Goal: Task Accomplishment & Management: Complete application form

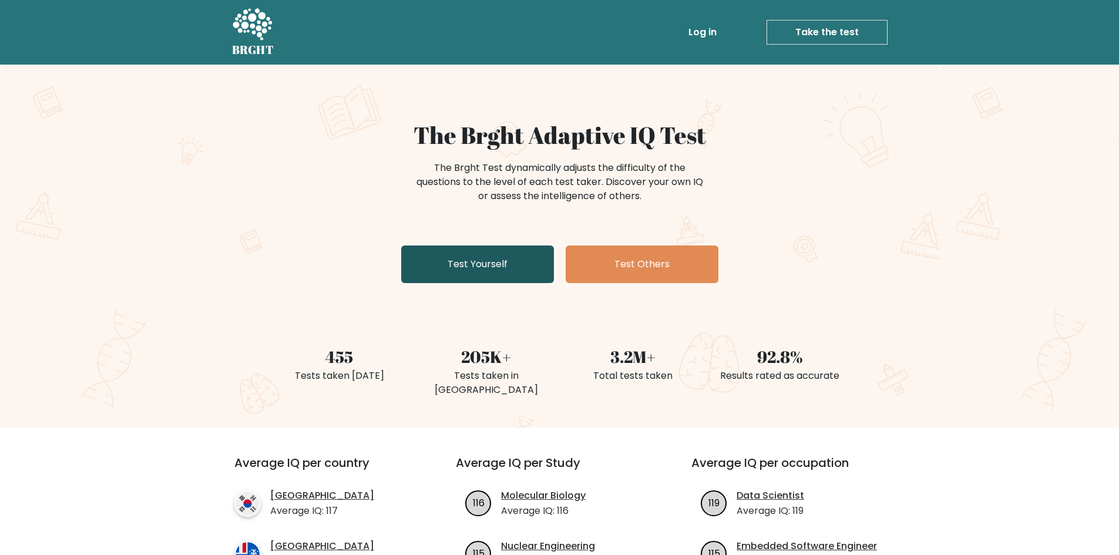
click at [484, 274] on link "Test Yourself" at bounding box center [477, 264] width 153 height 38
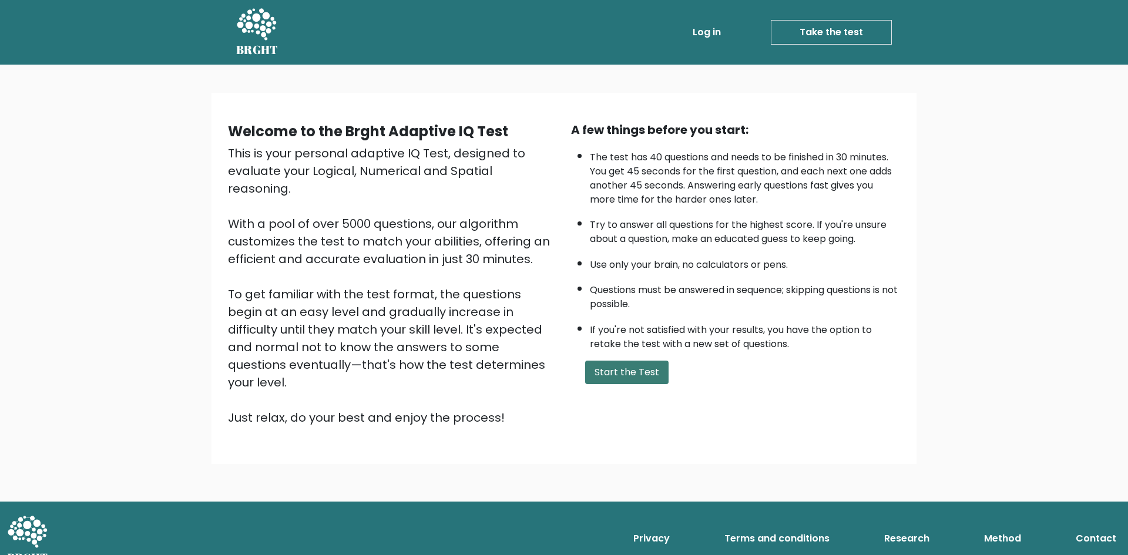
click at [643, 382] on button "Start the Test" at bounding box center [626, 372] width 83 height 23
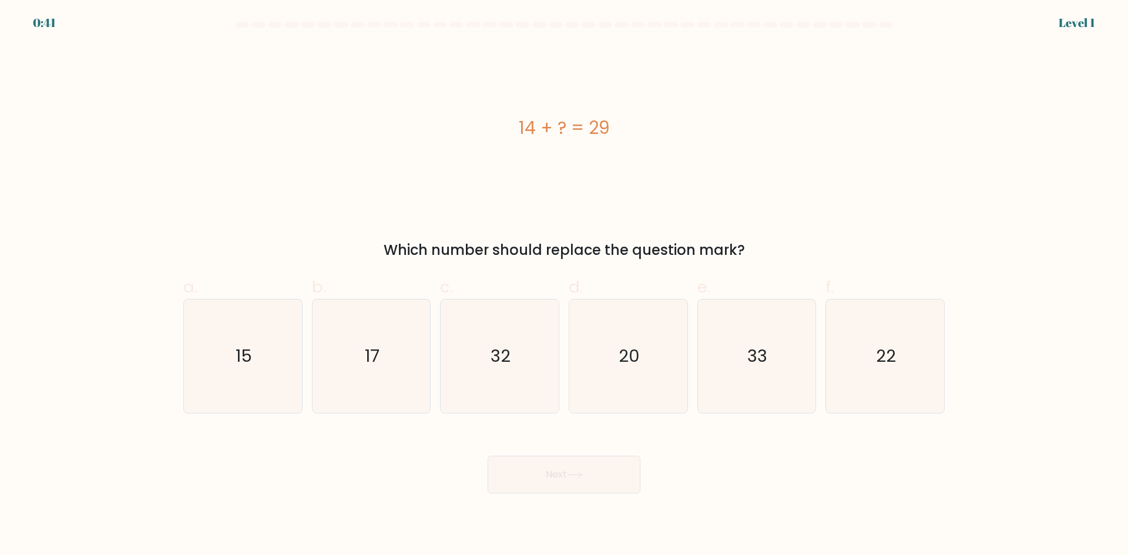
drag, startPoint x: 355, startPoint y: 245, endPoint x: 817, endPoint y: 238, distance: 462.2
click at [817, 238] on div "14 + ? = 29 Which number should replace the question mark?" at bounding box center [563, 153] width 775 height 216
click at [864, 249] on div "Which number should replace the question mark?" at bounding box center [563, 250] width 747 height 21
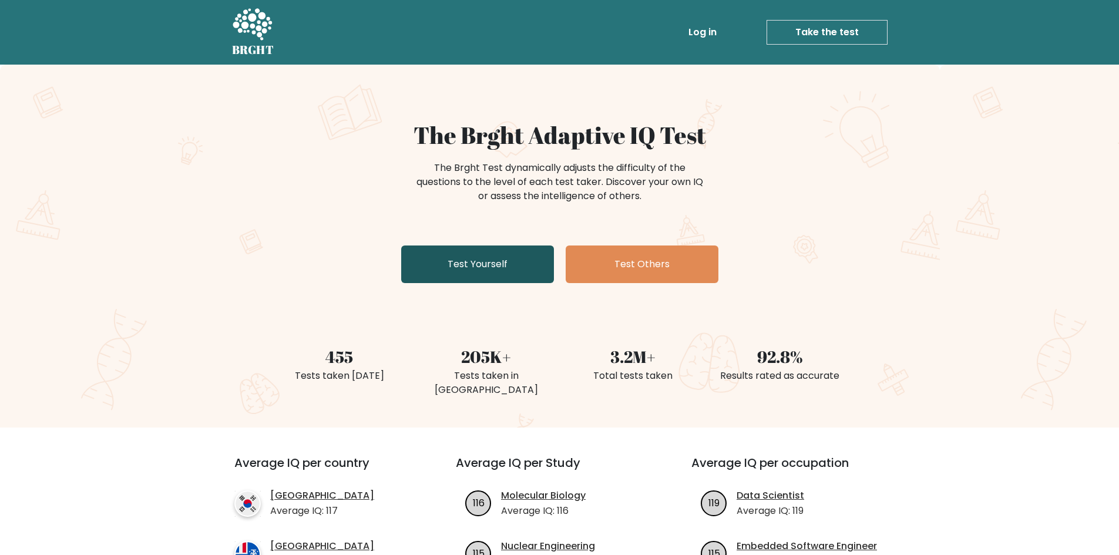
click at [455, 274] on link "Test Yourself" at bounding box center [477, 264] width 153 height 38
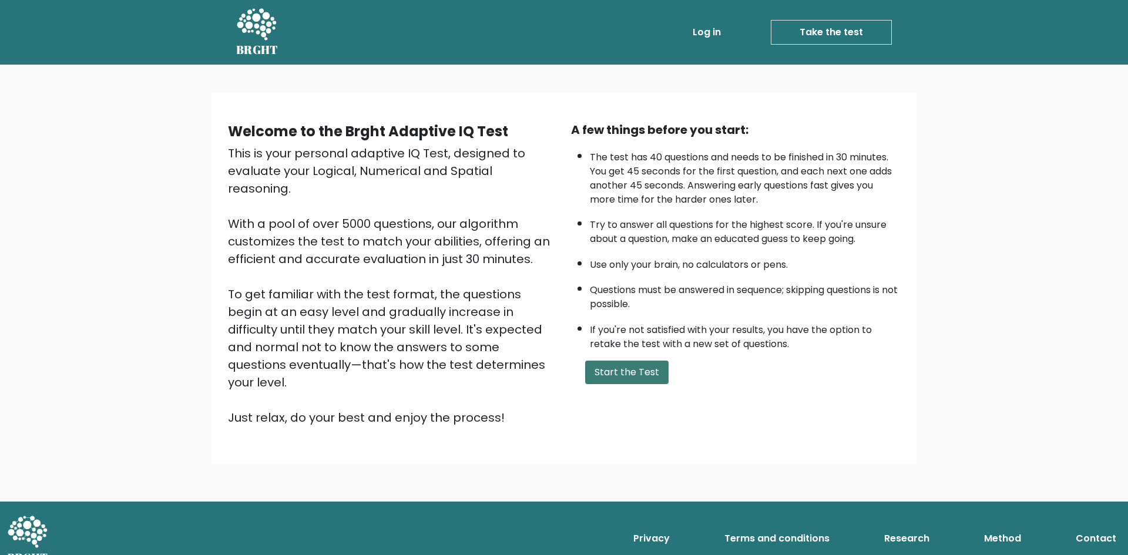
click at [651, 373] on button "Start the Test" at bounding box center [626, 372] width 83 height 23
click at [645, 364] on button "Start the Test" at bounding box center [626, 372] width 83 height 23
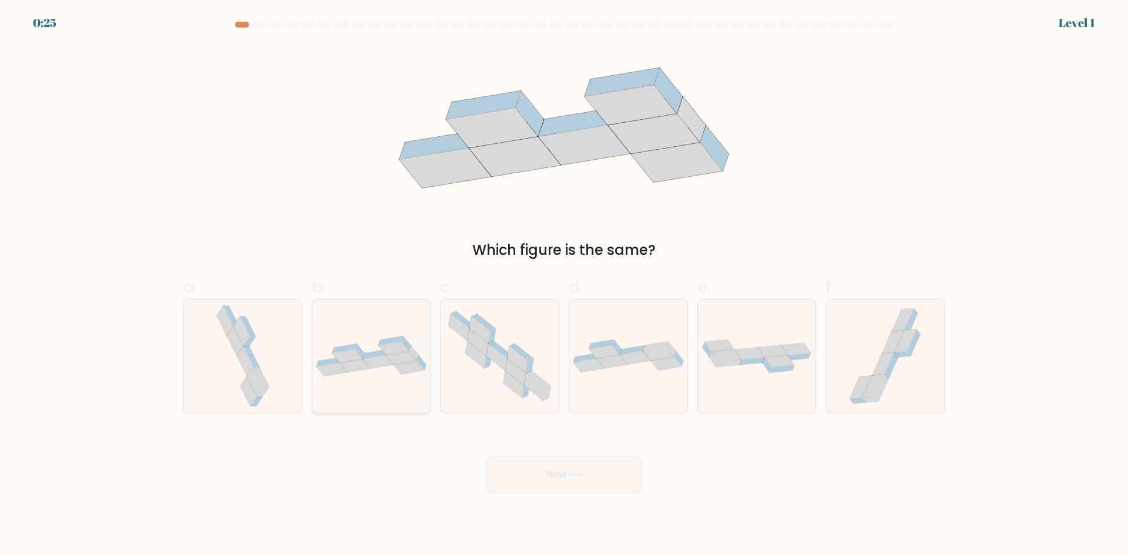
click at [330, 373] on icon at bounding box center [331, 370] width 31 height 14
click at [564, 285] on input "b." at bounding box center [564, 282] width 1 height 8
radio input "true"
click at [564, 475] on button "Next" at bounding box center [563, 475] width 153 height 38
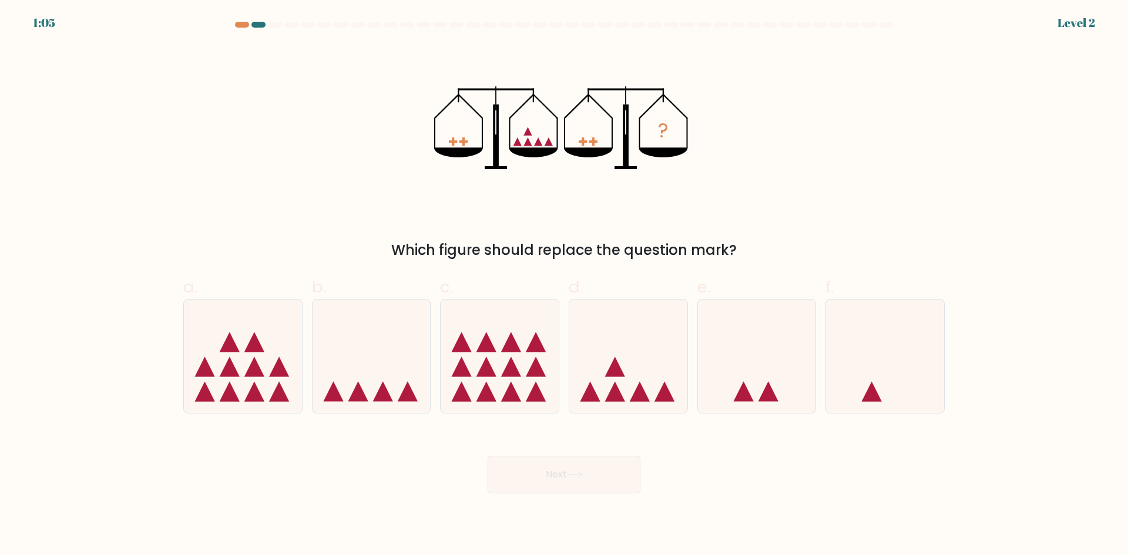
drag, startPoint x: 419, startPoint y: 247, endPoint x: 742, endPoint y: 248, distance: 323.0
click at [742, 248] on div "Which figure should replace the question mark?" at bounding box center [563, 250] width 747 height 21
click at [836, 246] on div "Which figure should replace the question mark?" at bounding box center [563, 250] width 747 height 21
click at [638, 402] on icon at bounding box center [640, 392] width 20 height 20
click at [564, 285] on input "d." at bounding box center [564, 282] width 1 height 8
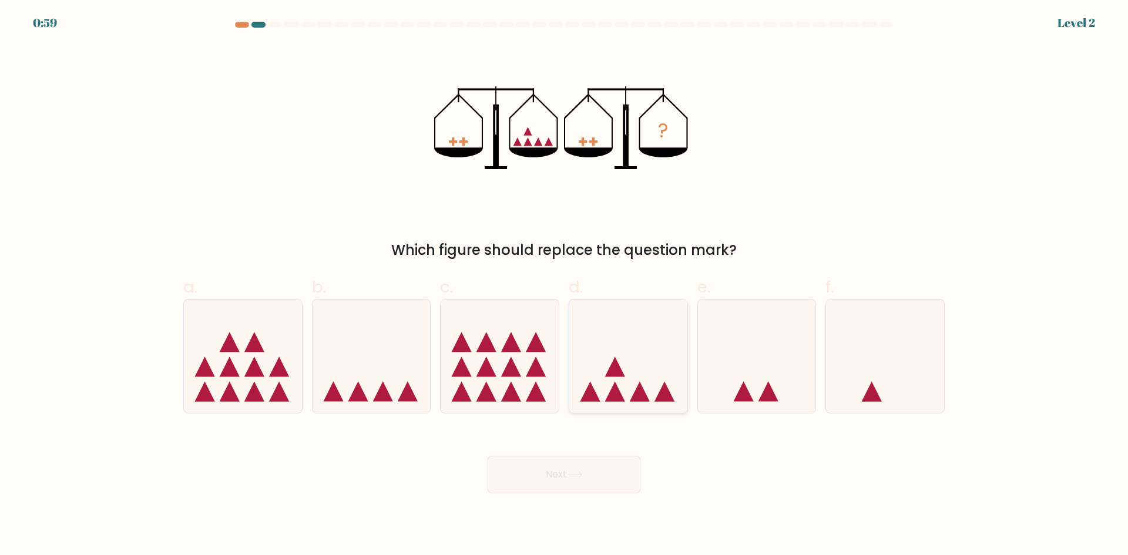
radio input "true"
click at [580, 480] on button "Next" at bounding box center [563, 475] width 153 height 38
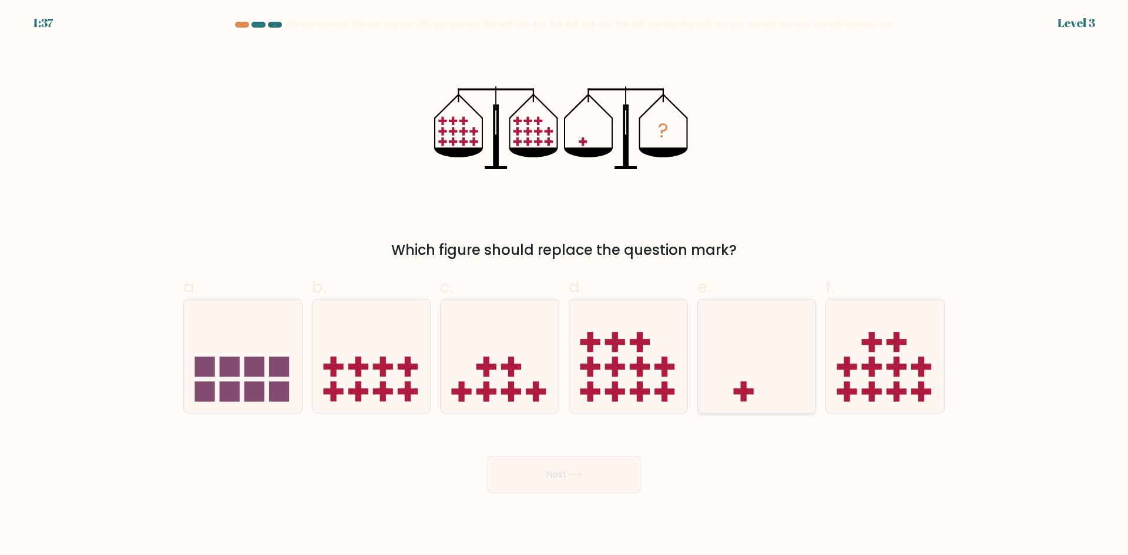
click at [749, 368] on icon at bounding box center [757, 355] width 118 height 97
click at [564, 285] on input "e." at bounding box center [564, 282] width 1 height 8
radio input "true"
click at [603, 477] on button "Next" at bounding box center [563, 475] width 153 height 38
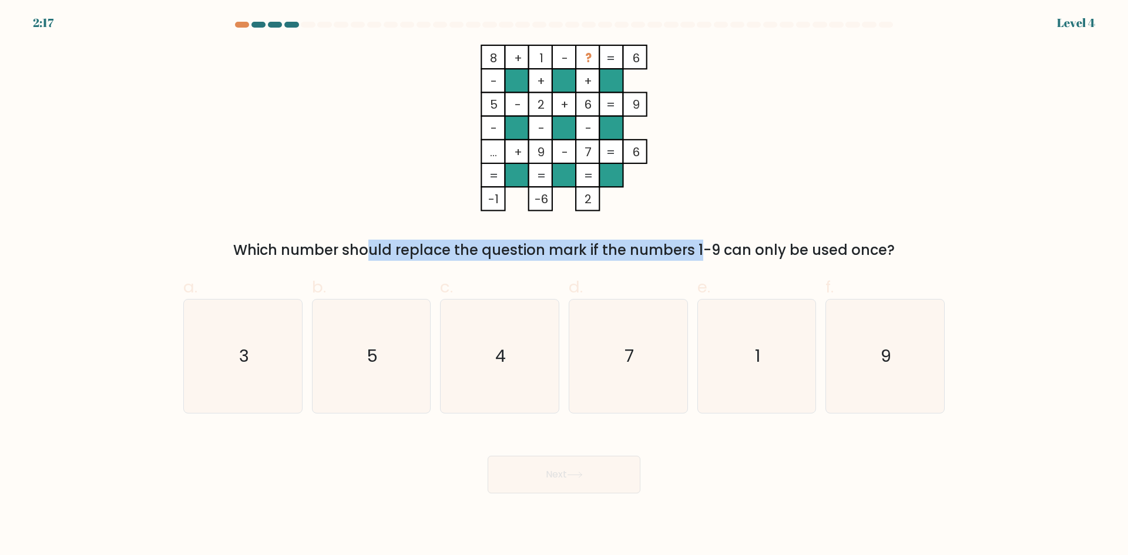
drag, startPoint x: 261, startPoint y: 250, endPoint x: 597, endPoint y: 250, distance: 335.3
click at [597, 250] on div "Which number should replace the question mark if the numbers 1-9 can only be us…" at bounding box center [563, 250] width 747 height 21
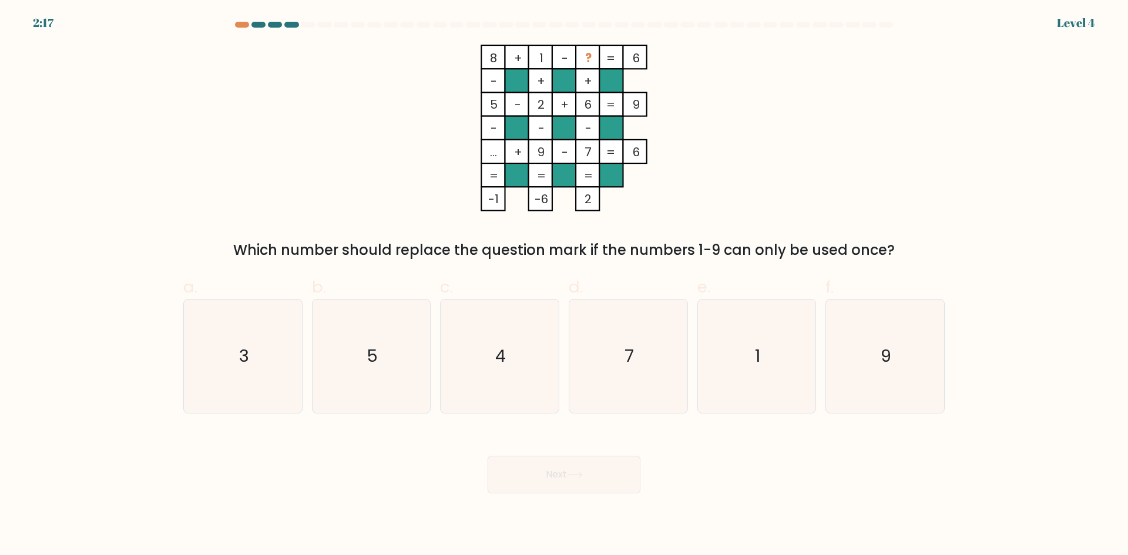
click at [718, 252] on div "Which number should replace the question mark if the numbers 1-9 can only be us…" at bounding box center [563, 250] width 747 height 21
drag, startPoint x: 447, startPoint y: 253, endPoint x: 950, endPoint y: 243, distance: 502.2
click at [950, 243] on div "8 + 1 - ? 6 - + + 5 - 2 + 6 9 - - - ... + 9 - 7 = 6 = = = = -1 -6 2 = Which num…" at bounding box center [563, 153] width 775 height 216
click at [949, 265] on div "a. 3 b. 5 c. 4 d. 7" at bounding box center [563, 339] width 775 height 148
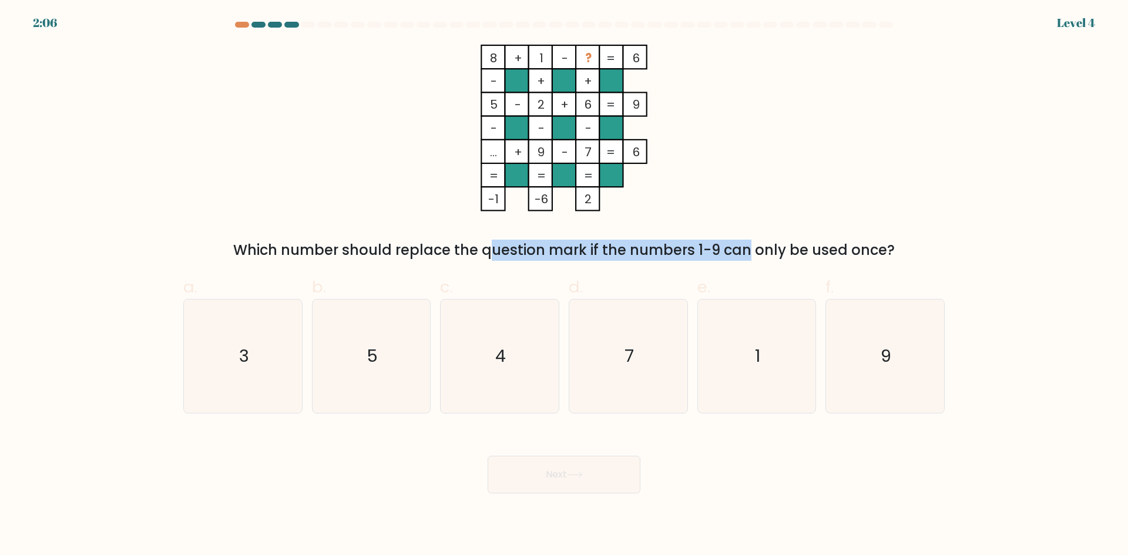
drag, startPoint x: 403, startPoint y: 245, endPoint x: 640, endPoint y: 244, distance: 236.7
click at [640, 244] on div "Which number should replace the question mark if the numbers 1-9 can only be us…" at bounding box center [563, 250] width 747 height 21
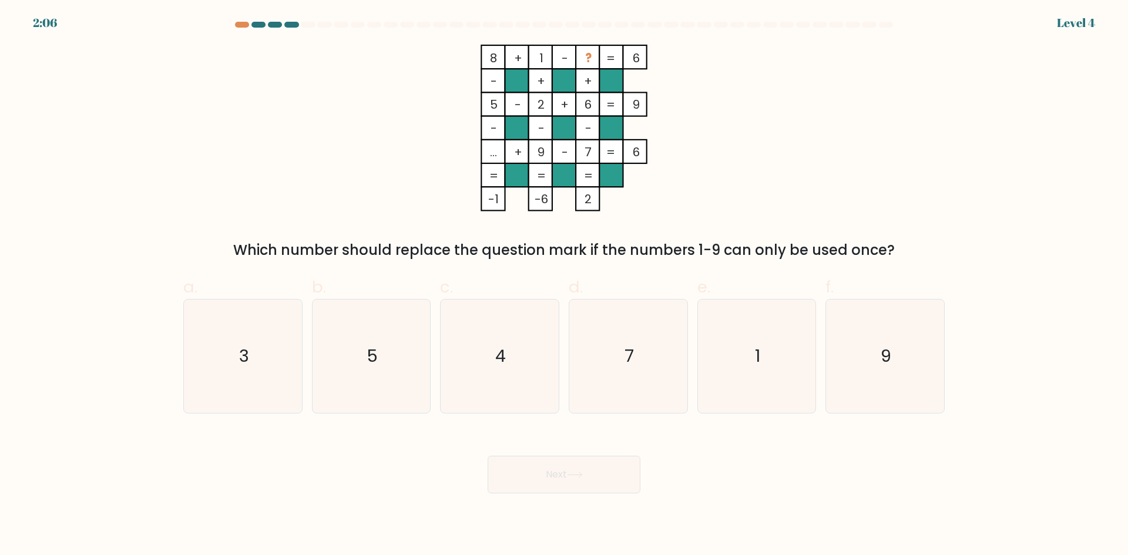
click at [726, 243] on div "Which number should replace the question mark if the numbers 1-9 can only be us…" at bounding box center [563, 250] width 747 height 21
click at [237, 342] on icon "3" at bounding box center [242, 355] width 113 height 113
click at [564, 285] on input "a. 3" at bounding box center [564, 282] width 1 height 8
radio input "true"
click at [573, 480] on button "Next" at bounding box center [563, 475] width 153 height 38
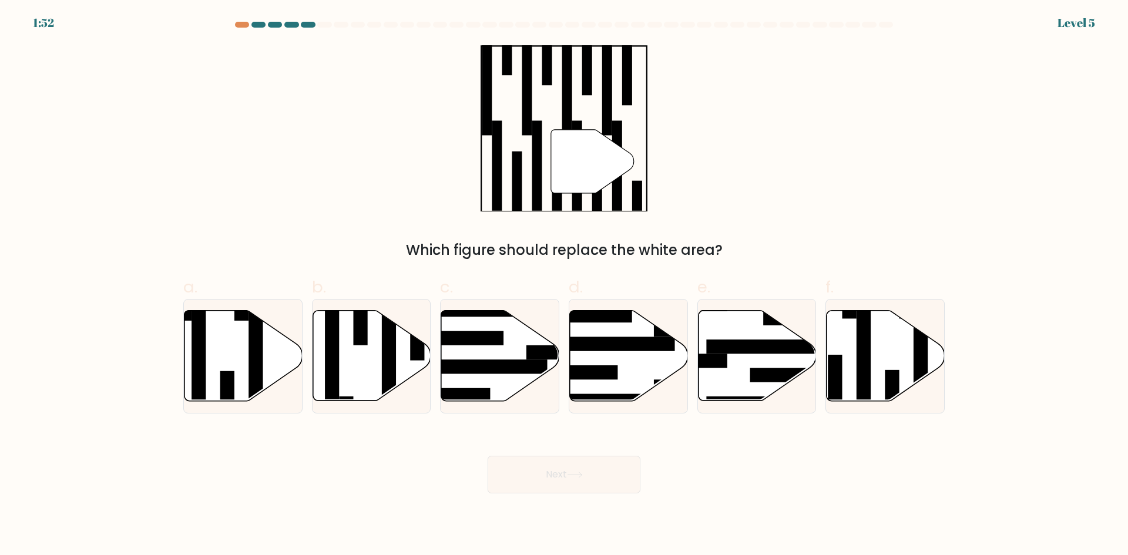
click at [573, 480] on button "Next" at bounding box center [563, 475] width 153 height 38
click at [780, 205] on div "" Which figure should replace the white area?" at bounding box center [563, 153] width 775 height 216
click at [861, 363] on rect at bounding box center [863, 362] width 14 height 128
click at [564, 285] on input "f." at bounding box center [564, 282] width 1 height 8
radio input "true"
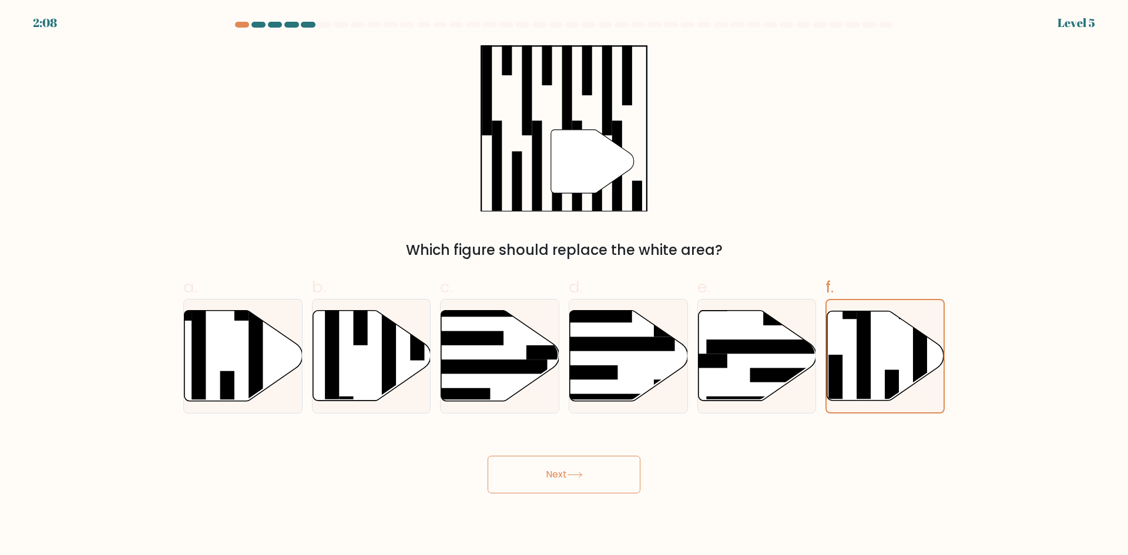
click at [598, 484] on button "Next" at bounding box center [563, 475] width 153 height 38
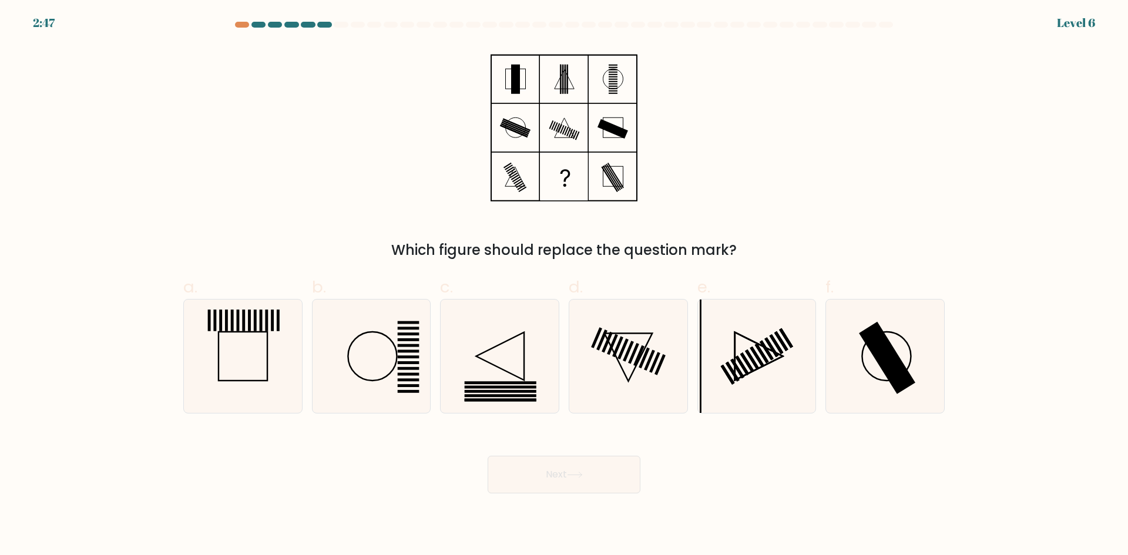
drag, startPoint x: 381, startPoint y: 249, endPoint x: 834, endPoint y: 241, distance: 453.4
click at [834, 241] on div "Which figure should replace the question mark?" at bounding box center [563, 250] width 747 height 21
click at [834, 267] on div "a. b. c." at bounding box center [564, 339] width 770 height 148
click at [389, 350] on icon at bounding box center [370, 355] width 113 height 113
click at [564, 285] on input "b." at bounding box center [564, 282] width 1 height 8
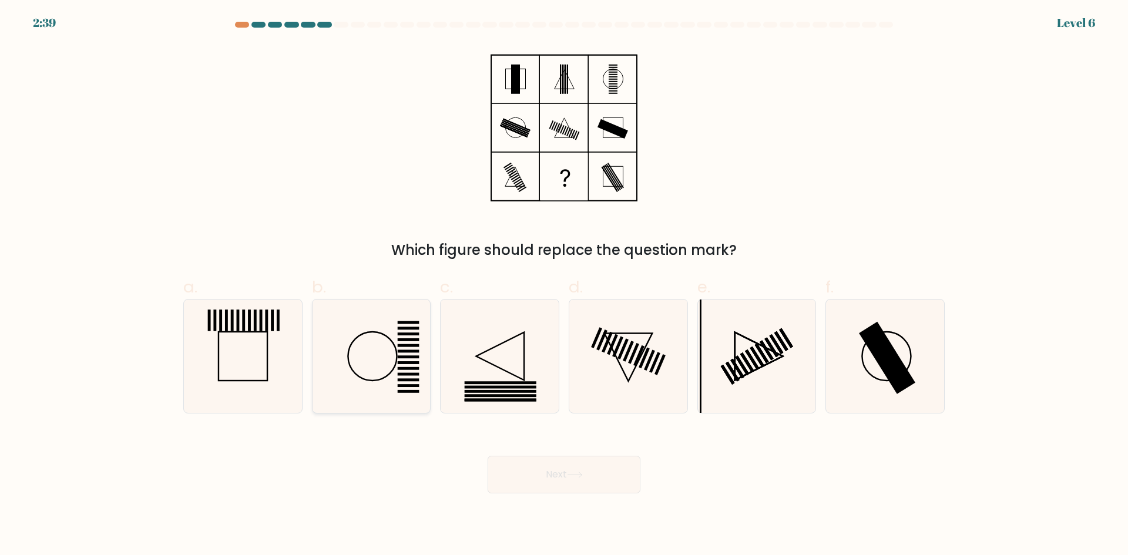
radio input "true"
click at [597, 462] on button "Next" at bounding box center [563, 475] width 153 height 38
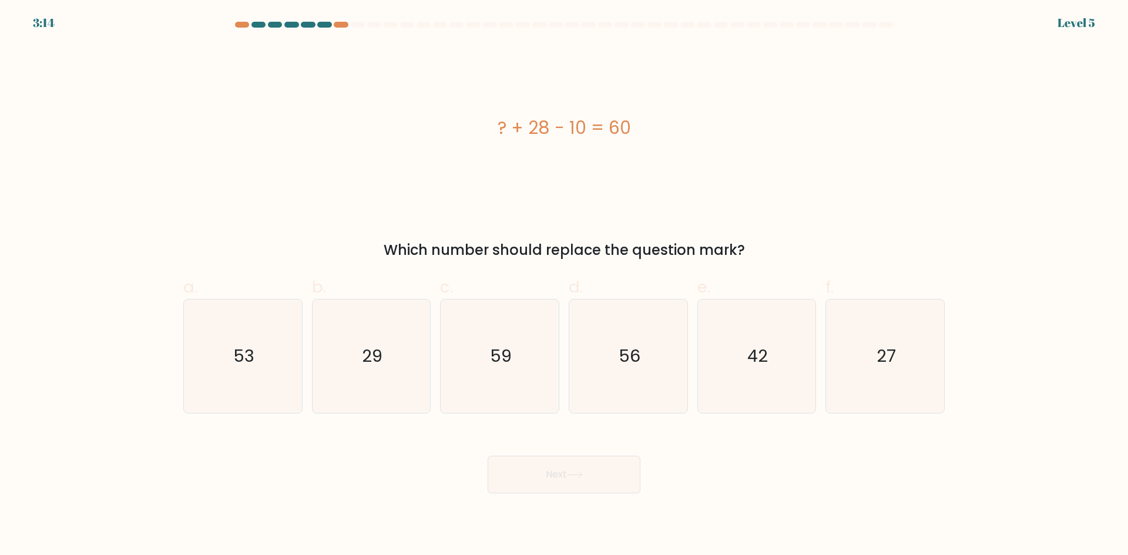
drag, startPoint x: 369, startPoint y: 234, endPoint x: 769, endPoint y: 231, distance: 399.3
click at [769, 231] on div "? + 28 - 10 = 60 Which number should replace the question mark?" at bounding box center [563, 153] width 775 height 216
click at [741, 450] on div "Next" at bounding box center [563, 461] width 775 height 66
click at [761, 359] on text "42" at bounding box center [757, 355] width 21 height 23
click at [564, 285] on input "e. 42" at bounding box center [564, 282] width 1 height 8
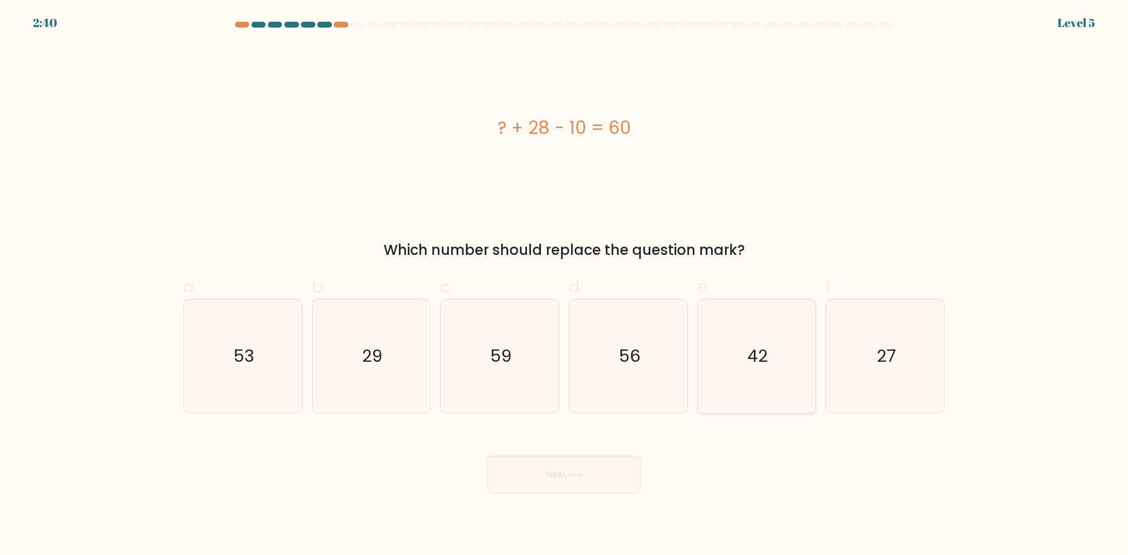
radio input "true"
click at [574, 459] on button "Next" at bounding box center [563, 475] width 153 height 38
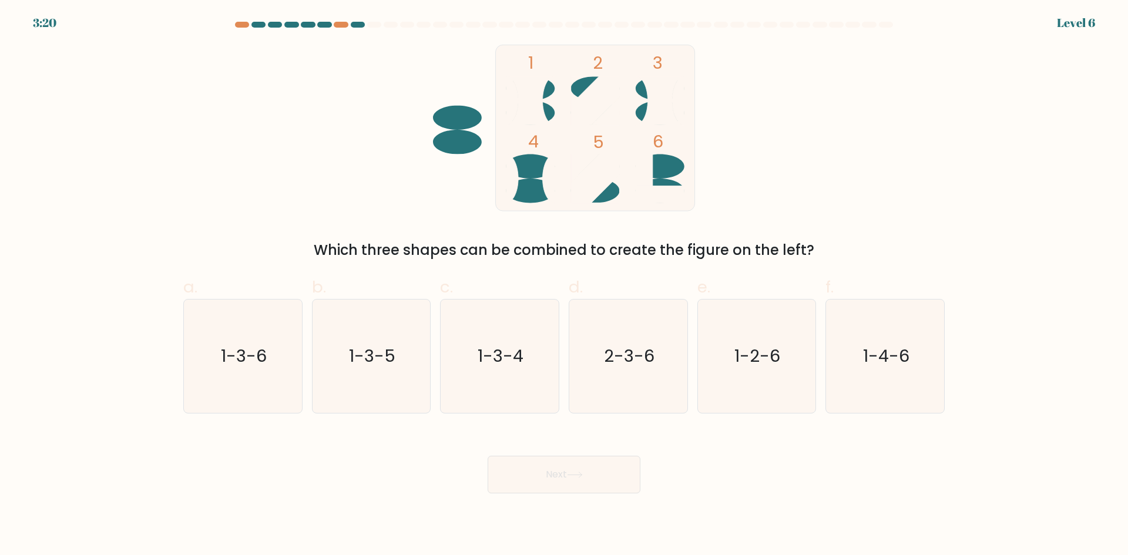
drag, startPoint x: 313, startPoint y: 241, endPoint x: 848, endPoint y: 241, distance: 535.0
click at [847, 240] on div "Which three shapes can be combined to create the figure on the left?" at bounding box center [563, 250] width 747 height 21
click at [857, 244] on div "Which three shapes can be combined to create the figure on the left?" at bounding box center [563, 250] width 747 height 21
drag, startPoint x: 329, startPoint y: 235, endPoint x: 449, endPoint y: 238, distance: 119.8
click at [449, 238] on div "1 2 3 4 5 6 Which three shapes can be combined to create the figure on the left?" at bounding box center [563, 153] width 775 height 216
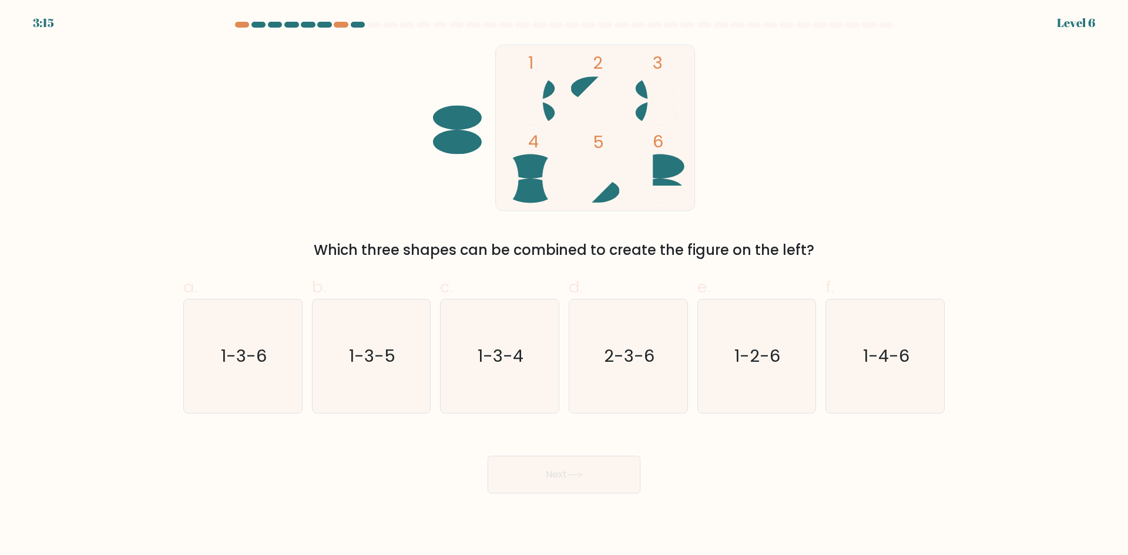
click at [590, 253] on div "Which three shapes can be combined to create the figure on the left?" at bounding box center [563, 250] width 747 height 21
click at [502, 351] on text "1-3-4" at bounding box center [501, 355] width 46 height 23
click at [564, 285] on input "c. 1-3-4" at bounding box center [564, 282] width 1 height 8
radio input "true"
click at [574, 489] on button "Next" at bounding box center [563, 475] width 153 height 38
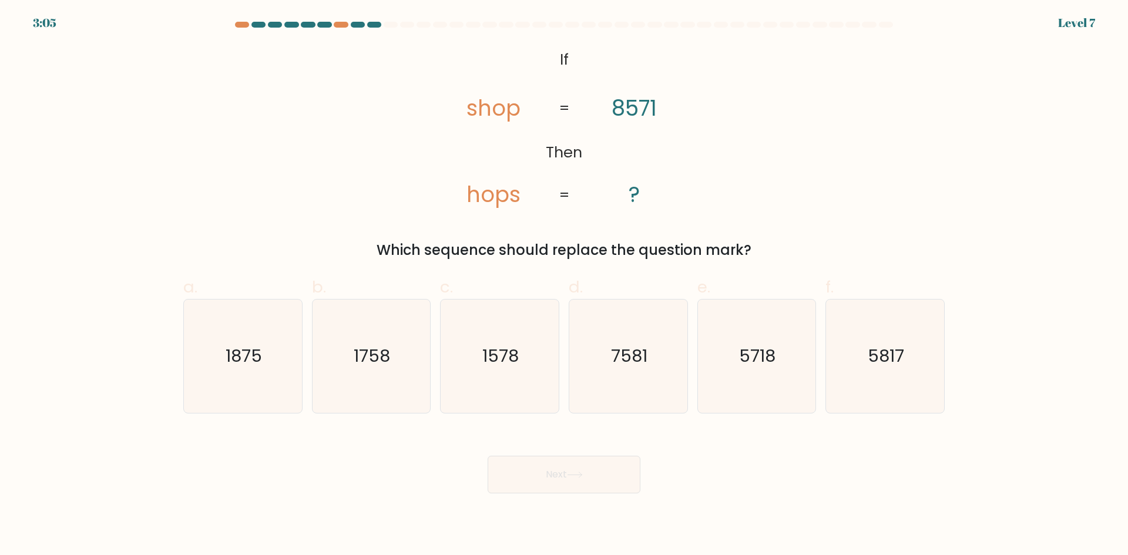
click at [563, 482] on button "Next" at bounding box center [563, 475] width 153 height 38
click at [342, 176] on div "@import url('https://fonts.googleapis.com/css?family=Abril+Fatface:400,100,100i…" at bounding box center [563, 153] width 775 height 216
drag, startPoint x: 538, startPoint y: 72, endPoint x: 573, endPoint y: 72, distance: 34.6
click at [573, 72] on icon "@import url('https://fonts.googleapis.com/css?family=Abril+Fatface:400,100,100i…" at bounding box center [564, 128] width 270 height 167
click at [487, 122] on tspan "shop" at bounding box center [493, 108] width 54 height 31
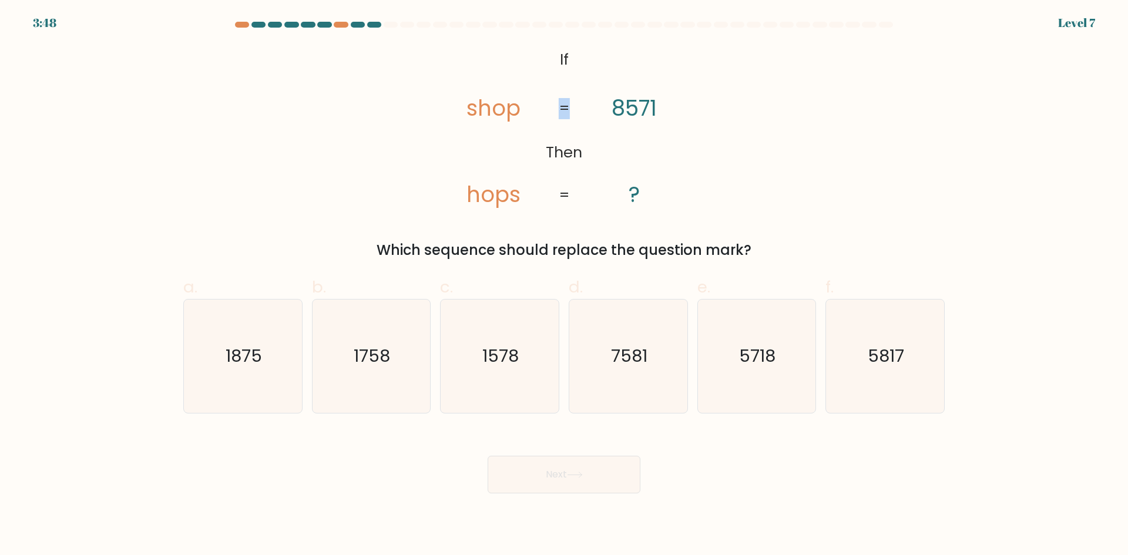
drag, startPoint x: 554, startPoint y: 110, endPoint x: 624, endPoint y: 111, distance: 69.3
click at [573, 110] on icon "@import url('https://fonts.googleapis.com/css?family=Abril+Fatface:400,100,100i…" at bounding box center [564, 128] width 270 height 167
click at [624, 111] on tspan "8571" at bounding box center [633, 108] width 45 height 31
drag, startPoint x: 614, startPoint y: 109, endPoint x: 675, endPoint y: 103, distance: 61.4
click at [675, 103] on icon "@import url('https://fonts.googleapis.com/css?family=Abril+Fatface:400,100,100i…" at bounding box center [564, 128] width 270 height 167
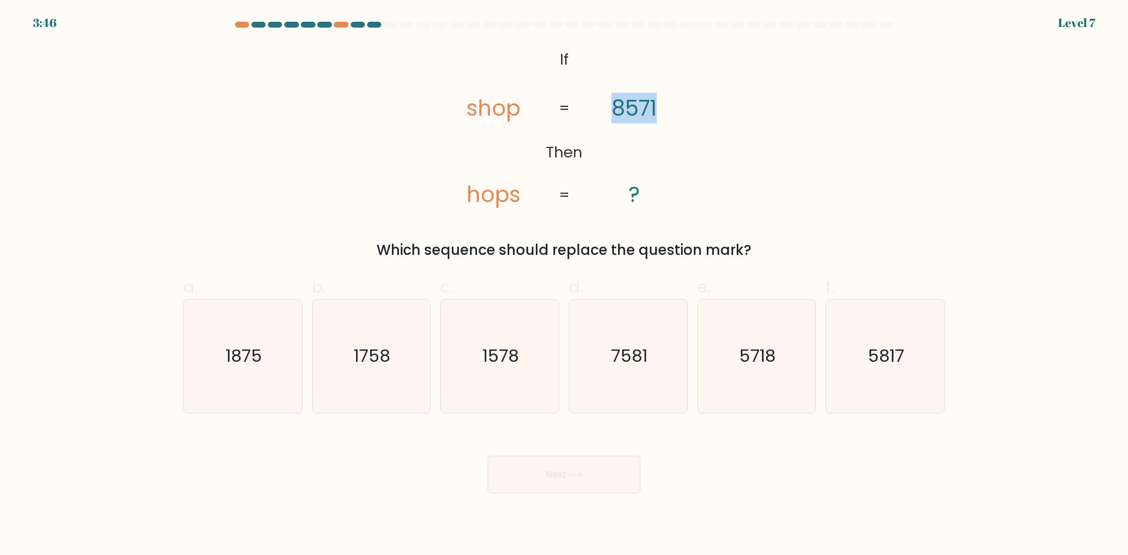
click at [726, 116] on div "@import url('https://fonts.googleapis.com/css?family=Abril+Fatface:400,100,100i…" at bounding box center [563, 153] width 775 height 216
drag, startPoint x: 423, startPoint y: 255, endPoint x: 764, endPoint y: 249, distance: 340.7
click at [763, 249] on div "Which sequence should replace the question mark?" at bounding box center [563, 250] width 747 height 21
click at [830, 254] on div "Which sequence should replace the question mark?" at bounding box center [563, 250] width 747 height 21
click at [758, 388] on icon "5718" at bounding box center [755, 355] width 113 height 113
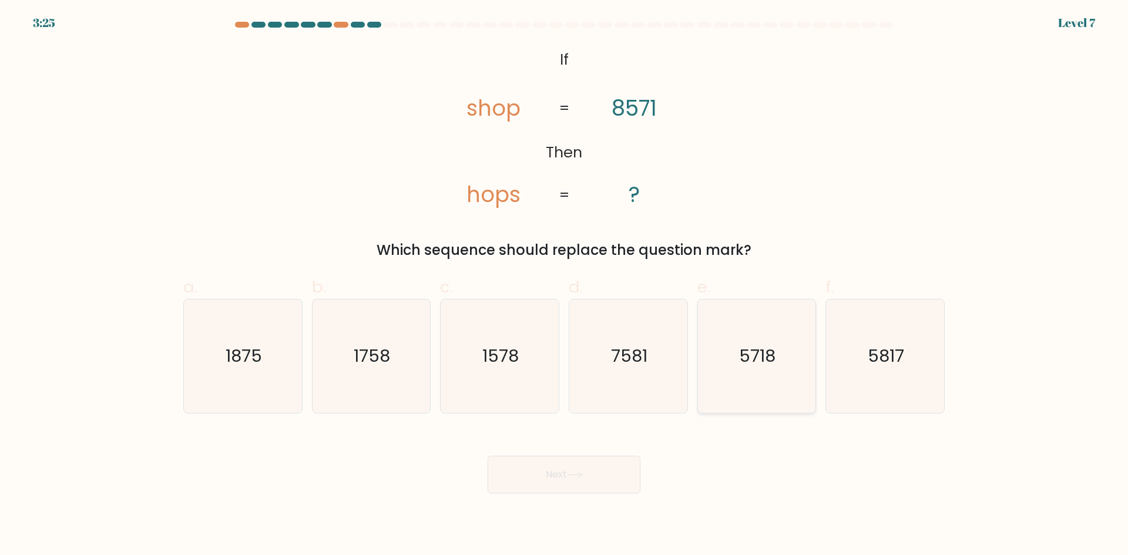
click at [564, 285] on input "e. 5718" at bounding box center [564, 282] width 1 height 8
radio input "true"
click at [566, 478] on button "Next" at bounding box center [563, 475] width 153 height 38
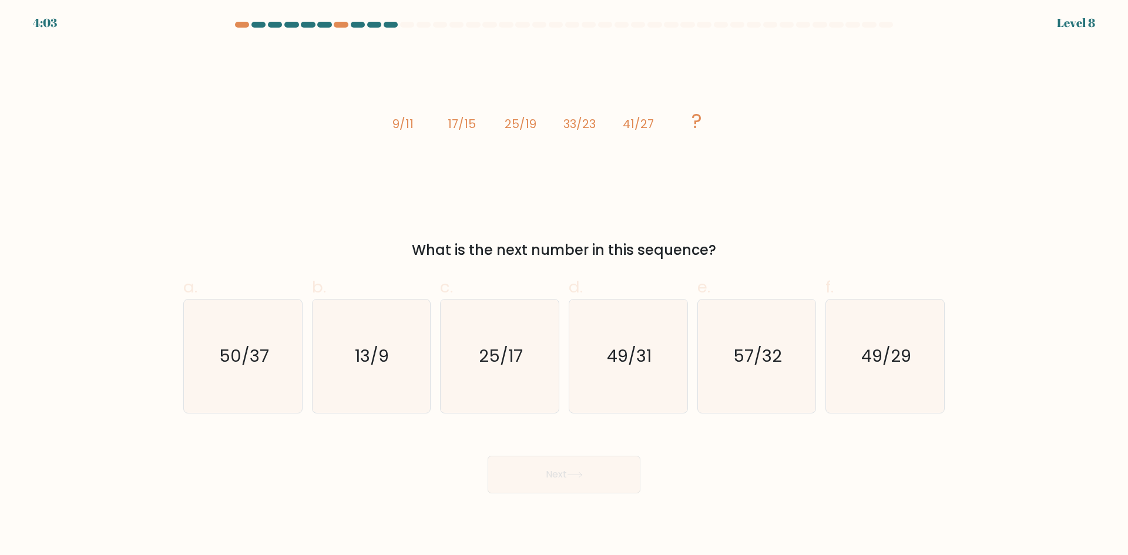
drag, startPoint x: 408, startPoint y: 254, endPoint x: 821, endPoint y: 254, distance: 412.8
click at [821, 254] on div "What is the next number in this sequence?" at bounding box center [563, 250] width 747 height 21
click at [822, 244] on div "What is the next number in this sequence?" at bounding box center [563, 250] width 747 height 21
drag, startPoint x: 723, startPoint y: 252, endPoint x: 411, endPoint y: 250, distance: 312.4
click at [411, 250] on div "What is the next number in this sequence?" at bounding box center [563, 250] width 747 height 21
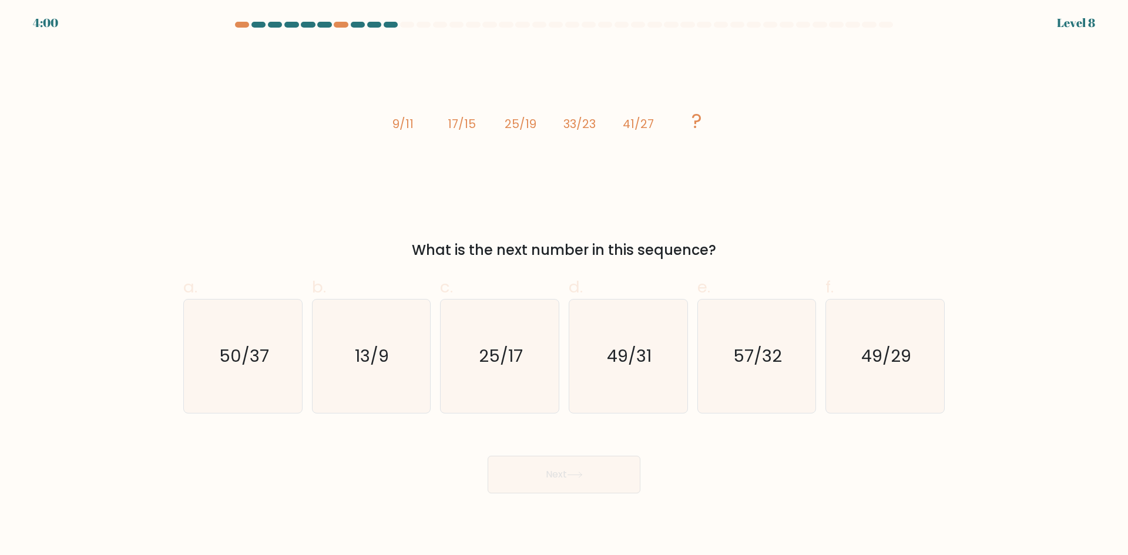
click at [882, 235] on div "image/svg+xml 9/11 17/15 25/19 33/23 41/27 ? What is the next number in this se…" at bounding box center [563, 153] width 775 height 216
copy g "9/11 17/15 25/19 33/23 41/27"
drag, startPoint x: 393, startPoint y: 119, endPoint x: 671, endPoint y: 122, distance: 277.2
click at [671, 122] on div "image/svg+xml 9/11 17/15 25/19 33/23 41/27 ? What is the next number in this se…" at bounding box center [563, 153] width 775 height 216
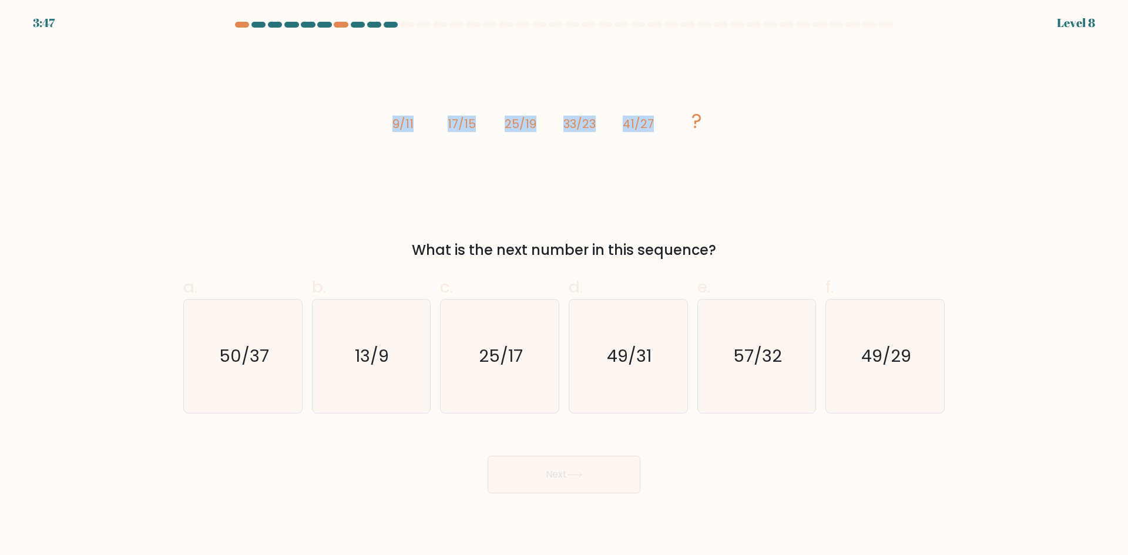
click at [308, 180] on div "image/svg+xml 9/11 17/15 25/19 33/23 41/27 ? What is the next number in this se…" at bounding box center [563, 153] width 775 height 216
click at [637, 378] on icon "49/31" at bounding box center [627, 355] width 113 height 113
click at [564, 285] on input "d. 49/31" at bounding box center [564, 282] width 1 height 8
radio input "true"
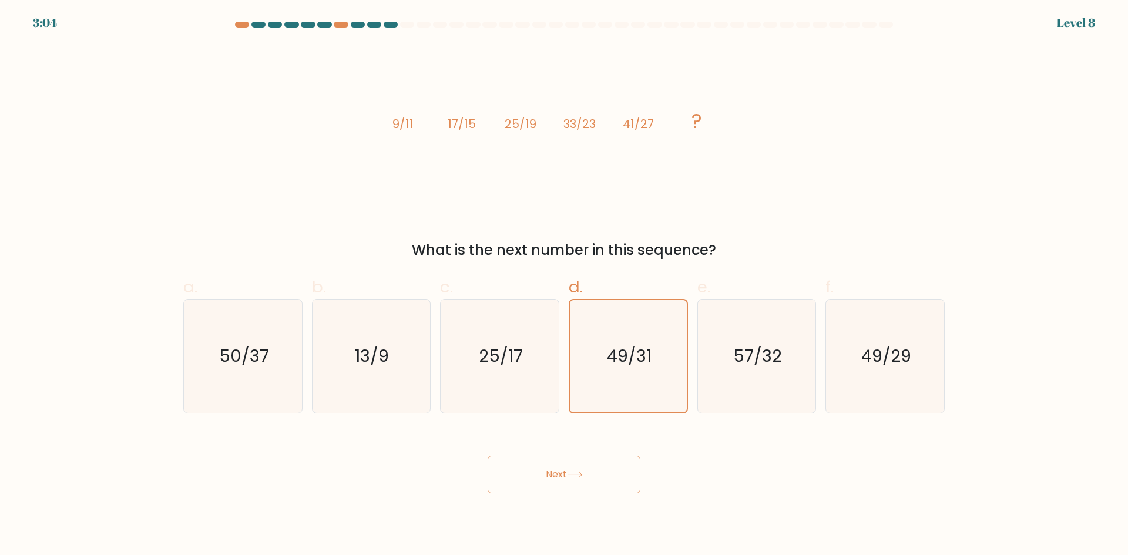
click at [571, 476] on icon at bounding box center [575, 475] width 16 height 6
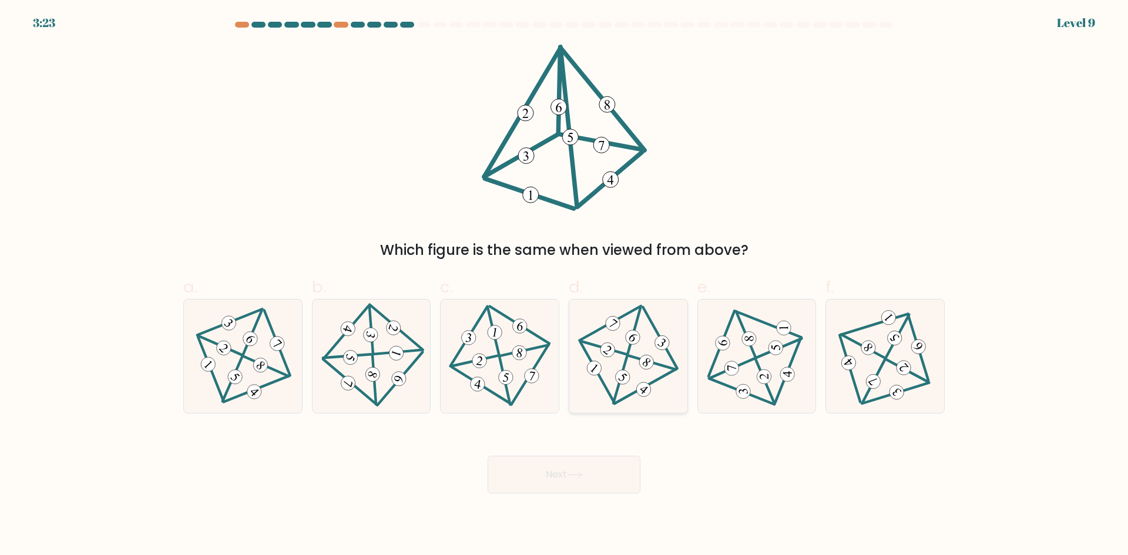
click at [620, 365] on icon at bounding box center [628, 356] width 92 height 90
click at [564, 285] on input "d." at bounding box center [564, 282] width 1 height 8
radio input "true"
click at [589, 471] on button "Next" at bounding box center [563, 475] width 153 height 38
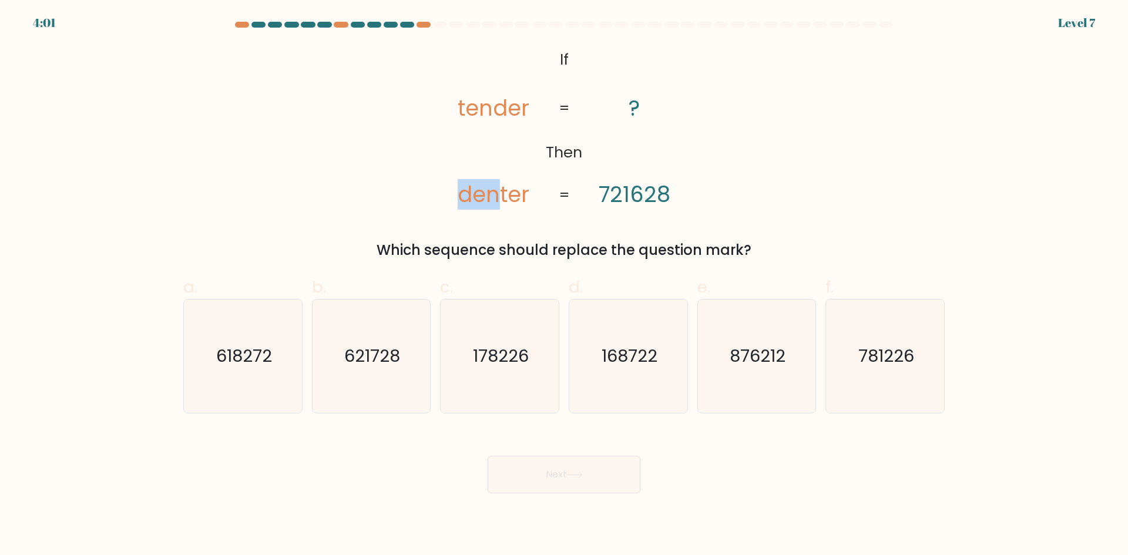
drag, startPoint x: 459, startPoint y: 196, endPoint x: 503, endPoint y: 198, distance: 44.1
click at [503, 198] on tspan "denter" at bounding box center [493, 194] width 72 height 31
click at [571, 206] on icon "@import url('https://fonts.googleapis.com/css?family=Abril+Fatface:400,100,100i…" at bounding box center [564, 128] width 270 height 167
drag, startPoint x: 473, startPoint y: 194, endPoint x: 457, endPoint y: 194, distance: 16.4
click at [457, 194] on icon "@import url('https://fonts.googleapis.com/css?family=Abril+Fatface:400,100,100i…" at bounding box center [564, 128] width 270 height 167
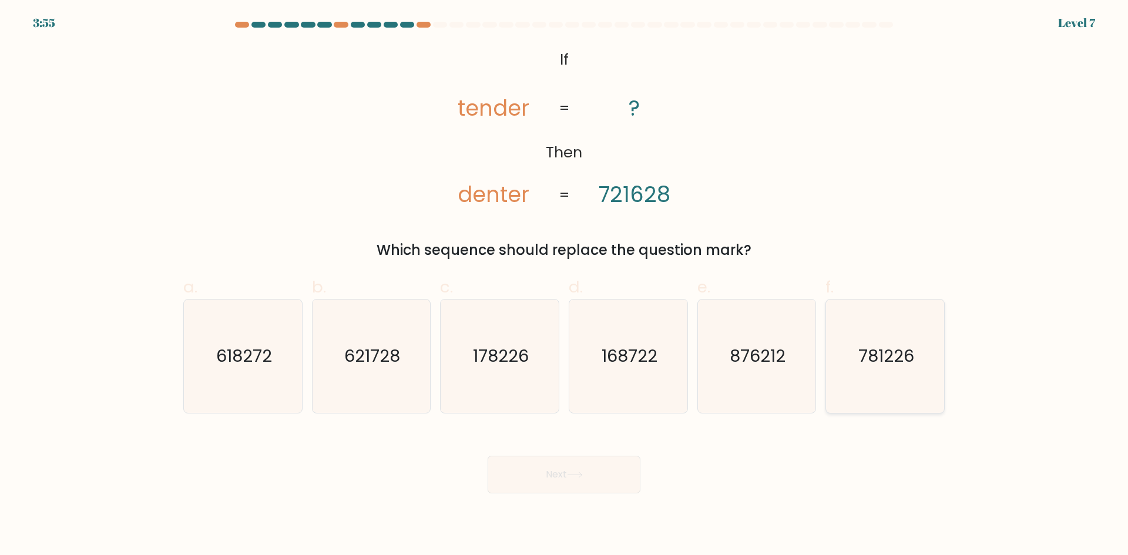
click at [870, 392] on icon "781226" at bounding box center [884, 355] width 113 height 113
click at [564, 285] on input "f. 781226" at bounding box center [564, 282] width 1 height 8
radio input "true"
click at [344, 357] on icon "621728" at bounding box center [370, 355] width 113 height 113
click at [564, 285] on input "b. 621728" at bounding box center [564, 282] width 1 height 8
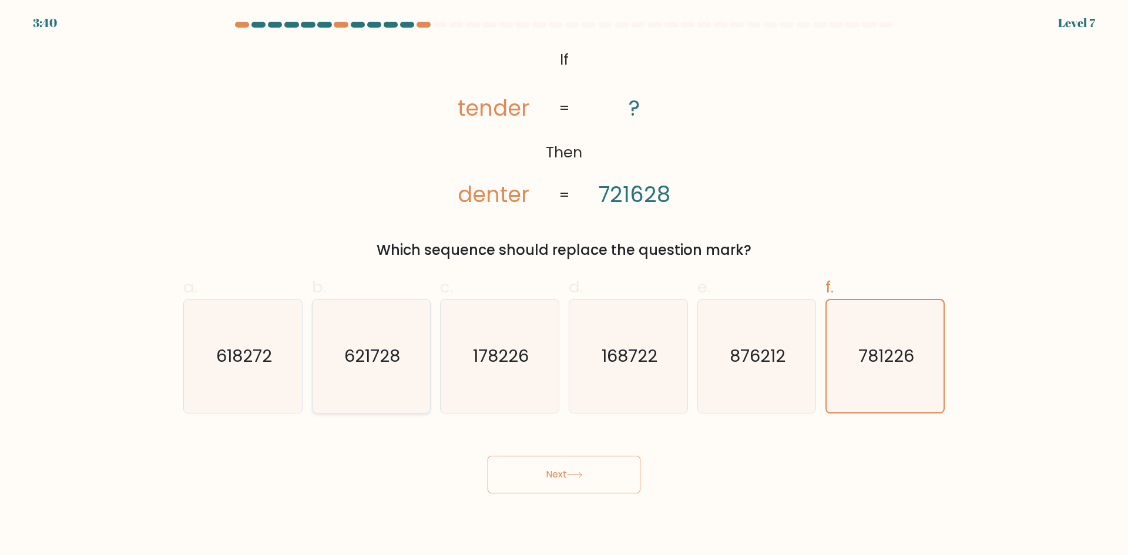
radio input "true"
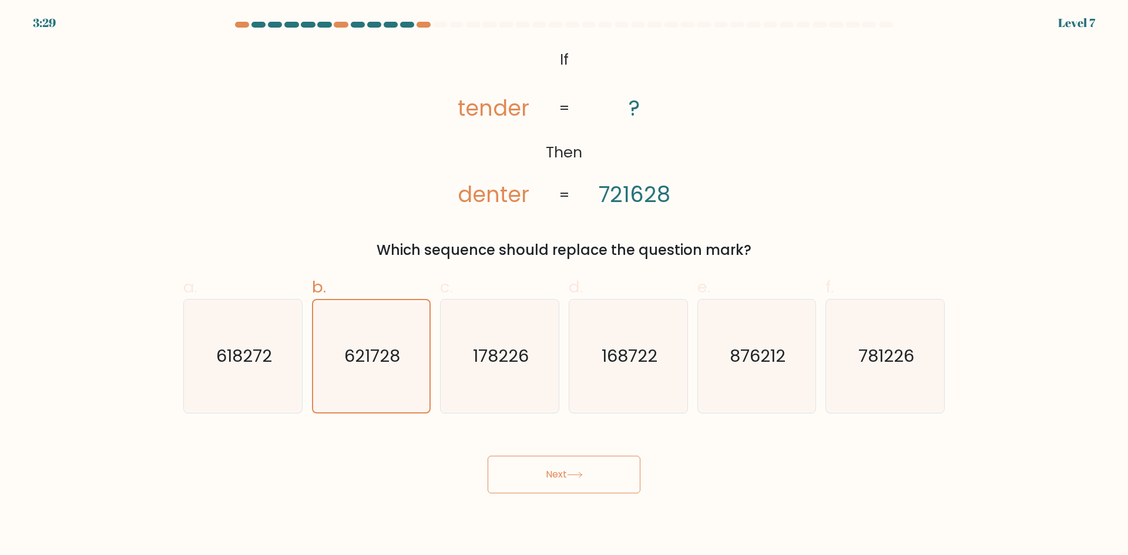
click at [542, 477] on button "Next" at bounding box center [563, 475] width 153 height 38
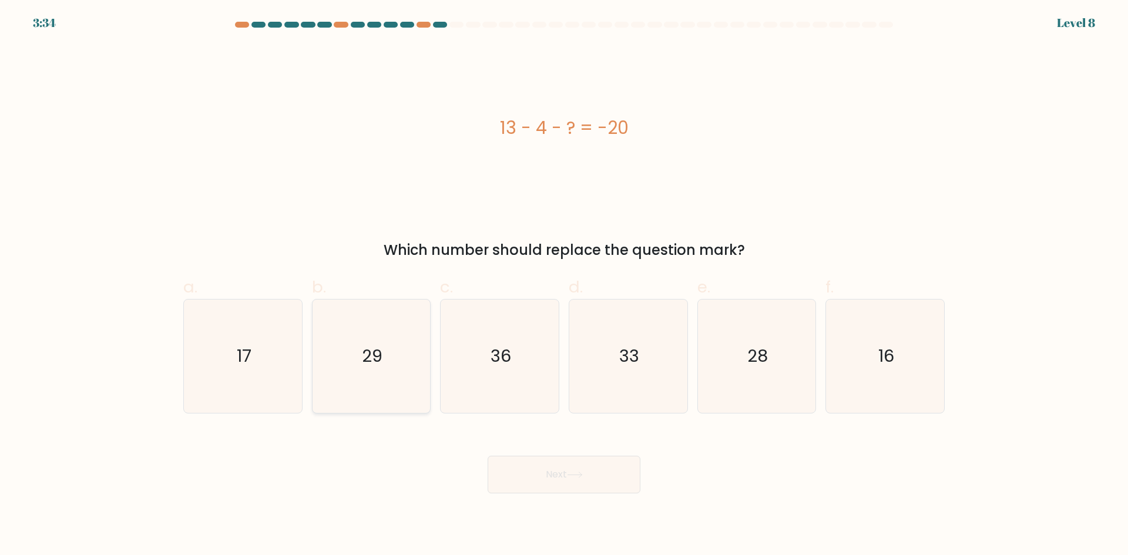
click at [371, 344] on text "29" at bounding box center [372, 355] width 21 height 23
click at [564, 285] on input "b. 29" at bounding box center [564, 282] width 1 height 8
radio input "true"
click at [583, 473] on icon at bounding box center [575, 475] width 16 height 6
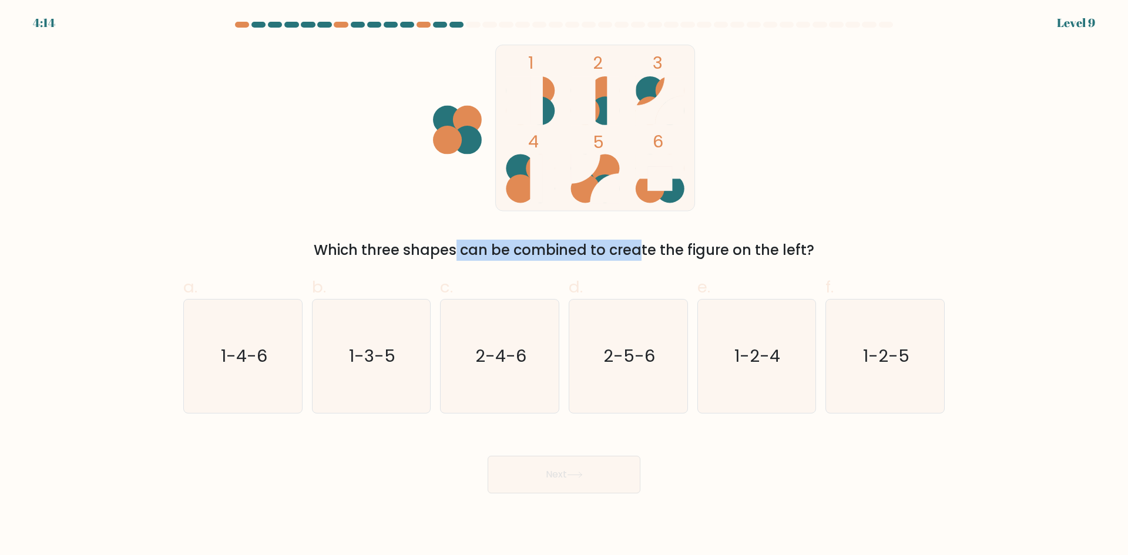
drag, startPoint x: 351, startPoint y: 245, endPoint x: 529, endPoint y: 247, distance: 178.5
click at [529, 247] on div "Which three shapes can be combined to create the figure on the left?" at bounding box center [563, 250] width 747 height 21
click at [685, 250] on div "Which three shapes can be combined to create the figure on the left?" at bounding box center [563, 250] width 747 height 21
click at [606, 248] on div "Which three shapes can be combined to create the figure on the left?" at bounding box center [563, 250] width 747 height 21
drag, startPoint x: 679, startPoint y: 250, endPoint x: 817, endPoint y: 249, distance: 138.0
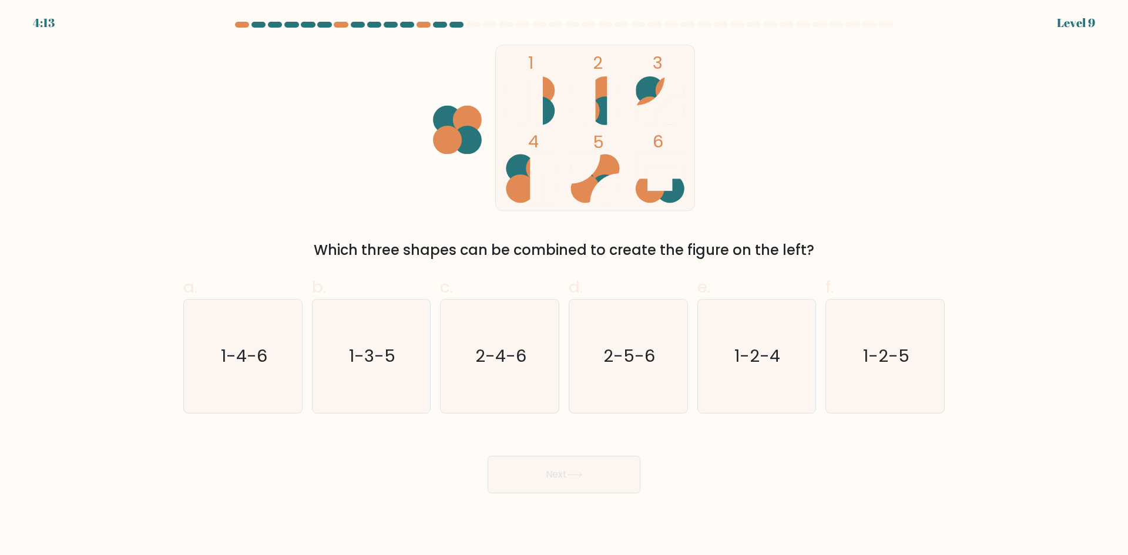
click at [816, 248] on div "Which three shapes can be combined to create the figure on the left?" at bounding box center [563, 250] width 747 height 21
click at [840, 246] on div "Which three shapes can be combined to create the figure on the left?" at bounding box center [563, 250] width 747 height 21
click at [524, 247] on div "Which three shapes can be combined to create the figure on the left?" at bounding box center [563, 250] width 747 height 21
click at [758, 372] on icon "1-2-4" at bounding box center [755, 355] width 113 height 113
click at [564, 285] on input "e. 1-2-4" at bounding box center [564, 282] width 1 height 8
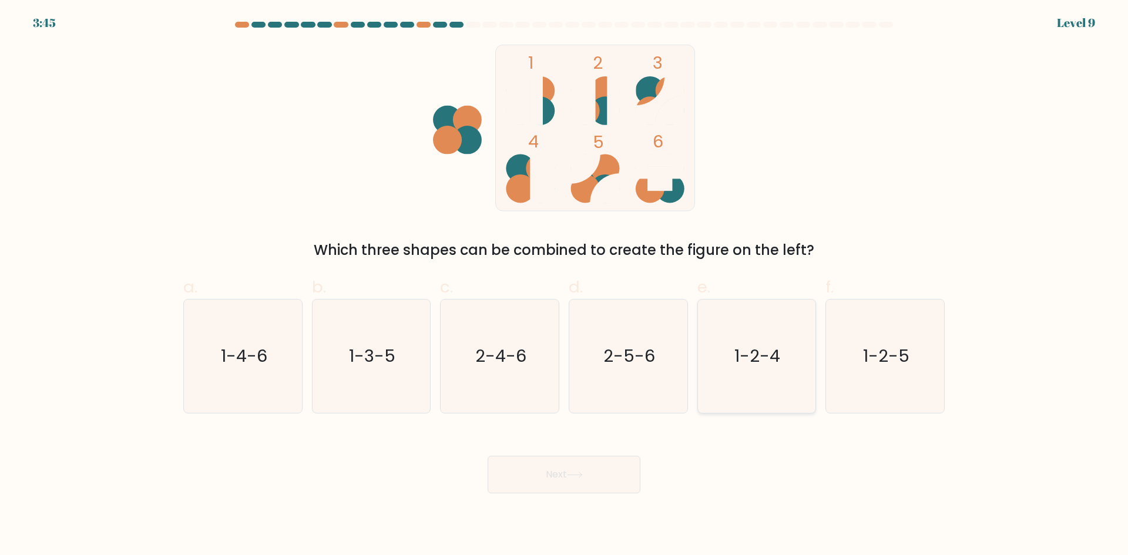
radio input "true"
click at [638, 469] on button "Next" at bounding box center [563, 475] width 153 height 38
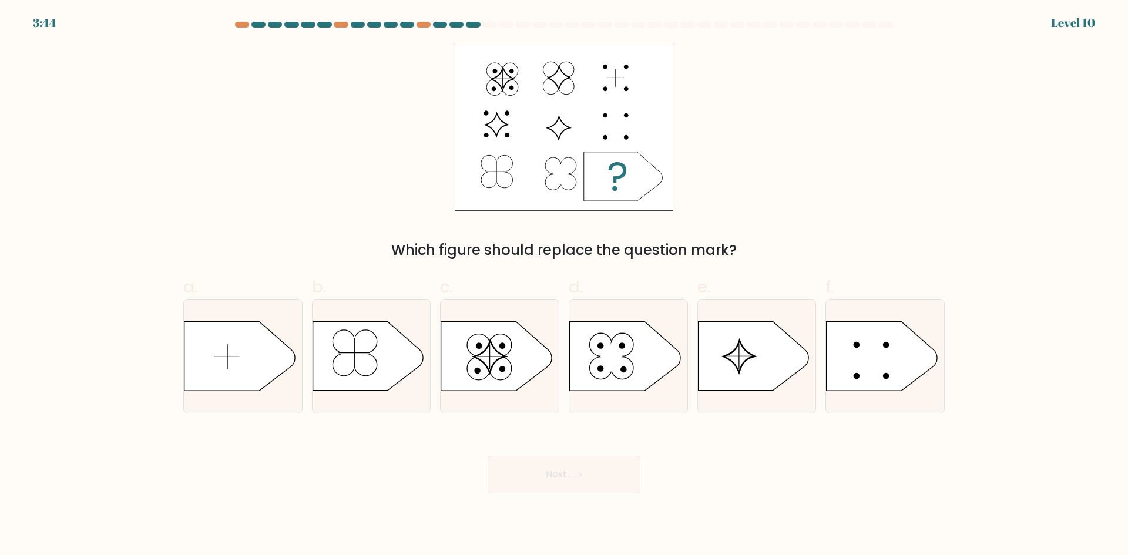
click at [616, 477] on button "Next" at bounding box center [563, 475] width 153 height 38
click at [743, 470] on div "Next" at bounding box center [563, 461] width 775 height 66
drag, startPoint x: 423, startPoint y: 247, endPoint x: 581, endPoint y: 260, distance: 159.1
click at [581, 260] on div "Which figure should replace the question mark?" at bounding box center [563, 250] width 747 height 21
click at [911, 247] on div "Which figure should replace the question mark?" at bounding box center [563, 250] width 747 height 21
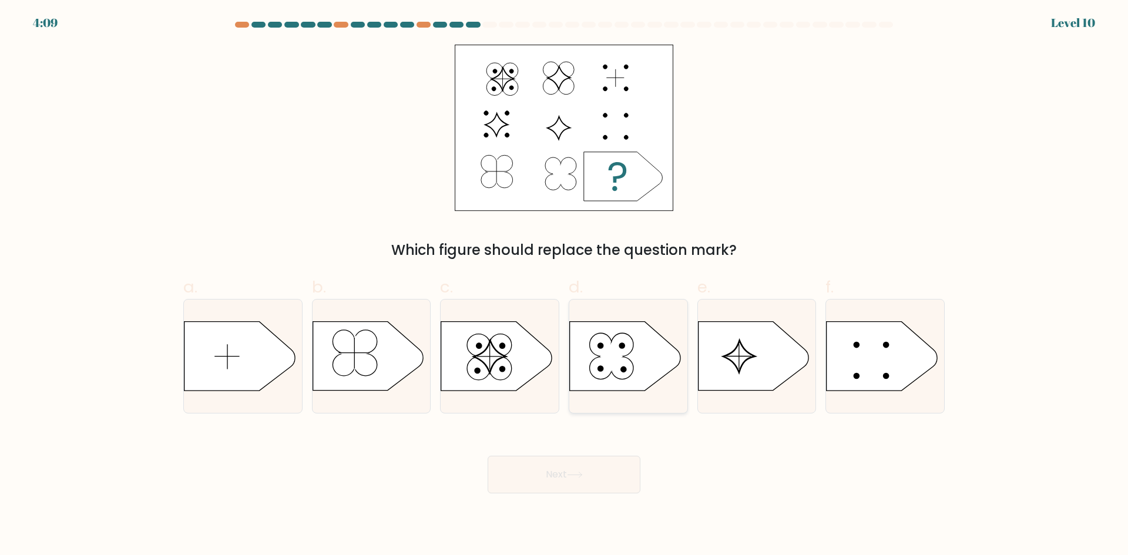
click at [652, 351] on icon at bounding box center [625, 356] width 110 height 69
click at [564, 285] on input "d." at bounding box center [564, 282] width 1 height 8
radio input "true"
click at [573, 487] on button "Next" at bounding box center [563, 475] width 153 height 38
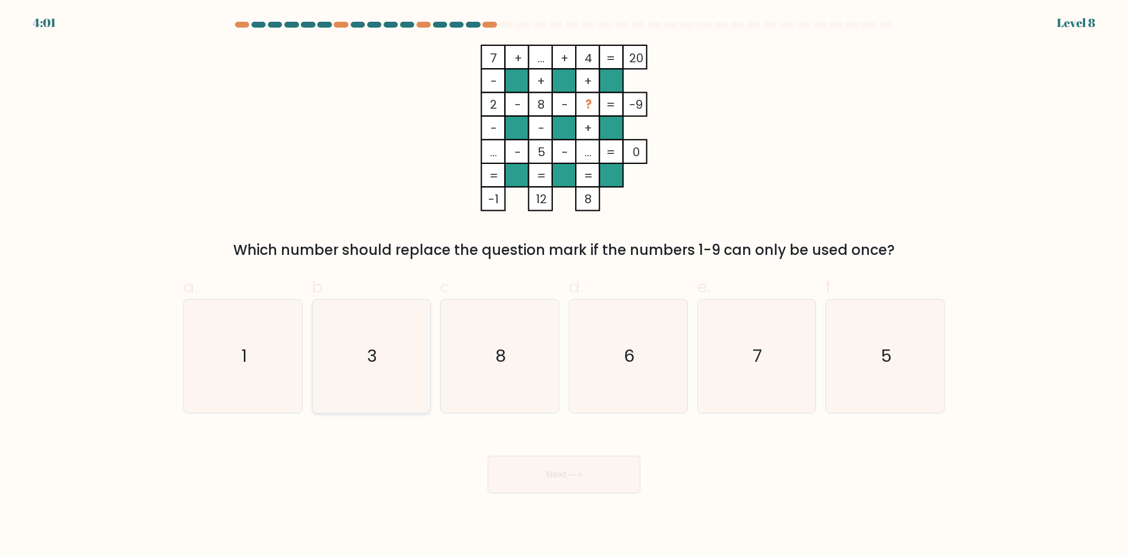
click at [376, 350] on text "3" at bounding box center [372, 355] width 10 height 23
click at [564, 285] on input "b. 3" at bounding box center [564, 282] width 1 height 8
radio input "true"
click at [614, 480] on button "Next" at bounding box center [563, 475] width 153 height 38
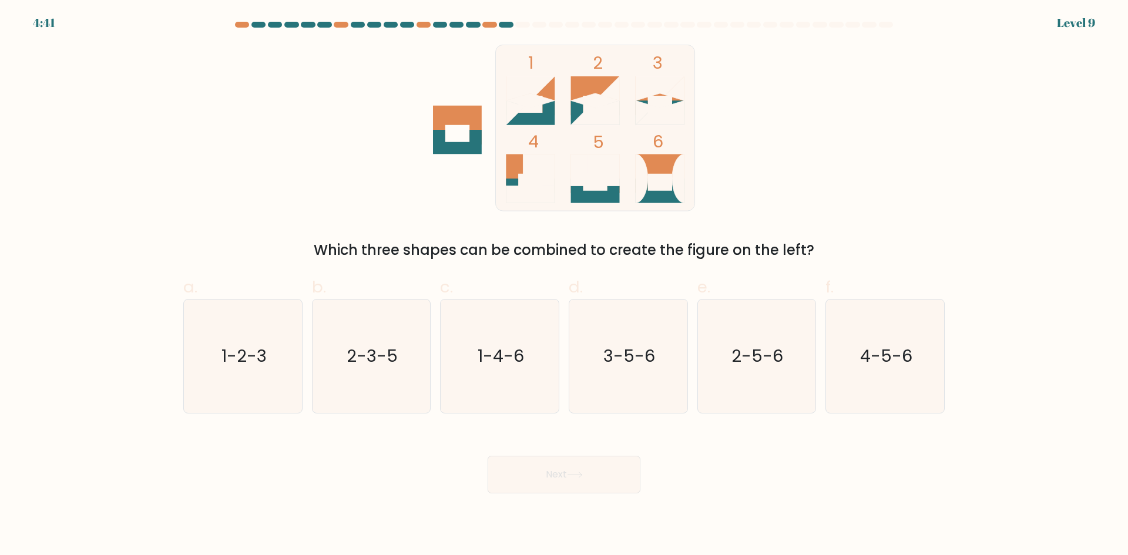
drag, startPoint x: 382, startPoint y: 247, endPoint x: 849, endPoint y: 254, distance: 466.9
click at [822, 252] on div "Which three shapes can be combined to create the figure on the left?" at bounding box center [563, 250] width 747 height 21
click at [913, 254] on div "Which three shapes can be combined to create the figure on the left?" at bounding box center [563, 250] width 747 height 21
click at [254, 376] on icon "1-2-3" at bounding box center [242, 355] width 113 height 113
click at [564, 285] on input "a. 1-2-3" at bounding box center [564, 282] width 1 height 8
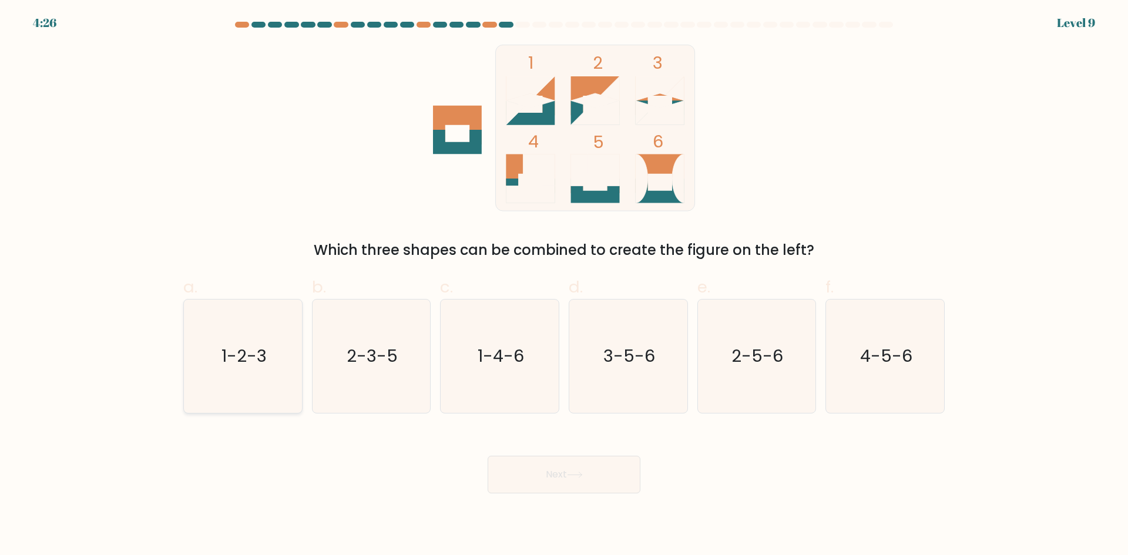
radio input "true"
click at [549, 473] on button "Next" at bounding box center [563, 475] width 153 height 38
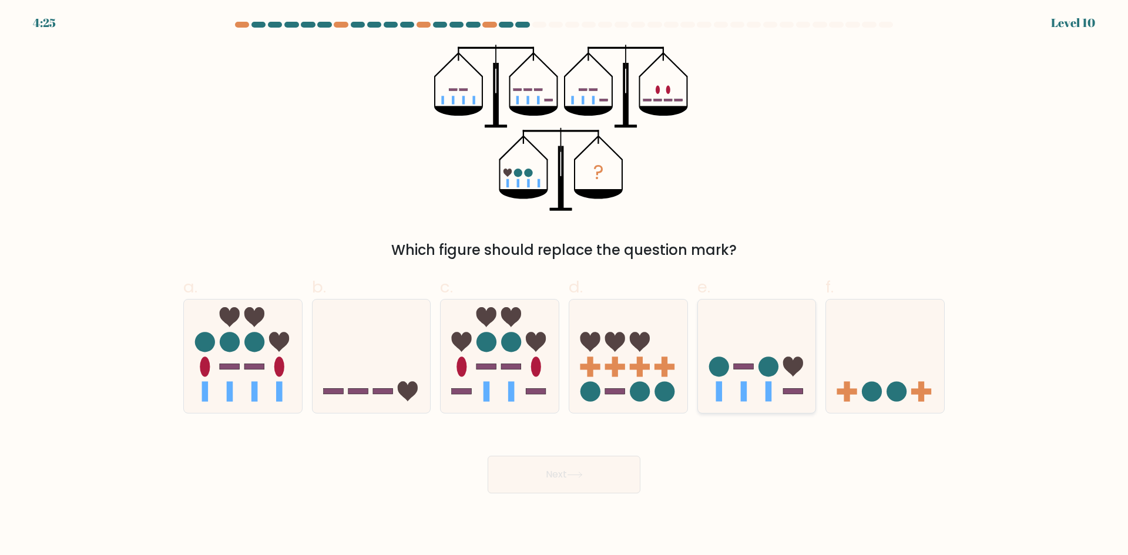
click at [776, 362] on circle at bounding box center [768, 367] width 20 height 20
click at [564, 285] on input "e." at bounding box center [564, 282] width 1 height 8
radio input "true"
click at [568, 480] on button "Next" at bounding box center [563, 475] width 153 height 38
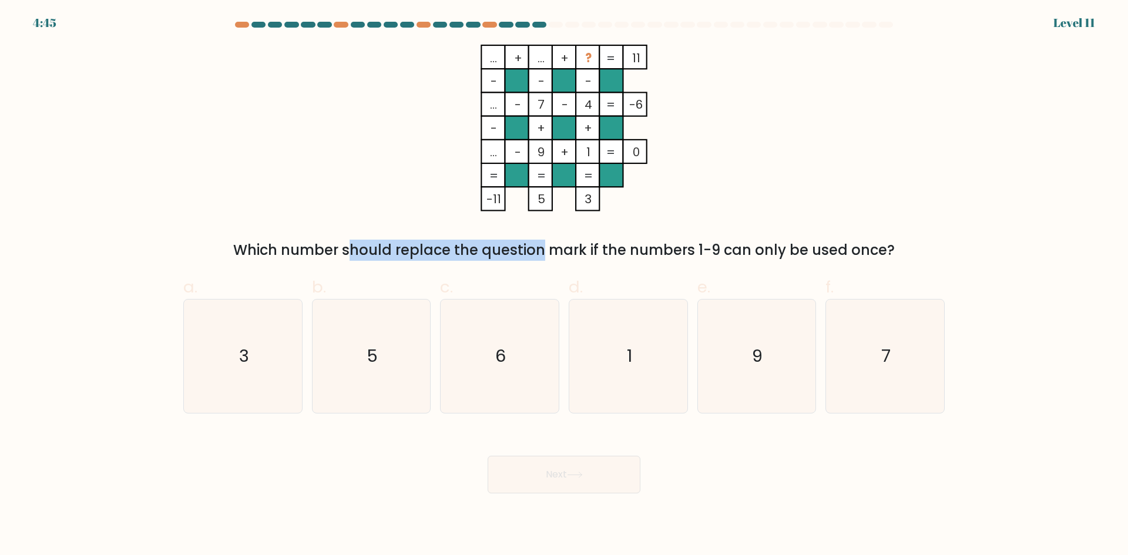
drag, startPoint x: 230, startPoint y: 257, endPoint x: 446, endPoint y: 251, distance: 216.2
click at [446, 251] on div "Which number should replace the question mark if the numbers 1-9 can only be us…" at bounding box center [563, 250] width 747 height 21
click at [569, 257] on div "Which number should replace the question mark if the numbers 1-9 can only be us…" at bounding box center [563, 250] width 747 height 21
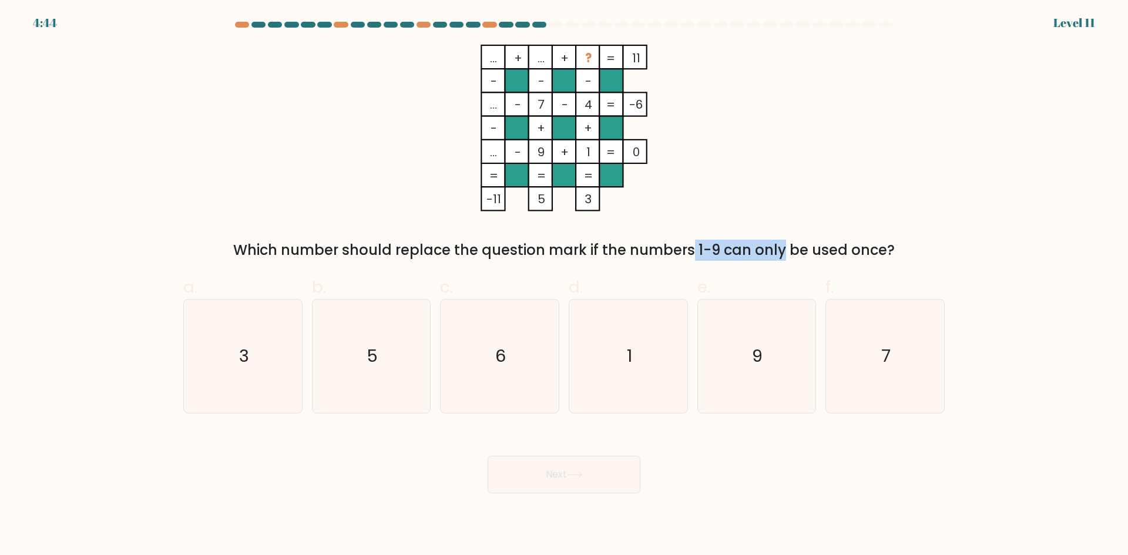
drag, startPoint x: 590, startPoint y: 253, endPoint x: 688, endPoint y: 247, distance: 98.2
click at [688, 247] on div "Which number should replace the question mark if the numbers 1-9 can only be us…" at bounding box center [563, 250] width 747 height 21
click at [749, 250] on div "Which number should replace the question mark if the numbers 1-9 can only be us…" at bounding box center [563, 250] width 747 height 21
click at [408, 372] on icon "5" at bounding box center [370, 355] width 113 height 113
click at [564, 285] on input "b. 5" at bounding box center [564, 282] width 1 height 8
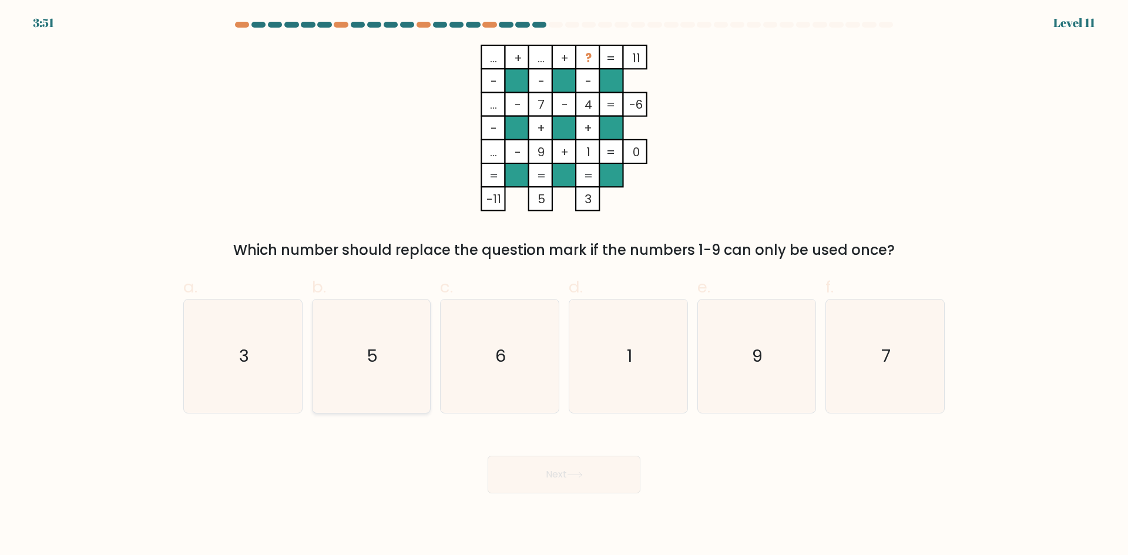
radio input "true"
click at [554, 467] on button "Next" at bounding box center [563, 475] width 153 height 38
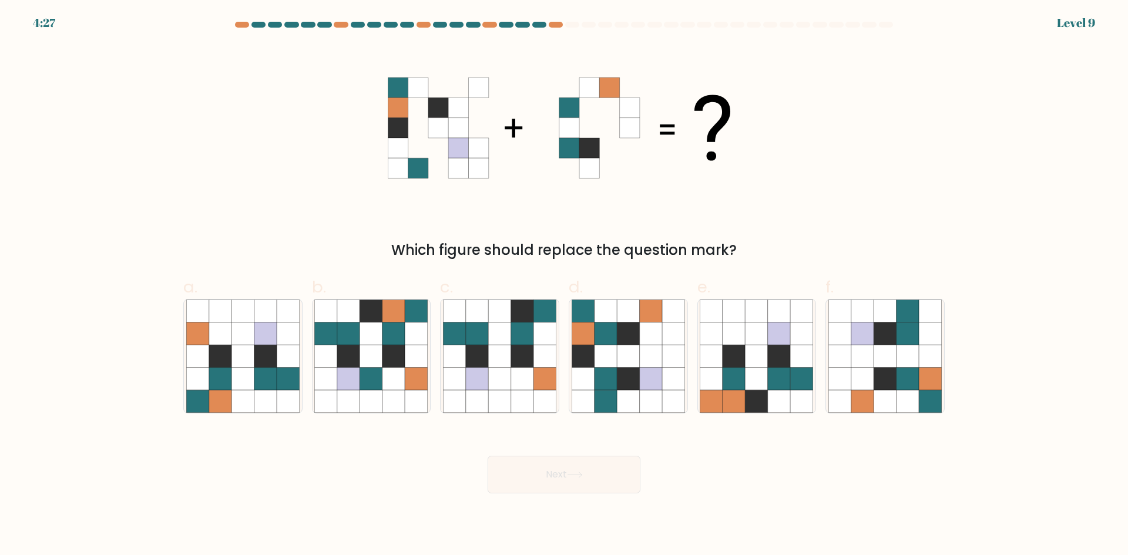
drag, startPoint x: 386, startPoint y: 248, endPoint x: 772, endPoint y: 240, distance: 386.5
click at [772, 240] on div "Which figure should replace the question mark?" at bounding box center [563, 250] width 747 height 21
click at [788, 238] on div "Which figure should replace the question mark?" at bounding box center [563, 153] width 775 height 216
drag, startPoint x: 553, startPoint y: 248, endPoint x: 737, endPoint y: 243, distance: 184.5
click at [731, 243] on div "Which figure should replace the question mark?" at bounding box center [563, 250] width 747 height 21
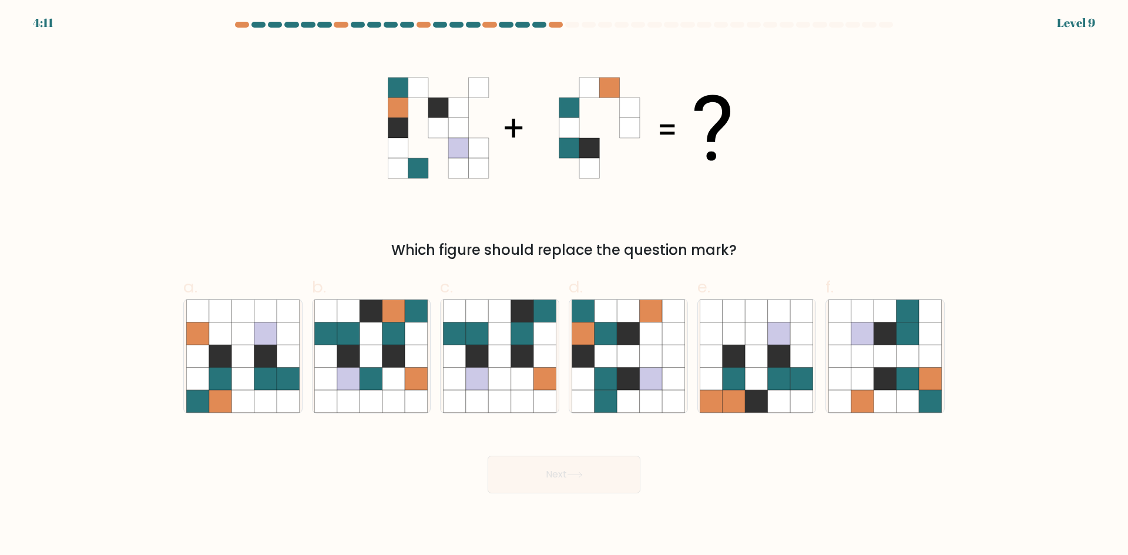
click at [791, 246] on div "Which figure should replace the question mark?" at bounding box center [563, 250] width 747 height 21
click at [646, 333] on icon at bounding box center [651, 333] width 22 height 22
click at [564, 285] on input "d." at bounding box center [564, 282] width 1 height 8
radio input "true"
click at [566, 483] on button "Next" at bounding box center [563, 475] width 153 height 38
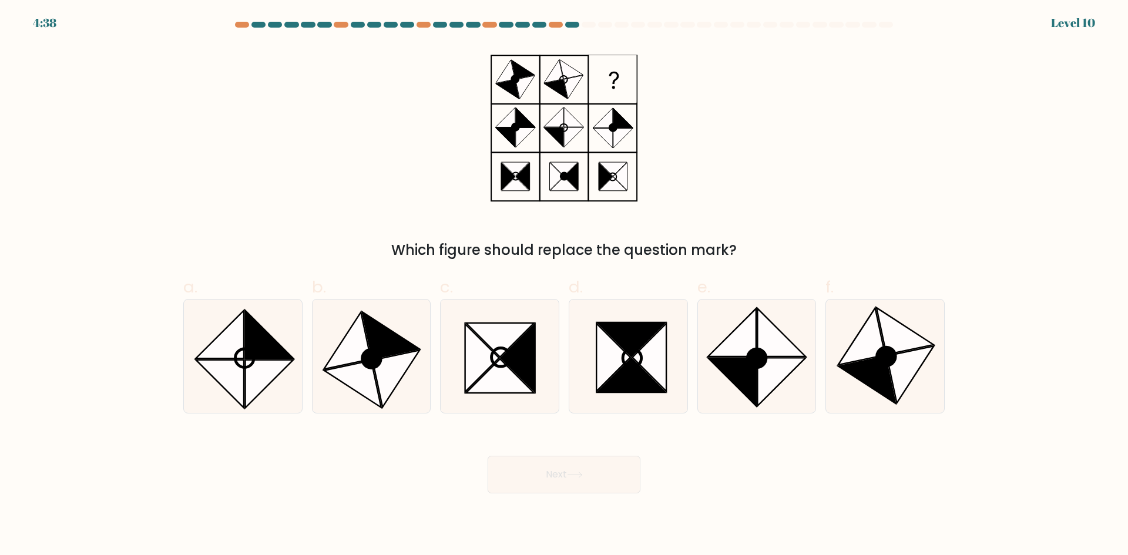
drag, startPoint x: 390, startPoint y: 246, endPoint x: 777, endPoint y: 245, distance: 387.0
click at [682, 253] on div "Which figure should replace the question mark?" at bounding box center [563, 250] width 747 height 21
click at [783, 245] on div "Which figure should replace the question mark?" at bounding box center [563, 250] width 747 height 21
click at [751, 381] on icon at bounding box center [732, 382] width 48 height 48
click at [564, 285] on input "e." at bounding box center [564, 282] width 1 height 8
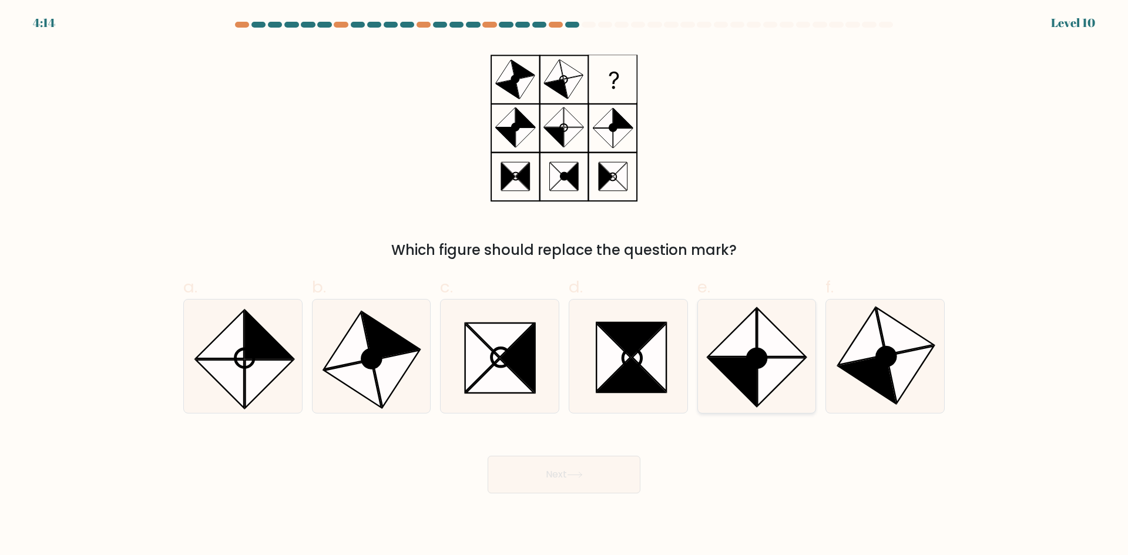
radio input "true"
click at [601, 474] on button "Next" at bounding box center [563, 475] width 153 height 38
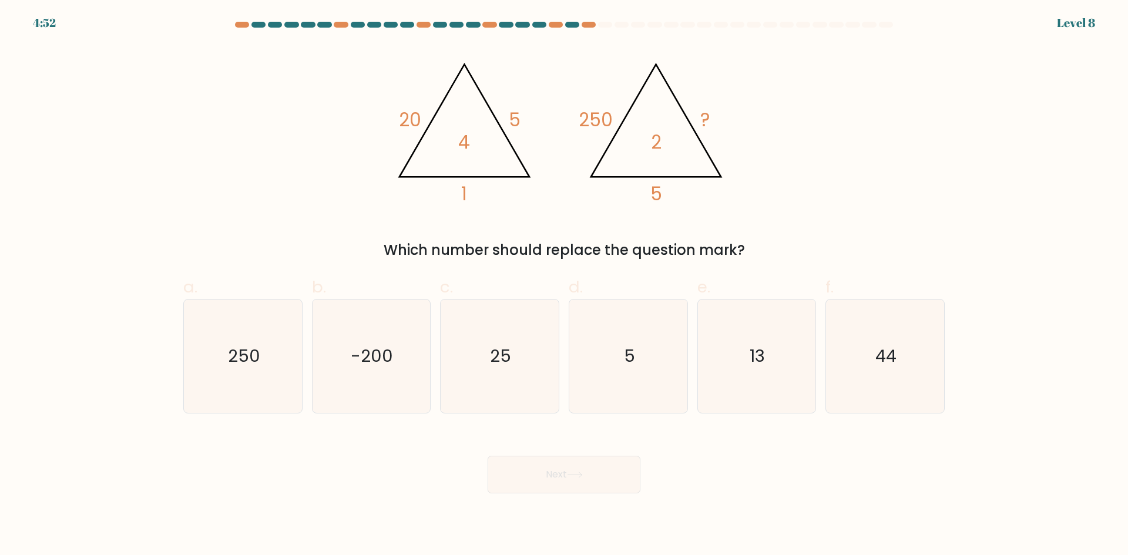
drag, startPoint x: 535, startPoint y: 252, endPoint x: 756, endPoint y: 256, distance: 220.8
click at [754, 256] on div "Which number should replace the question mark?" at bounding box center [563, 250] width 747 height 21
click at [822, 255] on div "Which number should replace the question mark?" at bounding box center [563, 250] width 747 height 21
drag, startPoint x: 446, startPoint y: 255, endPoint x: 759, endPoint y: 253, distance: 312.4
click at [759, 253] on div "Which number should replace the question mark?" at bounding box center [563, 250] width 747 height 21
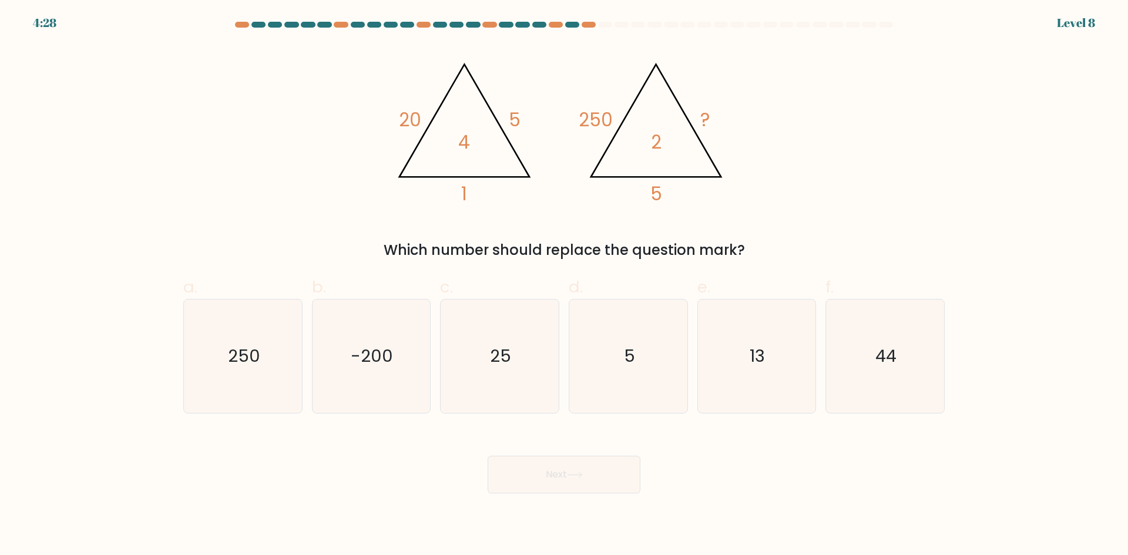
click at [781, 251] on div "Which number should replace the question mark?" at bounding box center [563, 250] width 747 height 21
drag, startPoint x: 409, startPoint y: 119, endPoint x: 415, endPoint y: 119, distance: 6.5
click at [415, 119] on tspan "20" at bounding box center [410, 120] width 22 height 26
drag, startPoint x: 581, startPoint y: 121, endPoint x: 623, endPoint y: 114, distance: 42.3
click at [623, 114] on icon "@import url('https://fonts.googleapis.com/css?family=Abril+Fatface:400,100,100i…" at bounding box center [564, 128] width 352 height 167
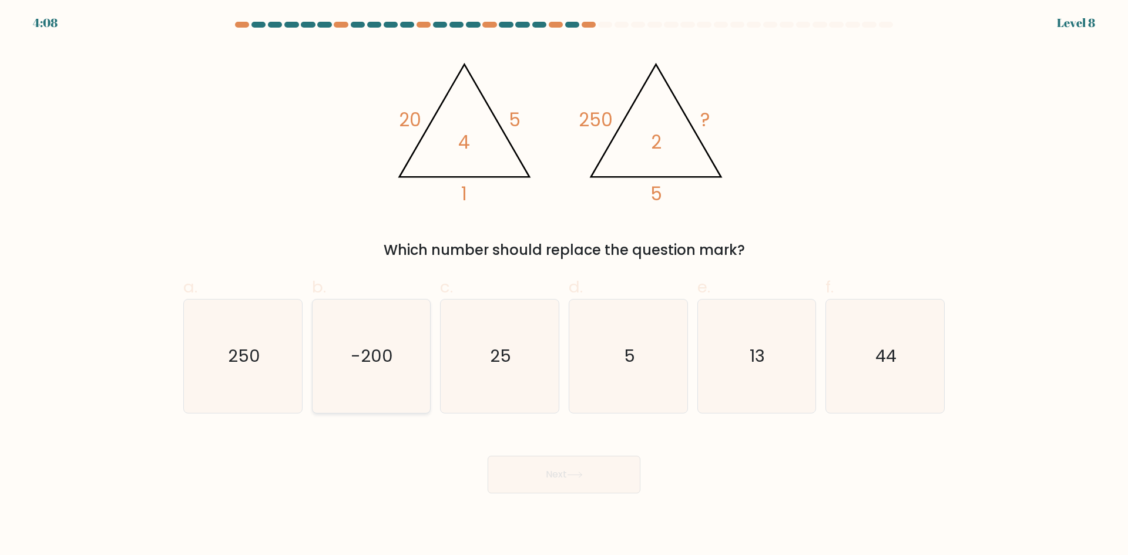
click at [370, 348] on text "-200" at bounding box center [372, 355] width 42 height 23
click at [564, 285] on input "b. -200" at bounding box center [564, 282] width 1 height 8
radio input "true"
click at [592, 493] on button "Next" at bounding box center [563, 475] width 153 height 38
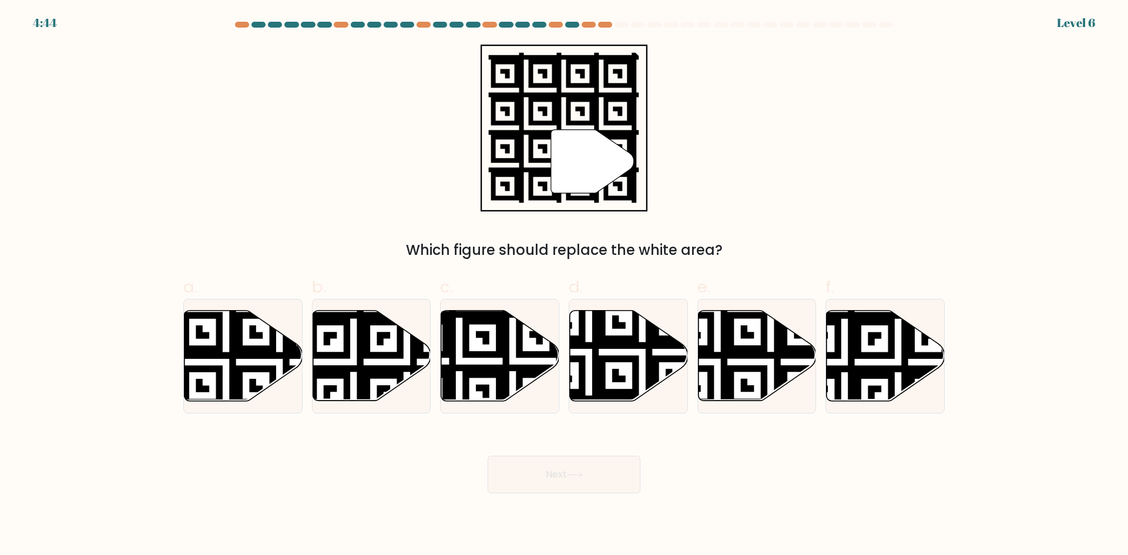
drag, startPoint x: 416, startPoint y: 250, endPoint x: 761, endPoint y: 256, distance: 344.8
click at [750, 258] on div "Which figure should replace the white area?" at bounding box center [563, 250] width 747 height 21
click at [805, 253] on div "Which figure should replace the white area?" at bounding box center [563, 250] width 747 height 21
click at [859, 346] on icon at bounding box center [845, 308] width 214 height 214
click at [564, 285] on input "f." at bounding box center [564, 282] width 1 height 8
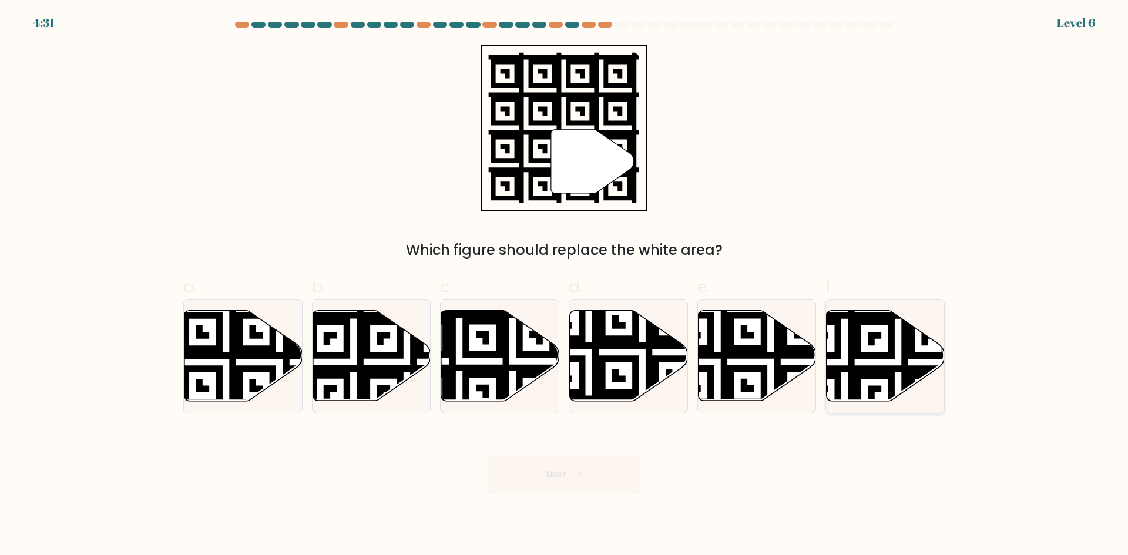
radio input "true"
click at [513, 353] on icon at bounding box center [500, 356] width 118 height 90
click at [564, 285] on input "c." at bounding box center [564, 282] width 1 height 8
radio input "true"
click at [548, 473] on button "Next" at bounding box center [563, 475] width 153 height 38
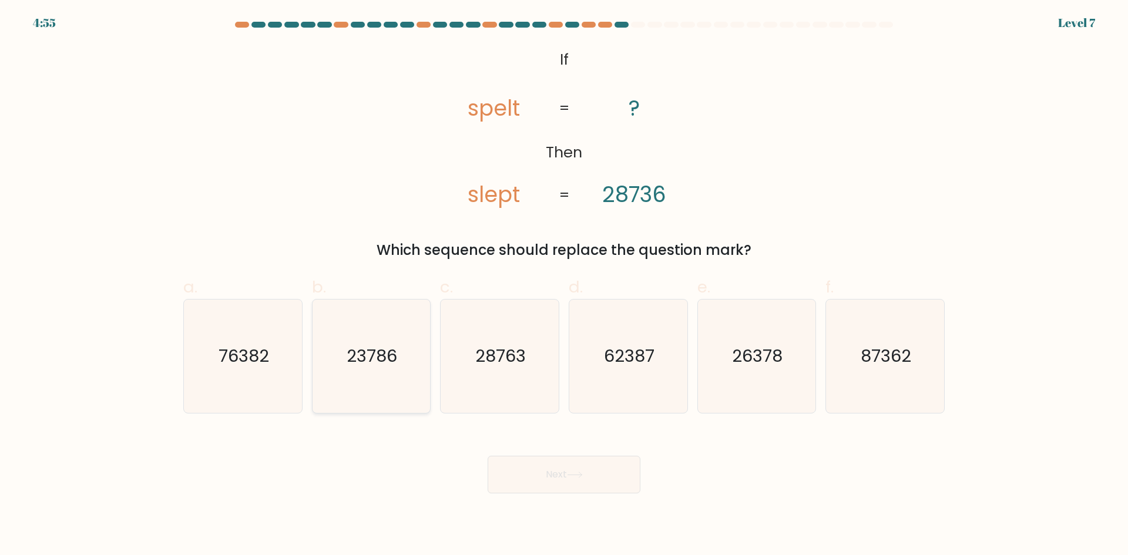
click at [379, 364] on text "23786" at bounding box center [372, 355] width 51 height 23
click at [564, 285] on input "b. 23786" at bounding box center [564, 282] width 1 height 8
radio input "true"
click at [563, 474] on button "Next" at bounding box center [563, 475] width 153 height 38
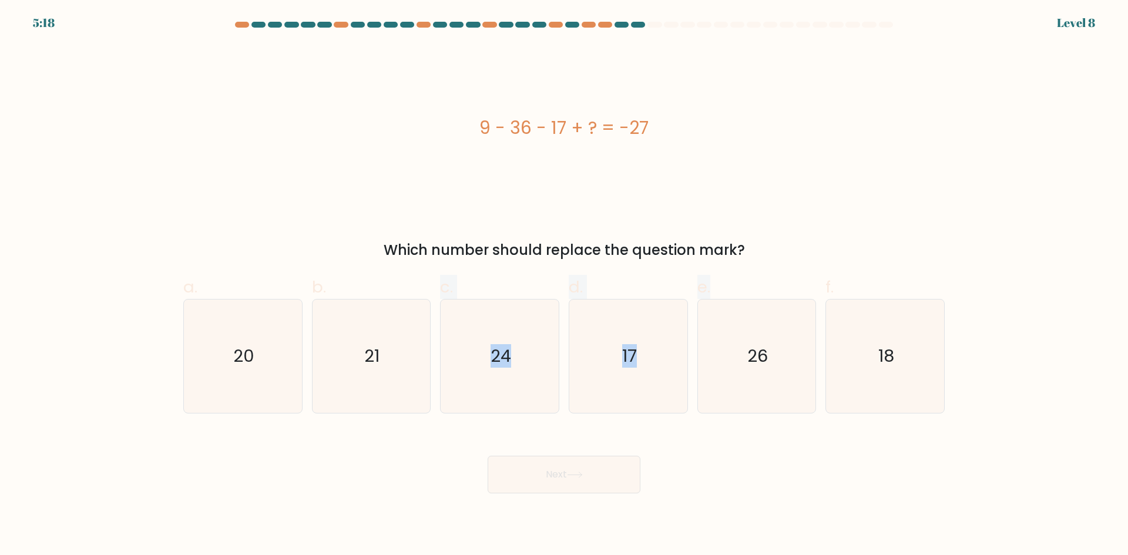
drag, startPoint x: 474, startPoint y: 268, endPoint x: 722, endPoint y: 265, distance: 247.8
click at [722, 265] on div "a. 20 b. 21 c." at bounding box center [564, 339] width 770 height 148
click at [783, 234] on div "9 - 36 - 17 + ? = -27 Which number should replace the question mark?" at bounding box center [563, 153] width 775 height 216
click at [676, 343] on icon "17" at bounding box center [627, 355] width 113 height 113
click at [564, 285] on input "d. 17" at bounding box center [564, 282] width 1 height 8
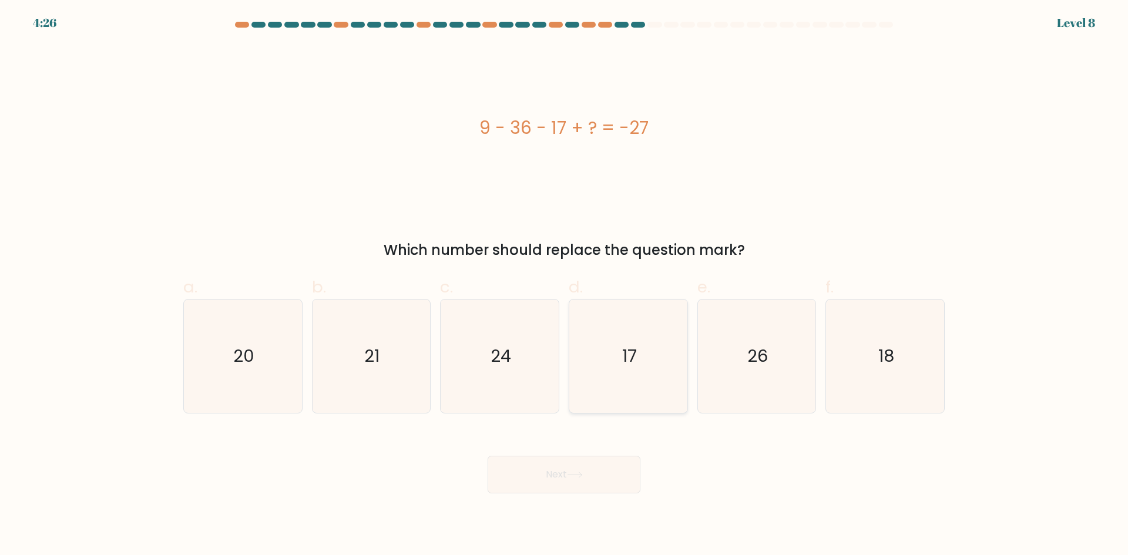
radio input "true"
click at [541, 459] on button "Next" at bounding box center [563, 475] width 153 height 38
click at [546, 475] on button "Next" at bounding box center [563, 475] width 153 height 38
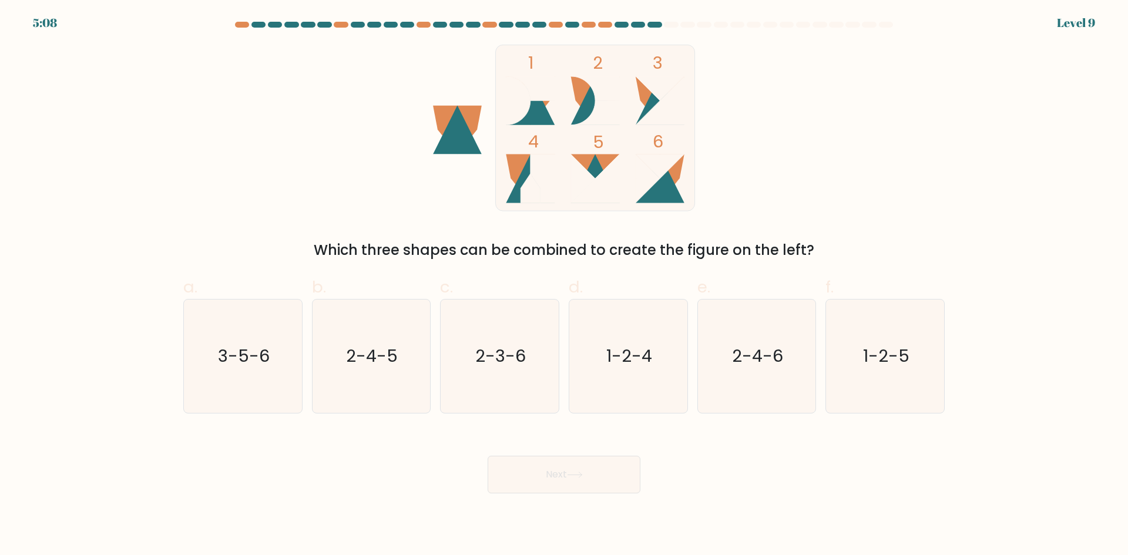
drag, startPoint x: 309, startPoint y: 252, endPoint x: 750, endPoint y: 247, distance: 441.1
click at [750, 247] on div "Which three shapes can be combined to create the figure on the left?" at bounding box center [563, 250] width 747 height 21
click at [896, 243] on div "Which three shapes can be combined to create the figure on the left?" at bounding box center [563, 250] width 747 height 21
drag, startPoint x: 204, startPoint y: 365, endPoint x: 426, endPoint y: 462, distance: 242.2
click at [206, 365] on icon "3-5-6" at bounding box center [242, 355] width 113 height 113
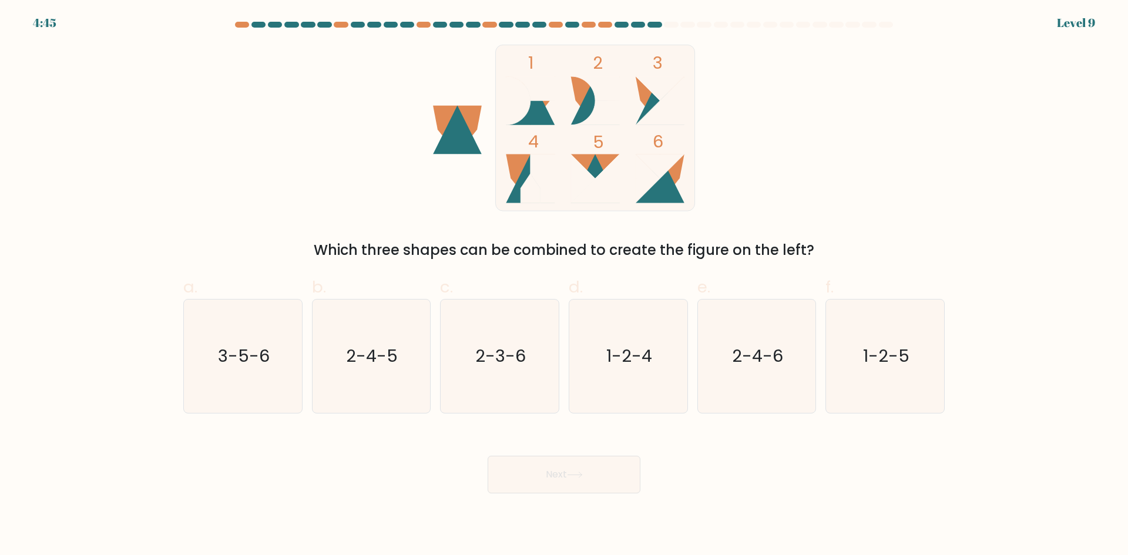
click at [564, 285] on input "a. 3-5-6" at bounding box center [564, 282] width 1 height 8
radio input "true"
click at [570, 470] on button "Next" at bounding box center [563, 475] width 153 height 38
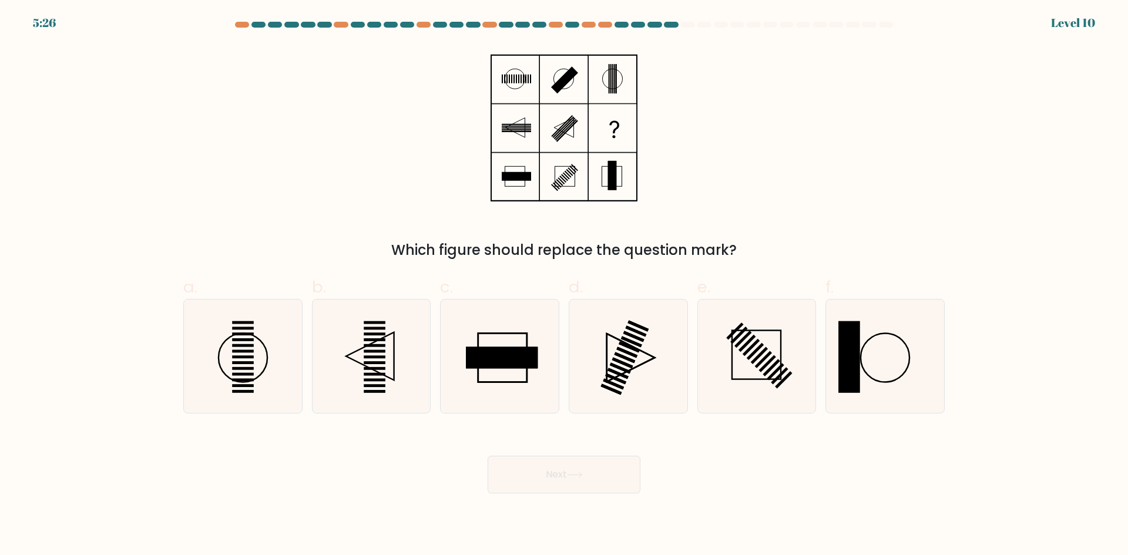
drag, startPoint x: 386, startPoint y: 258, endPoint x: 696, endPoint y: 258, distance: 310.1
click at [696, 258] on div "Which figure should replace the question mark?" at bounding box center [563, 250] width 747 height 21
click at [807, 257] on div "Which figure should replace the question mark?" at bounding box center [563, 250] width 747 height 21
drag, startPoint x: 395, startPoint y: 246, endPoint x: 854, endPoint y: 246, distance: 459.8
click at [854, 246] on div "Which figure should replace the question mark?" at bounding box center [563, 250] width 747 height 21
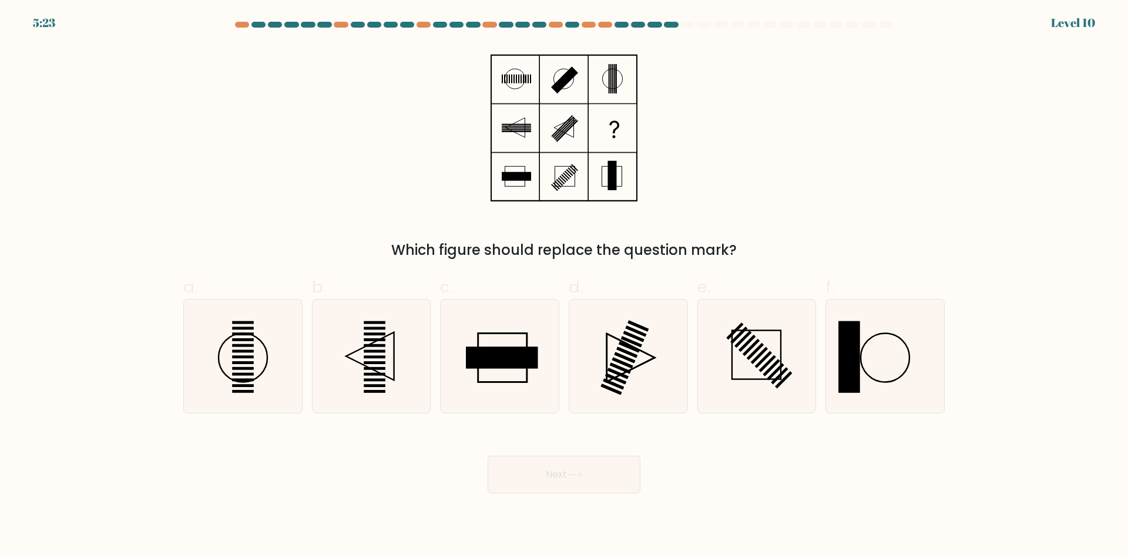
click at [854, 246] on div "Which figure should replace the question mark?" at bounding box center [563, 250] width 747 height 21
click at [402, 372] on icon at bounding box center [370, 355] width 113 height 113
click at [564, 285] on input "b." at bounding box center [564, 282] width 1 height 8
radio input "true"
click at [581, 480] on button "Next" at bounding box center [563, 475] width 153 height 38
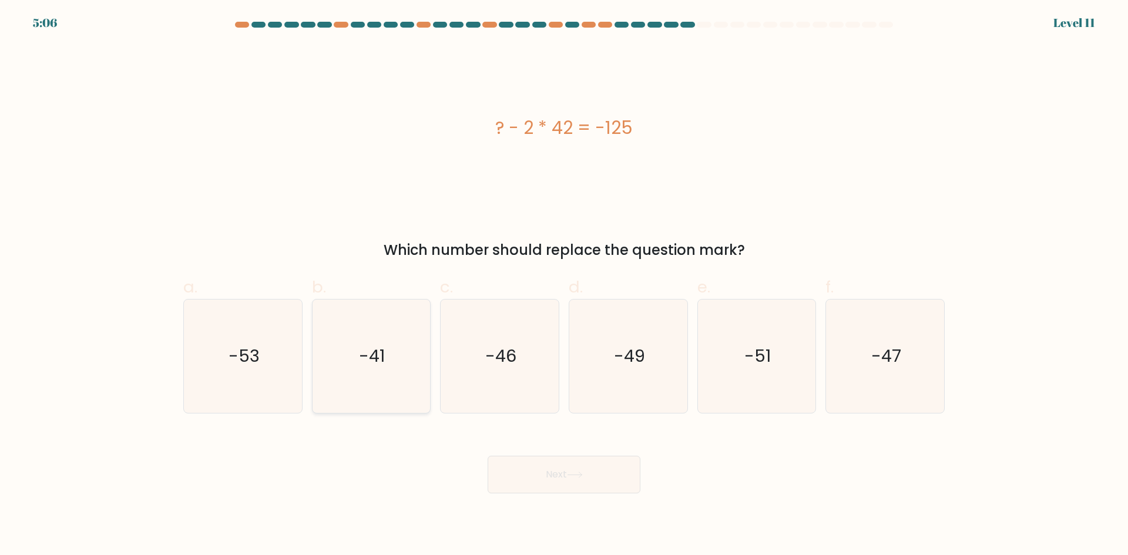
click at [346, 369] on icon "-41" at bounding box center [370, 355] width 113 height 113
click at [564, 285] on input "b. -41" at bounding box center [564, 282] width 1 height 8
radio input "true"
click at [609, 461] on button "Next" at bounding box center [563, 475] width 153 height 38
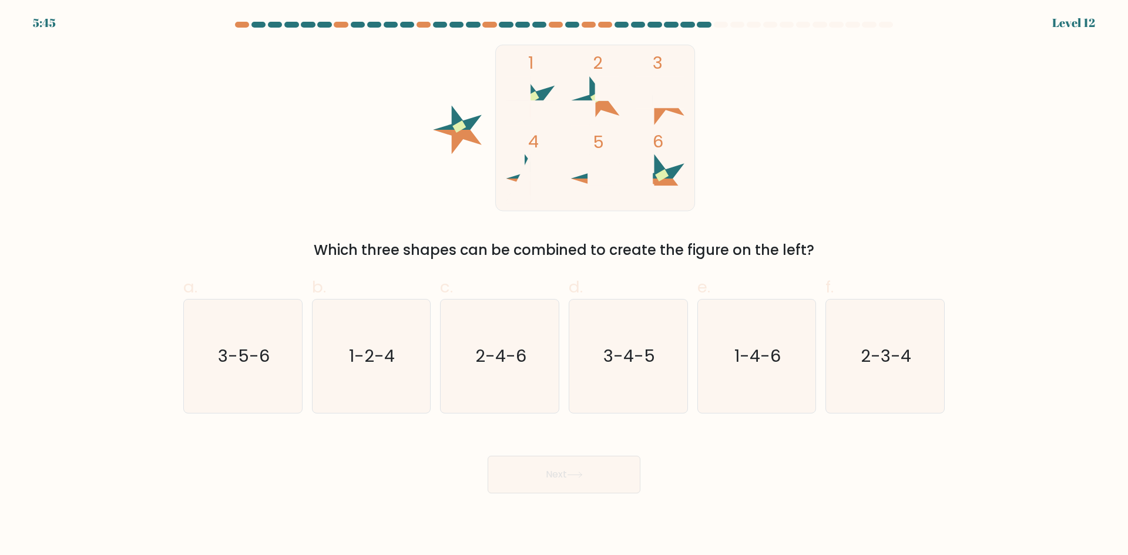
drag, startPoint x: 312, startPoint y: 247, endPoint x: 819, endPoint y: 245, distance: 506.2
click at [819, 245] on div "Which three shapes can be combined to create the figure on the left?" at bounding box center [563, 250] width 747 height 21
click at [255, 366] on text "3-5-6" at bounding box center [244, 355] width 52 height 23
click at [564, 285] on input "a. 3-5-6" at bounding box center [564, 282] width 1 height 8
radio input "true"
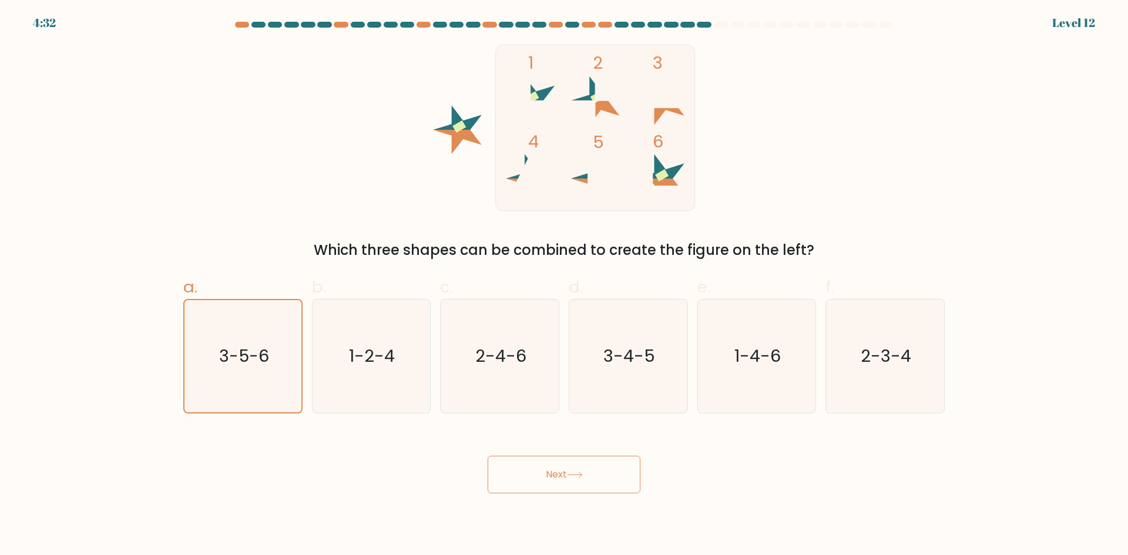
click at [569, 491] on button "Next" at bounding box center [563, 475] width 153 height 38
click at [561, 482] on button "Next" at bounding box center [563, 475] width 153 height 38
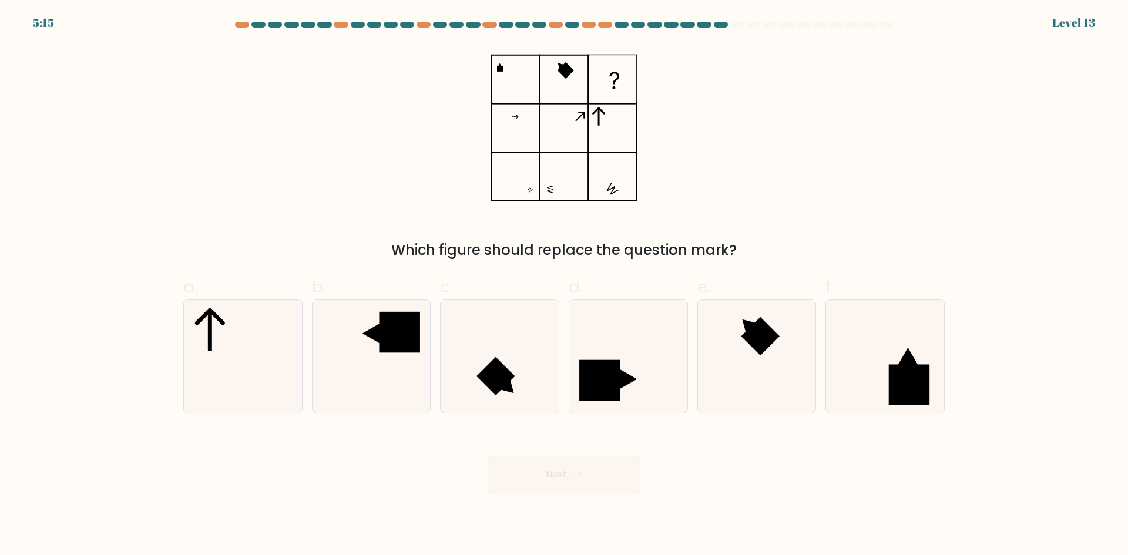
drag, startPoint x: 418, startPoint y: 254, endPoint x: 779, endPoint y: 239, distance: 360.9
click at [763, 241] on div "Which figure should replace the question mark?" at bounding box center [563, 250] width 747 height 21
click at [819, 230] on div "Which figure should replace the question mark?" at bounding box center [563, 153] width 775 height 216
drag, startPoint x: 524, startPoint y: 380, endPoint x: 679, endPoint y: 452, distance: 170.8
click at [649, 437] on form at bounding box center [564, 258] width 1128 height 472
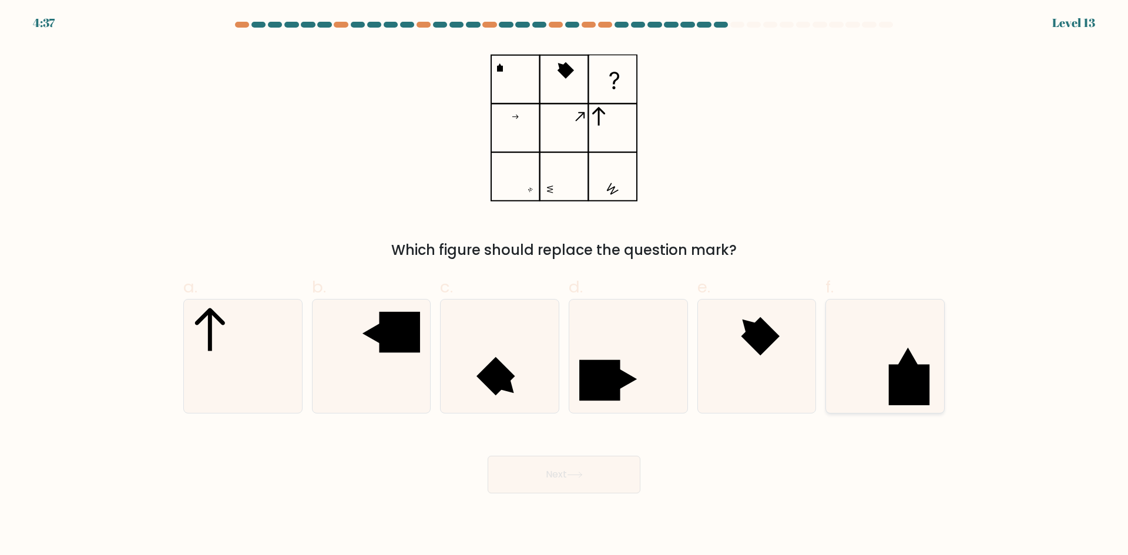
click at [889, 388] on rect at bounding box center [909, 384] width 41 height 41
click at [564, 285] on input "f." at bounding box center [564, 282] width 1 height 8
radio input "true"
click at [553, 460] on button "Next" at bounding box center [563, 475] width 153 height 38
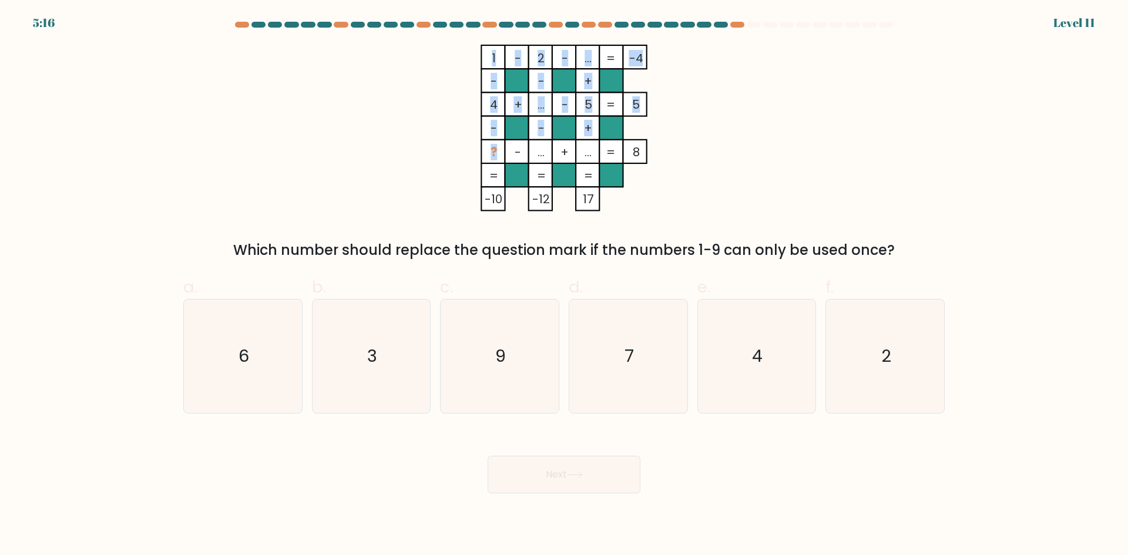
drag, startPoint x: 495, startPoint y: 152, endPoint x: 487, endPoint y: 153, distance: 8.3
click at [487, 153] on icon "1 - 2 - ... -4 - - + 4 + ... - 5 5 - - + ? - ... + ... = 8 = = = = -10 -12 17 =" at bounding box center [564, 128] width 352 height 167
click at [728, 117] on icon "1 - 2 - ... -4 - - + 4 + ... - 5 5 - - + ? - ... + ... = 8 = = = = -10 -12 17 =" at bounding box center [564, 128] width 352 height 167
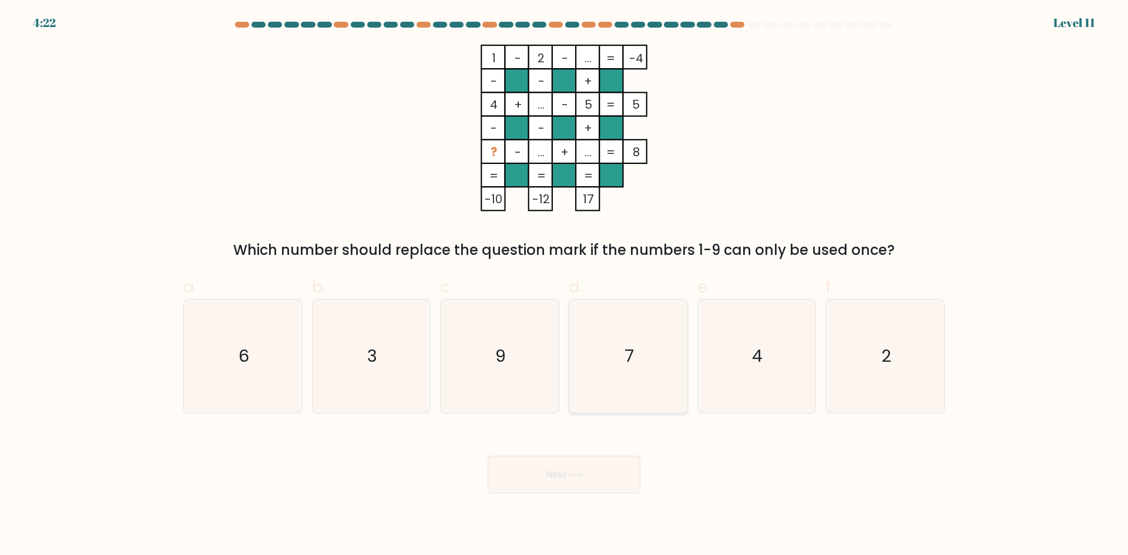
click at [626, 344] on icon "7" at bounding box center [627, 355] width 113 height 113
click at [564, 285] on input "d. 7" at bounding box center [564, 282] width 1 height 8
radio input "true"
click at [576, 465] on button "Next" at bounding box center [563, 475] width 153 height 38
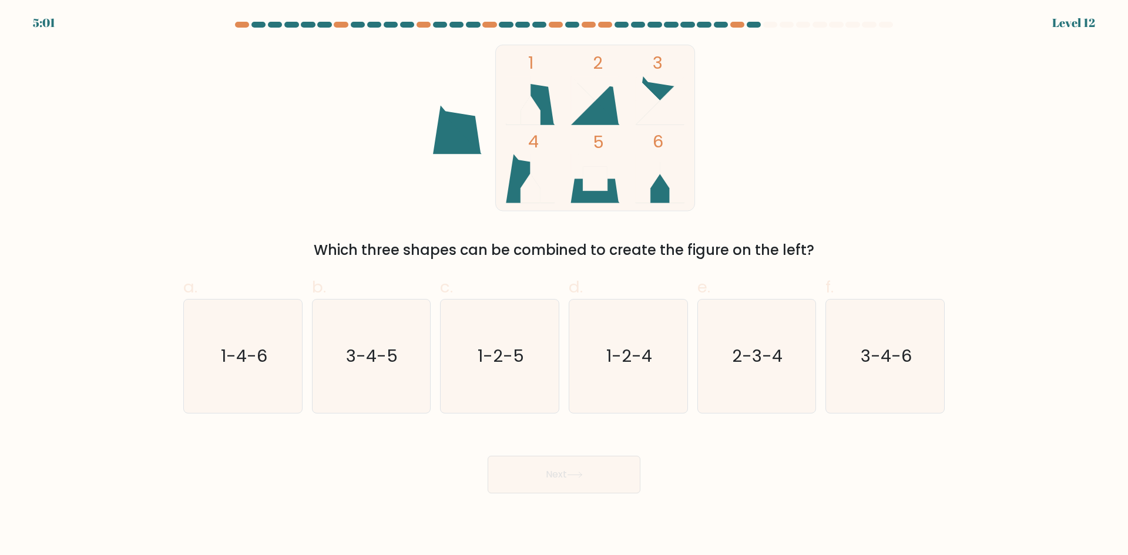
drag, startPoint x: 325, startPoint y: 243, endPoint x: 811, endPoint y: 251, distance: 486.3
click at [811, 251] on div "Which three shapes can be combined to create the figure on the left?" at bounding box center [563, 250] width 747 height 21
click at [880, 258] on div "Which three shapes can be combined to create the figure on the left?" at bounding box center [563, 250] width 747 height 21
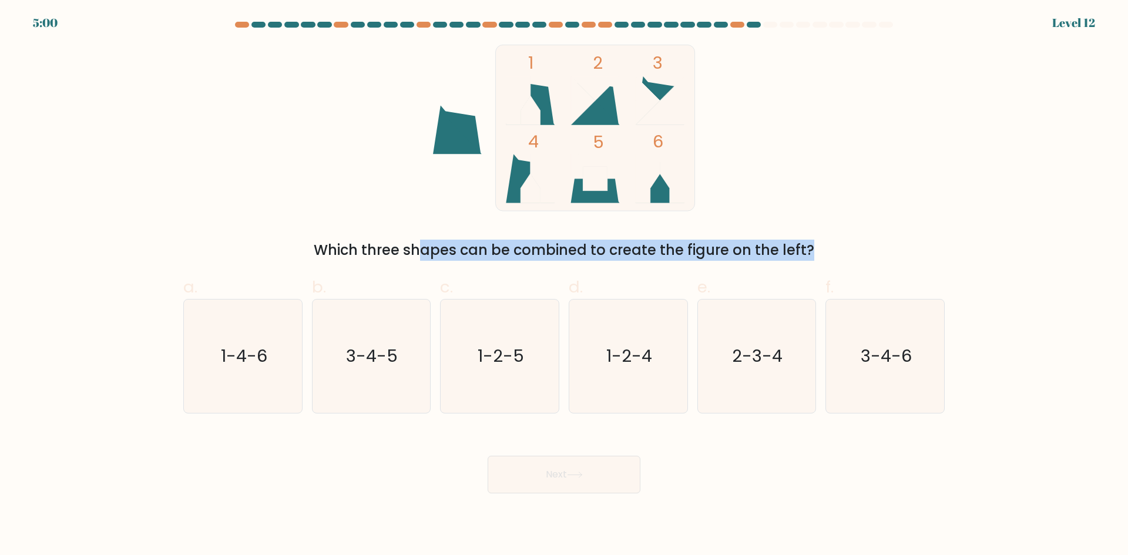
click at [880, 258] on div "Which three shapes can be combined to create the figure on the left?" at bounding box center [563, 250] width 747 height 21
click at [837, 238] on div "1 2 3 4 5 6 Which three shapes can be combined to create the figure on the left?" at bounding box center [563, 153] width 775 height 216
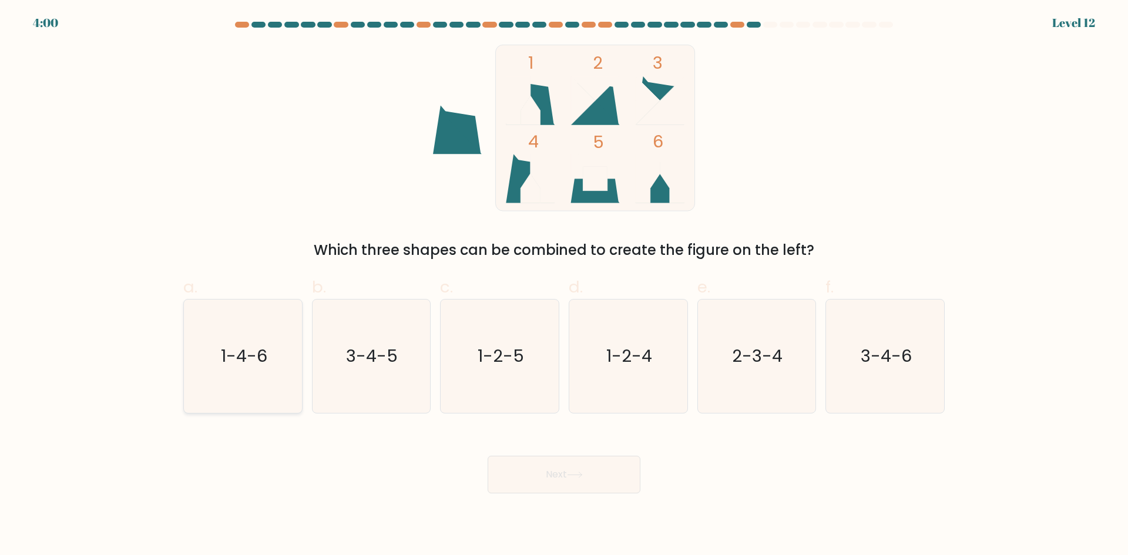
click at [251, 345] on text "1-4-6" at bounding box center [244, 355] width 46 height 23
click at [564, 285] on input "a. 1-4-6" at bounding box center [564, 282] width 1 height 8
radio input "true"
click at [585, 465] on button "Next" at bounding box center [563, 475] width 153 height 38
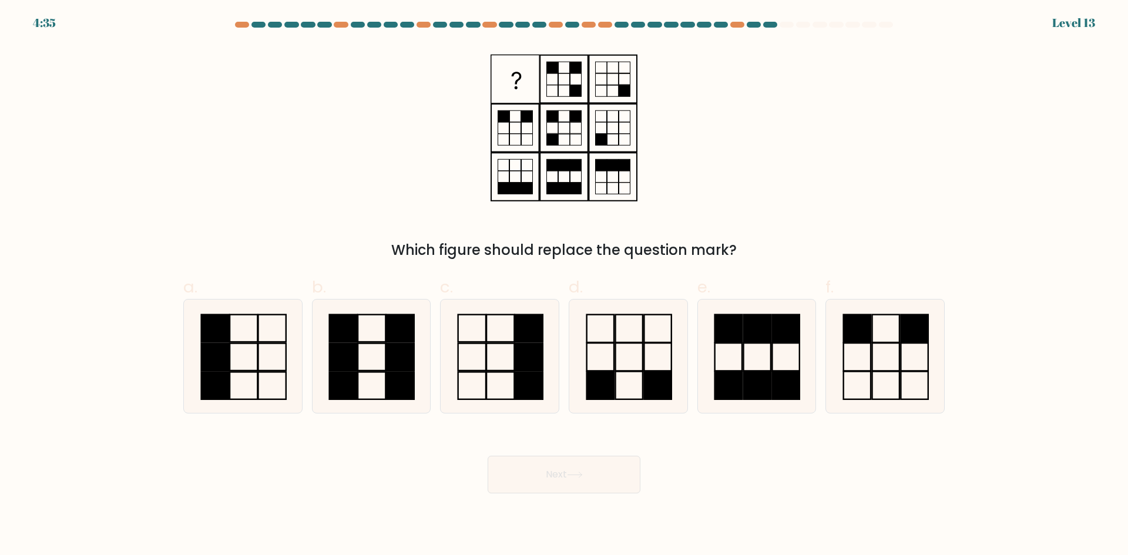
drag, startPoint x: 587, startPoint y: 257, endPoint x: 889, endPoint y: 260, distance: 301.9
click at [889, 260] on div "Which figure should replace the question mark?" at bounding box center [563, 250] width 747 height 21
click at [903, 254] on div "Which figure should replace the question mark?" at bounding box center [563, 250] width 747 height 21
click at [898, 254] on div "Which figure should replace the question mark?" at bounding box center [563, 250] width 747 height 21
click at [715, 230] on div "Which figure should replace the question mark?" at bounding box center [563, 153] width 775 height 216
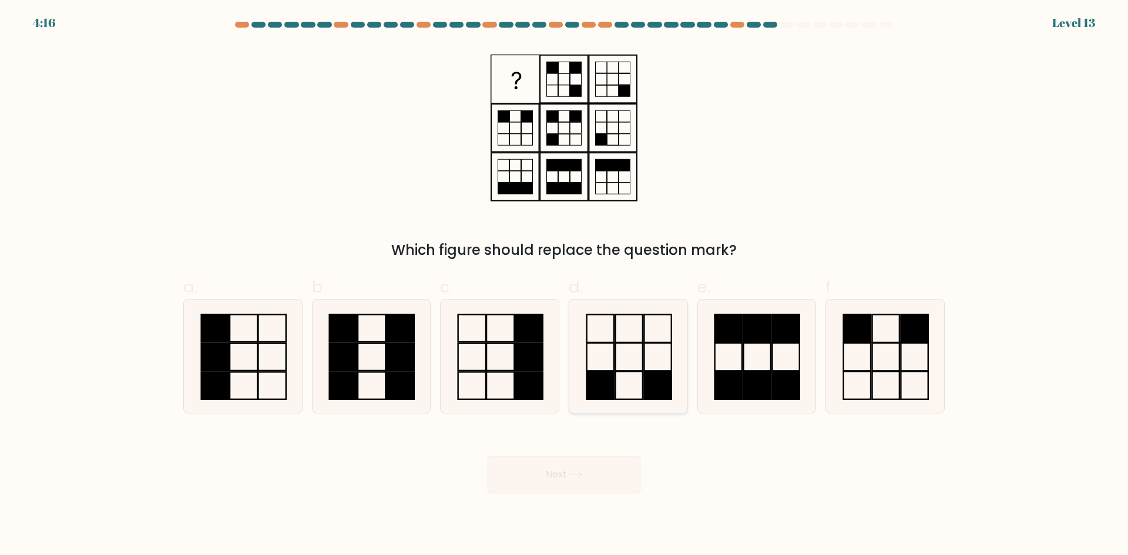
click at [616, 352] on icon at bounding box center [627, 355] width 113 height 113
click at [564, 285] on input "d." at bounding box center [564, 282] width 1 height 8
radio input "true"
click at [544, 484] on button "Next" at bounding box center [563, 475] width 153 height 38
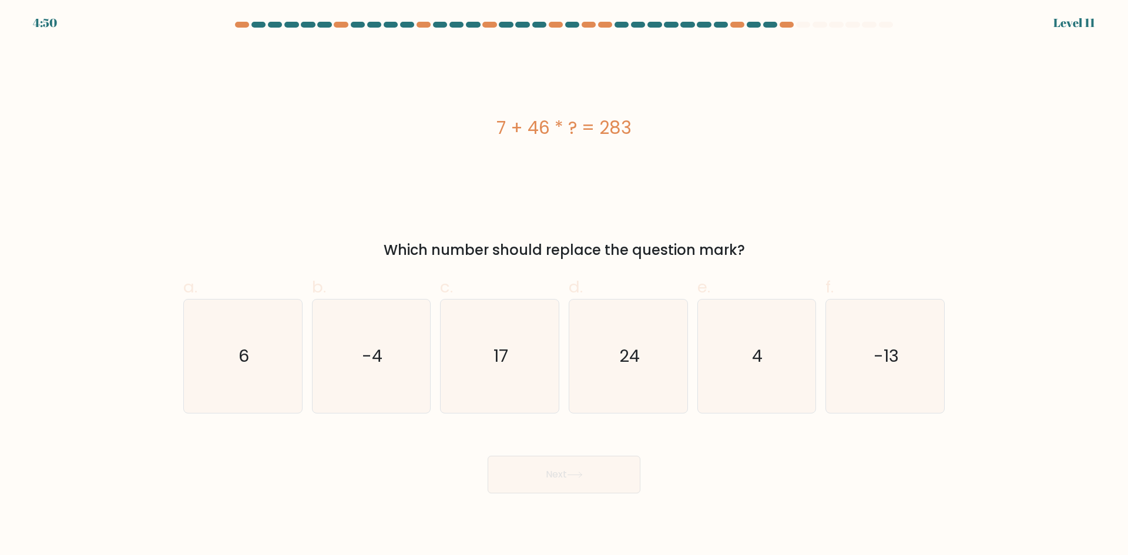
drag, startPoint x: 534, startPoint y: 126, endPoint x: 806, endPoint y: 133, distance: 272.0
click at [806, 133] on div "7 + 46 * ? = 283" at bounding box center [563, 128] width 761 height 26
click at [176, 362] on div "a. 6 b. -4 c. 17 d. 24" at bounding box center [563, 339] width 775 height 148
click at [227, 366] on icon "6" at bounding box center [242, 355] width 113 height 113
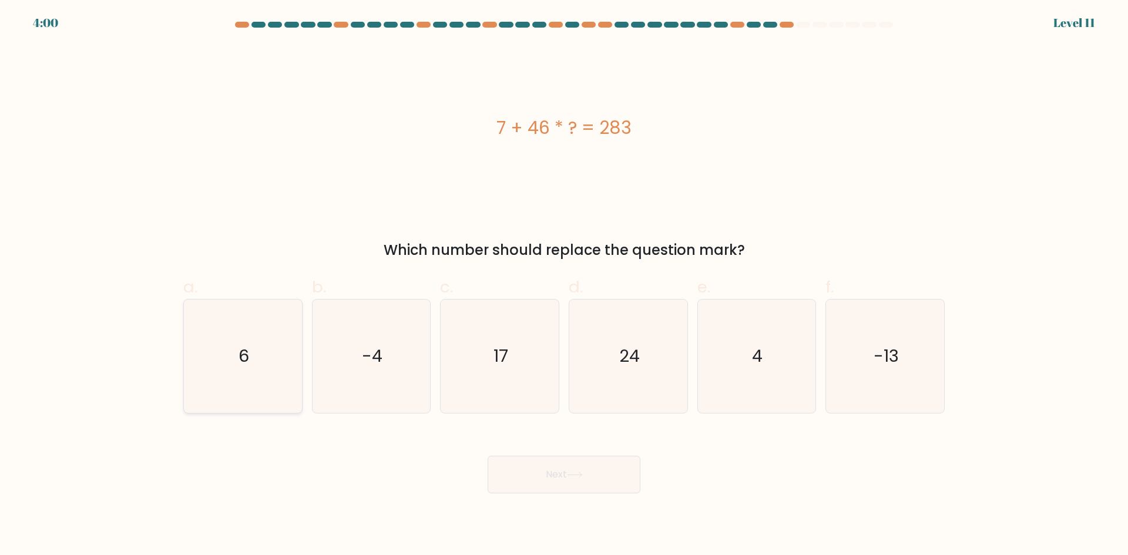
click at [564, 285] on input "a. 6" at bounding box center [564, 282] width 1 height 8
radio input "true"
click at [551, 474] on button "Next" at bounding box center [563, 475] width 153 height 38
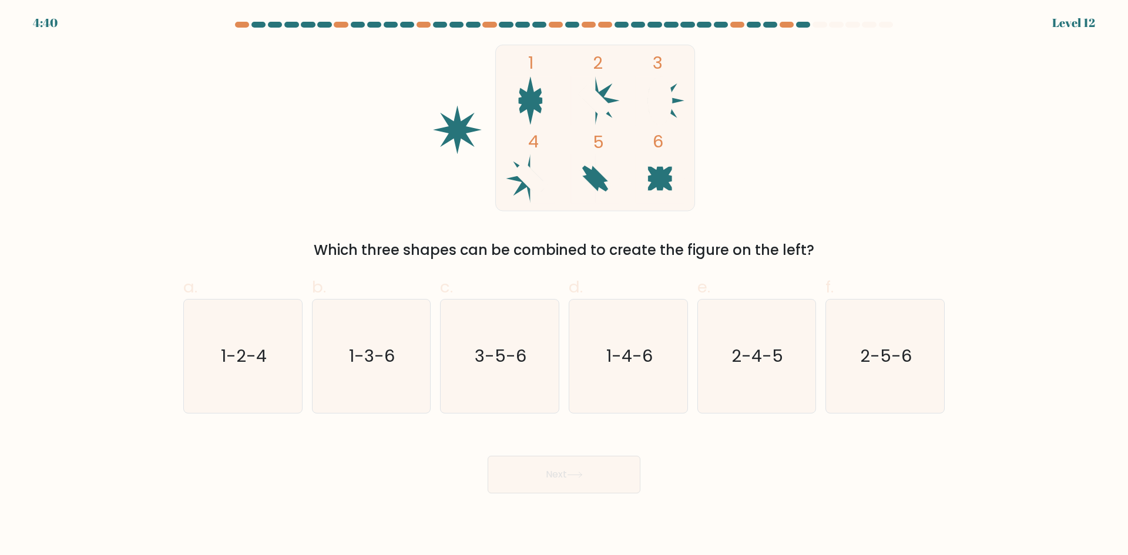
drag, startPoint x: 309, startPoint y: 244, endPoint x: 835, endPoint y: 243, distance: 526.2
click at [835, 243] on div "Which three shapes can be combined to create the figure on the left?" at bounding box center [563, 250] width 747 height 21
click at [860, 241] on div "Which three shapes can be combined to create the figure on the left?" at bounding box center [563, 250] width 747 height 21
drag, startPoint x: 860, startPoint y: 241, endPoint x: 328, endPoint y: 243, distance: 532.6
click at [328, 243] on div "Which three shapes can be combined to create the figure on the left?" at bounding box center [563, 250] width 747 height 21
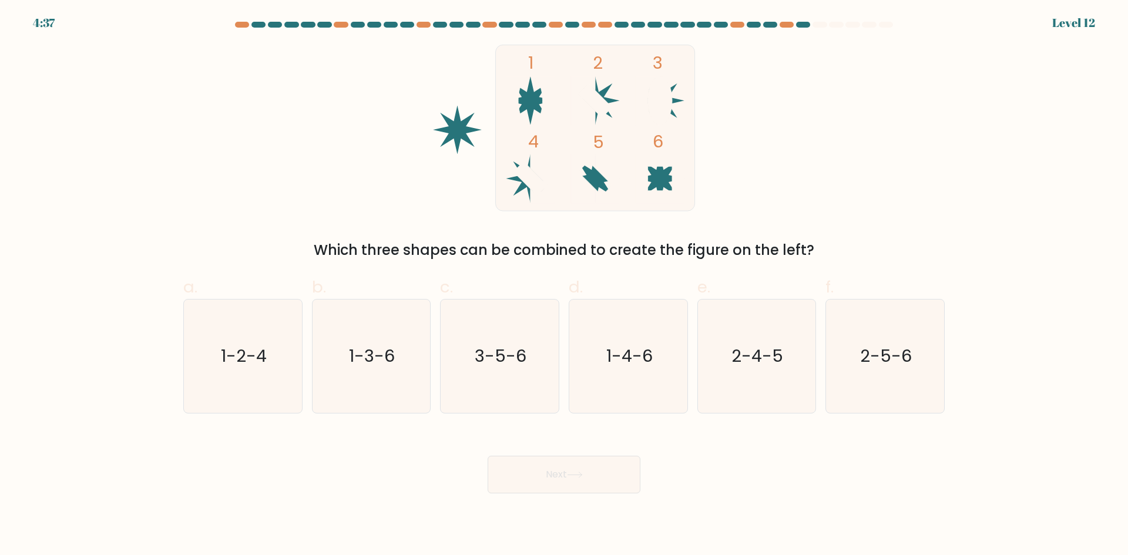
click at [941, 231] on div "1 2 3 4 5 6 Which three shapes can be combined to create the figure on the left?" at bounding box center [563, 153] width 775 height 216
click at [785, 386] on icon "2-4-5" at bounding box center [755, 355] width 113 height 113
click at [564, 285] on input "e. 2-4-5" at bounding box center [564, 282] width 1 height 8
radio input "true"
click at [560, 479] on button "Next" at bounding box center [563, 475] width 153 height 38
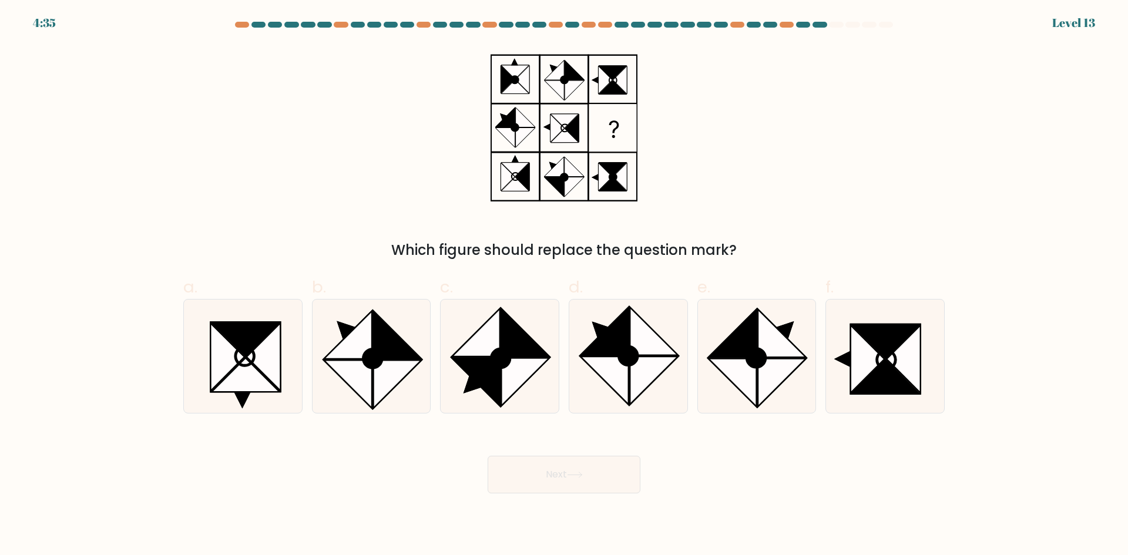
drag, startPoint x: 385, startPoint y: 243, endPoint x: 749, endPoint y: 251, distance: 363.6
click at [721, 248] on div "Which figure should replace the question mark?" at bounding box center [563, 250] width 747 height 21
click at [856, 260] on div "Which figure should replace the question mark?" at bounding box center [563, 250] width 747 height 21
click at [400, 338] on icon at bounding box center [397, 335] width 48 height 48
click at [564, 285] on input "b." at bounding box center [564, 282] width 1 height 8
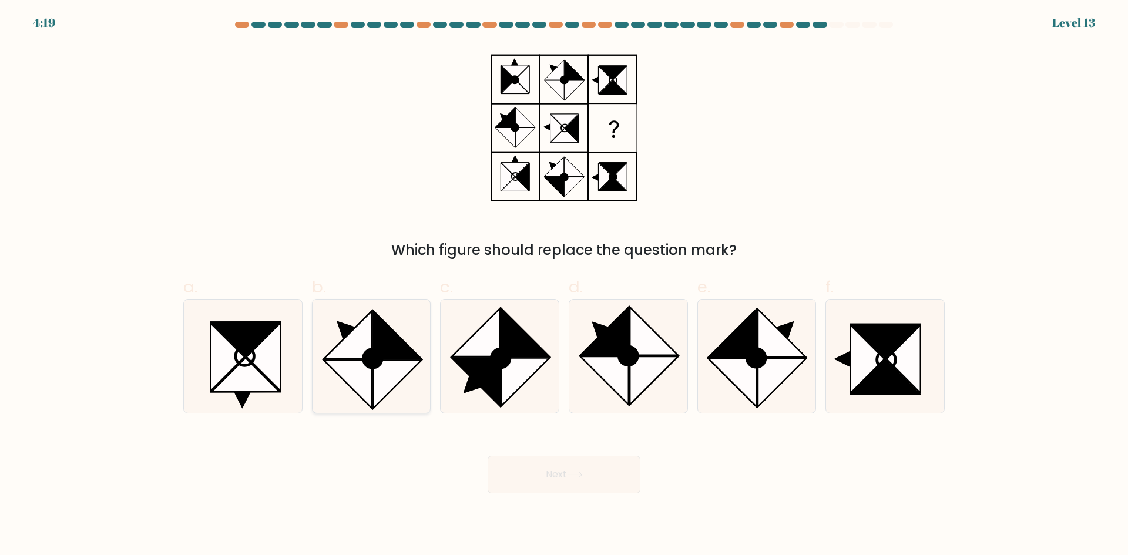
radio input "true"
click at [504, 354] on circle at bounding box center [500, 358] width 26 height 26
click at [564, 285] on input "c." at bounding box center [564, 282] width 1 height 8
radio input "true"
click at [593, 467] on button "Next" at bounding box center [563, 475] width 153 height 38
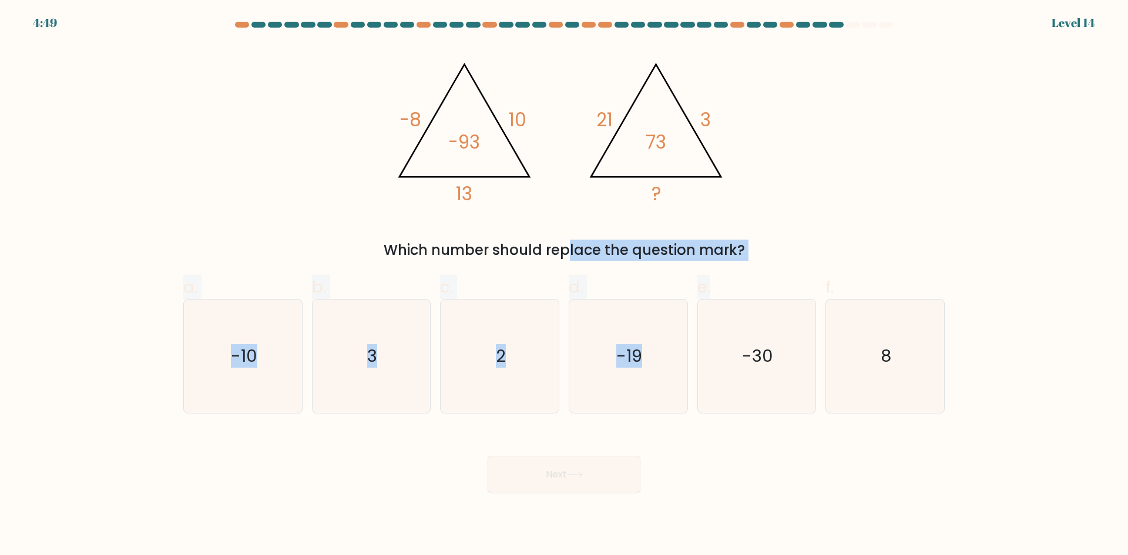
drag, startPoint x: 465, startPoint y: 255, endPoint x: 778, endPoint y: 261, distance: 313.1
click at [778, 261] on form at bounding box center [564, 258] width 1128 height 472
click at [818, 261] on form at bounding box center [564, 258] width 1128 height 472
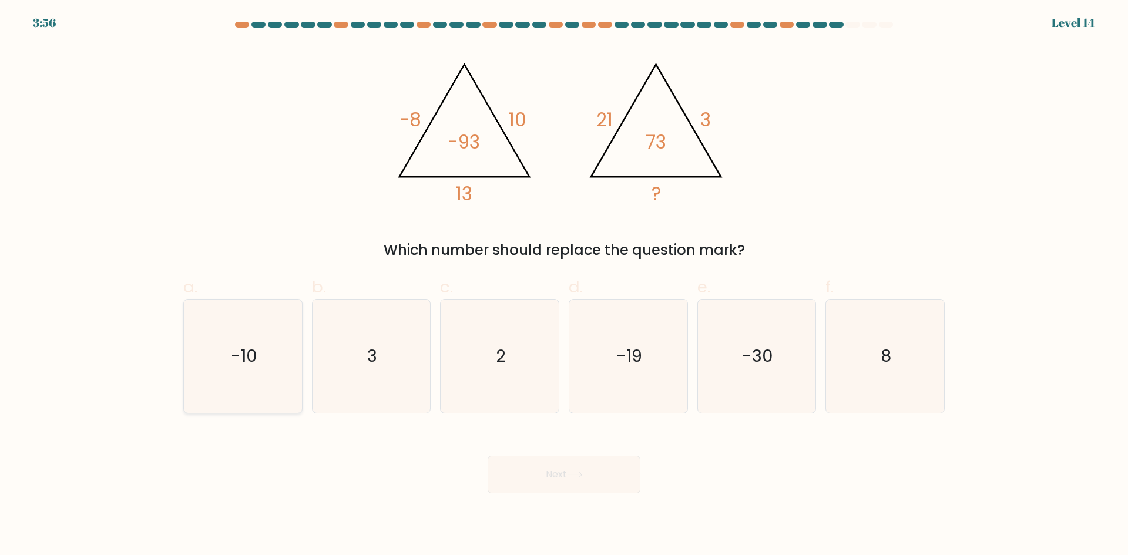
click at [248, 351] on text "-10" at bounding box center [244, 355] width 26 height 23
click at [564, 285] on input "a. -10" at bounding box center [564, 282] width 1 height 8
radio input "true"
click at [612, 466] on button "Next" at bounding box center [563, 475] width 153 height 38
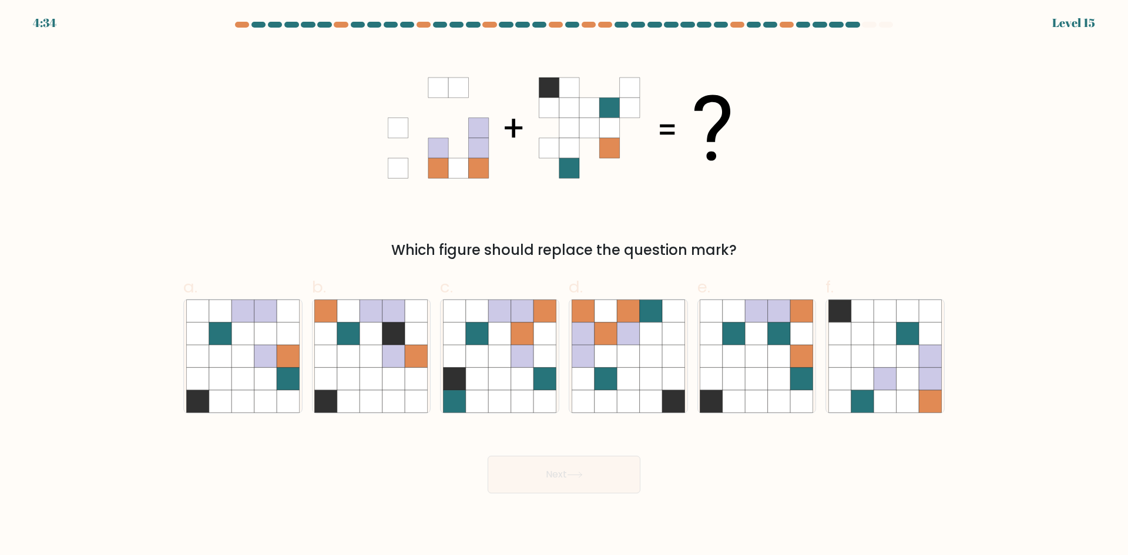
drag, startPoint x: 463, startPoint y: 243, endPoint x: 667, endPoint y: 244, distance: 203.8
click at [667, 244] on div "Which figure should replace the question mark?" at bounding box center [563, 250] width 747 height 21
click at [820, 243] on div "Which figure should replace the question mark?" at bounding box center [563, 250] width 747 height 21
drag, startPoint x: 375, startPoint y: 251, endPoint x: 688, endPoint y: 240, distance: 313.2
click at [585, 237] on div "Which figure should replace the question mark?" at bounding box center [563, 153] width 775 height 216
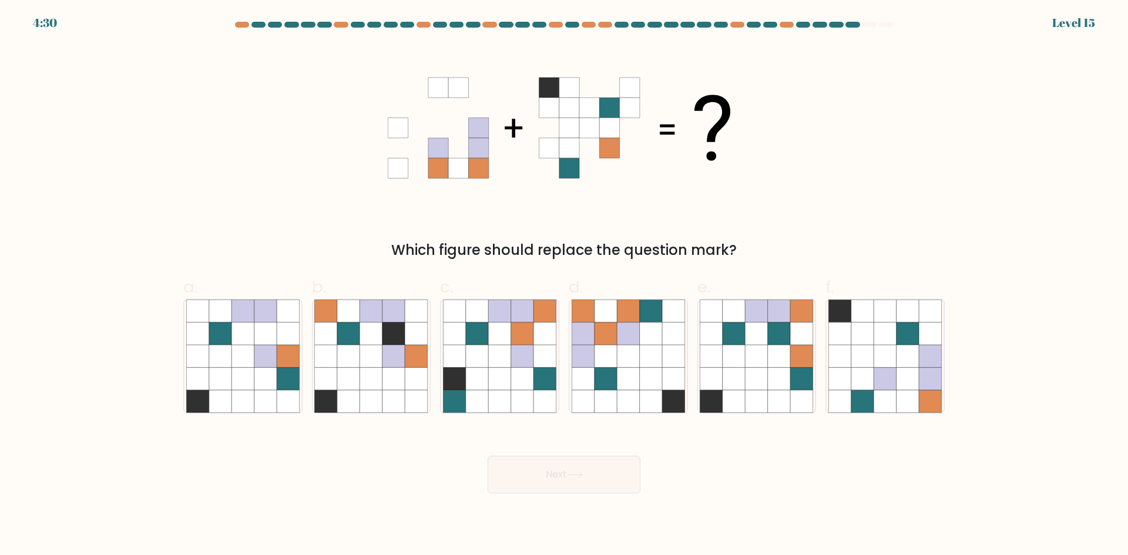
click at [818, 224] on div "Which figure should replace the question mark?" at bounding box center [563, 153] width 775 height 216
click at [817, 229] on div "Which figure should replace the question mark?" at bounding box center [563, 153] width 775 height 216
click at [877, 346] on icon at bounding box center [884, 356] width 22 height 22
click at [564, 285] on input "f." at bounding box center [564, 282] width 1 height 8
radio input "true"
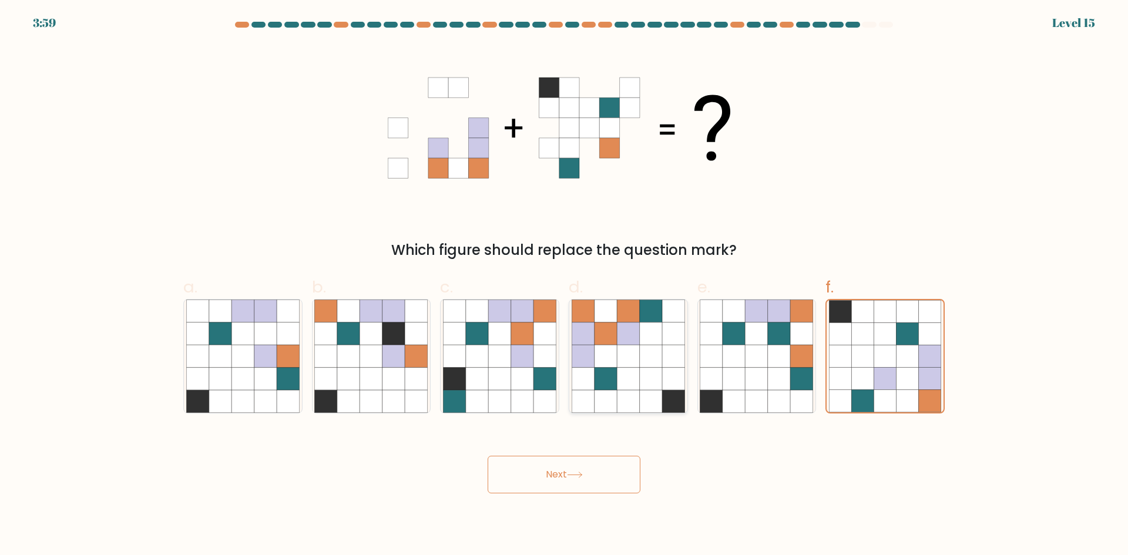
click at [625, 386] on icon at bounding box center [628, 379] width 22 height 22
click at [564, 285] on input "d." at bounding box center [564, 282] width 1 height 8
radio input "true"
click at [647, 364] on icon at bounding box center [650, 356] width 22 height 22
click at [564, 285] on input "d." at bounding box center [564, 282] width 1 height 8
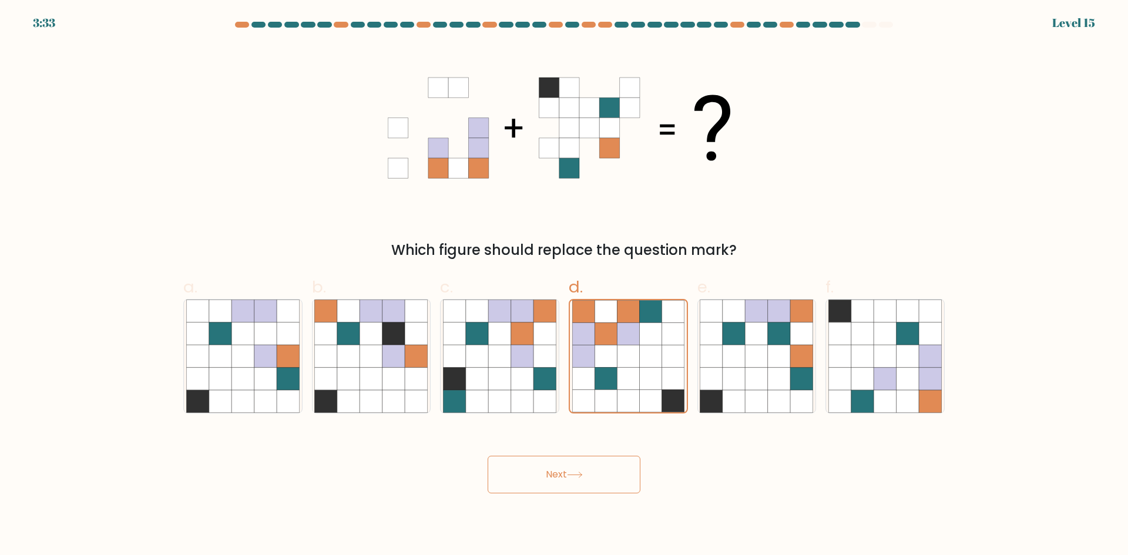
click at [593, 480] on button "Next" at bounding box center [563, 475] width 153 height 38
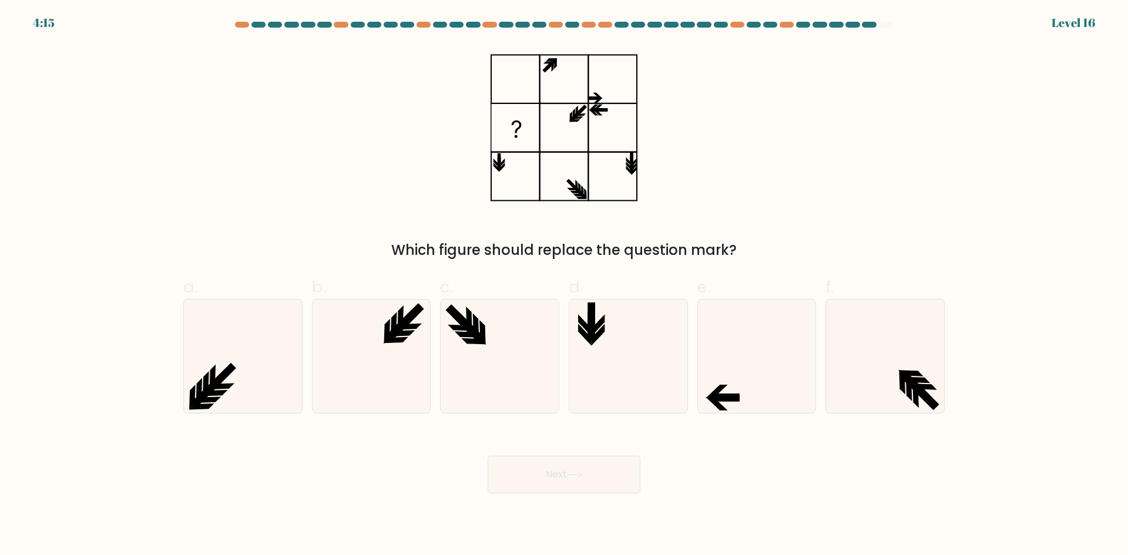
drag, startPoint x: 387, startPoint y: 248, endPoint x: 775, endPoint y: 253, distance: 388.2
click at [775, 253] on div "Which figure should replace the question mark?" at bounding box center [563, 250] width 747 height 21
click at [829, 251] on div "Which figure should replace the question mark?" at bounding box center [563, 250] width 747 height 21
click at [755, 401] on icon at bounding box center [755, 355] width 113 height 113
click at [564, 285] on input "e." at bounding box center [564, 282] width 1 height 8
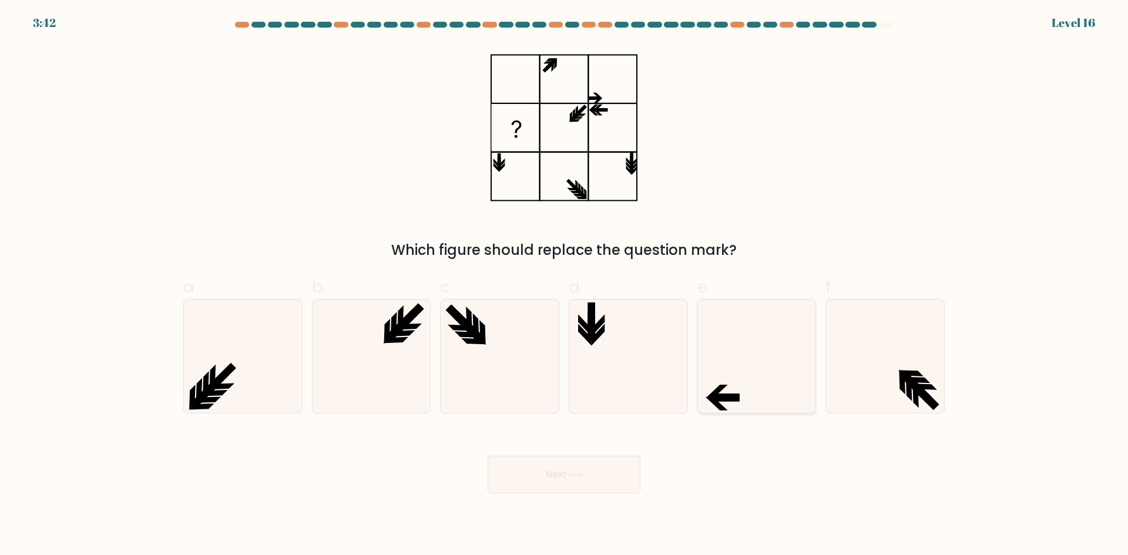
radio input "true"
click at [580, 477] on icon at bounding box center [575, 475] width 16 height 6
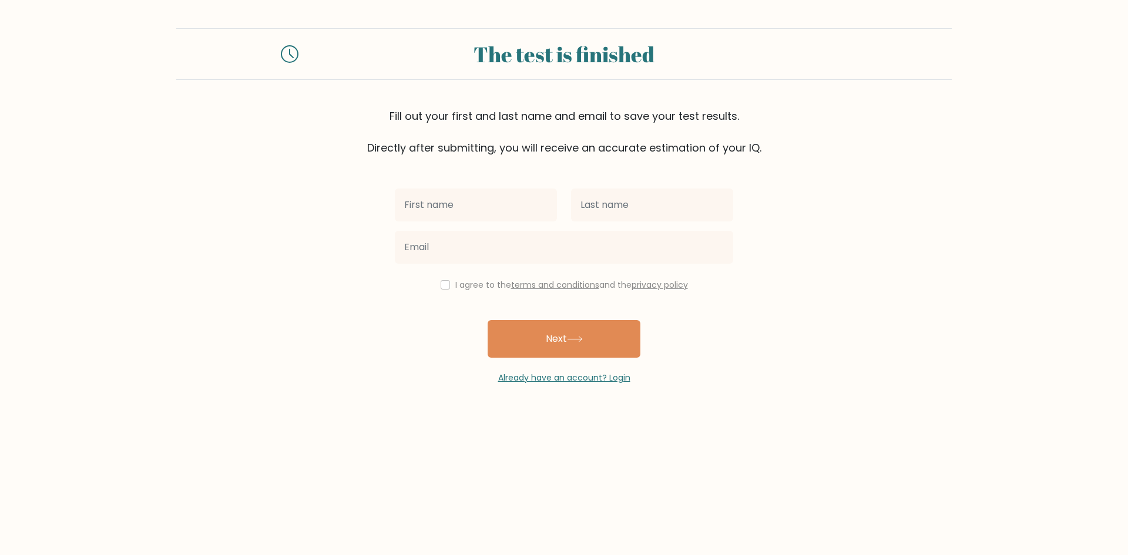
click at [471, 216] on input "text" at bounding box center [476, 205] width 162 height 33
type input "[PERSON_NAME]"
click at [597, 207] on input "text" at bounding box center [652, 205] width 162 height 33
type input "Guanzon"
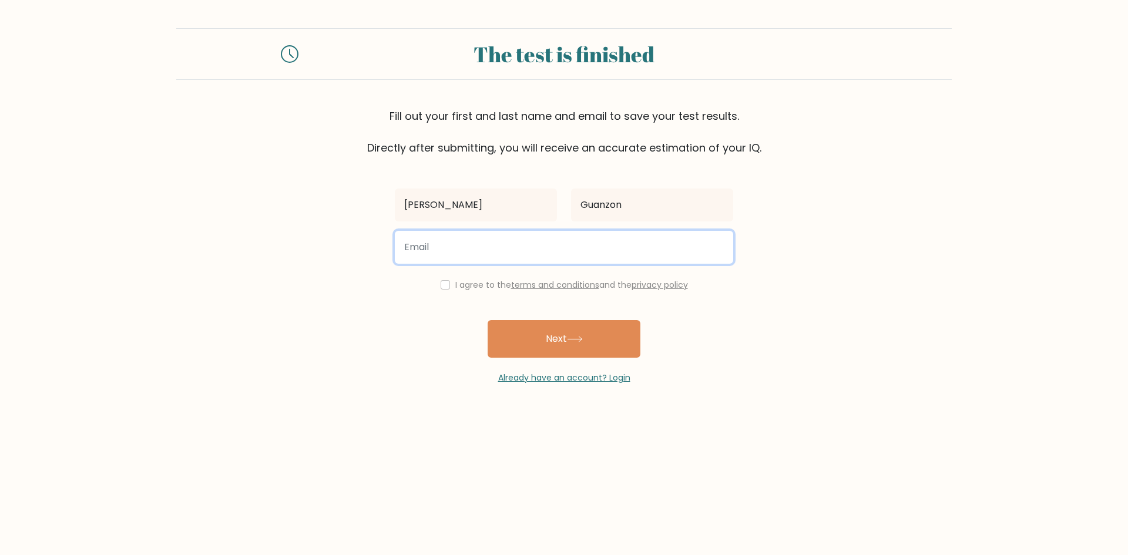
click at [459, 261] on input "email" at bounding box center [564, 247] width 338 height 33
type input "jhonemaecg@gmail.com"
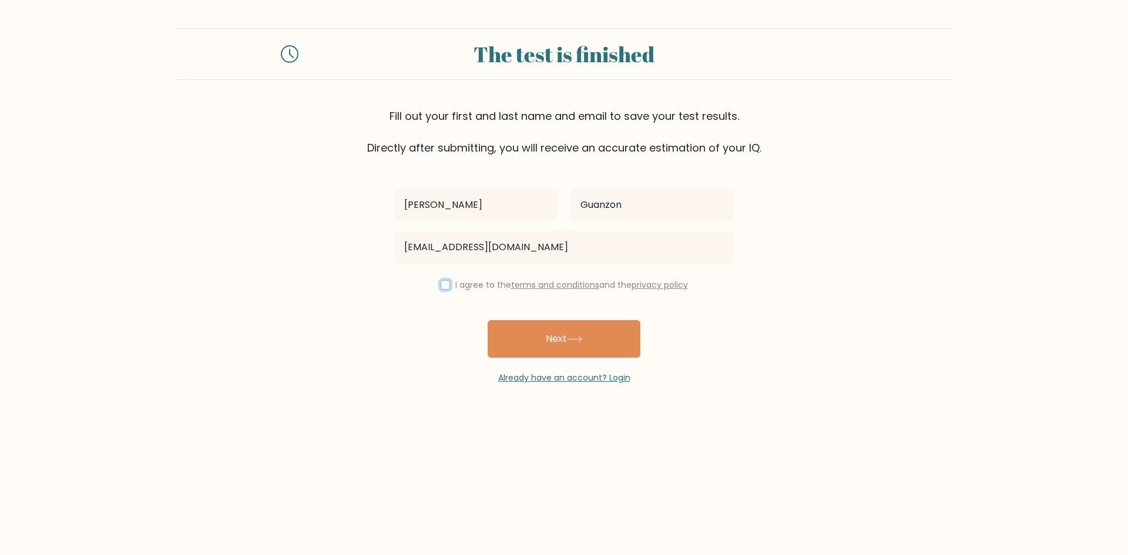
click at [445, 287] on input "checkbox" at bounding box center [444, 284] width 9 height 9
checkbox input "true"
click at [516, 327] on button "Next" at bounding box center [563, 339] width 153 height 38
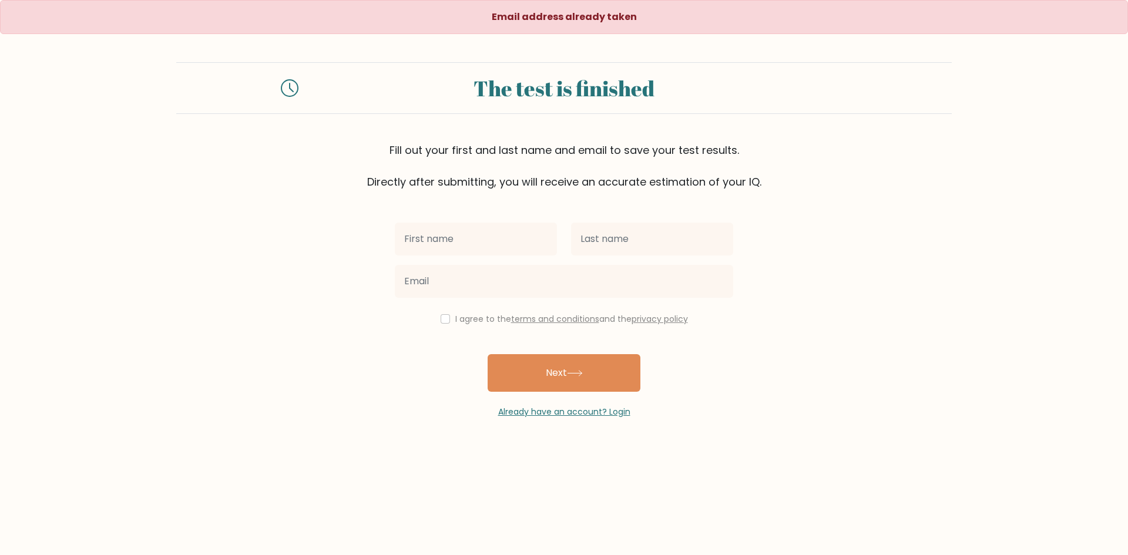
drag, startPoint x: 401, startPoint y: 154, endPoint x: 790, endPoint y: 150, distance: 388.8
click at [790, 150] on div "Fill out your first and last name and email to save your test results. Directly…" at bounding box center [563, 166] width 775 height 48
click at [790, 169] on div "Fill out your first and last name and email to save your test results. Directly…" at bounding box center [563, 166] width 775 height 48
drag, startPoint x: 789, startPoint y: 176, endPoint x: 357, endPoint y: 183, distance: 432.3
click at [357, 183] on div "Fill out your first and last name and email to save your test results. Directly…" at bounding box center [563, 166] width 775 height 48
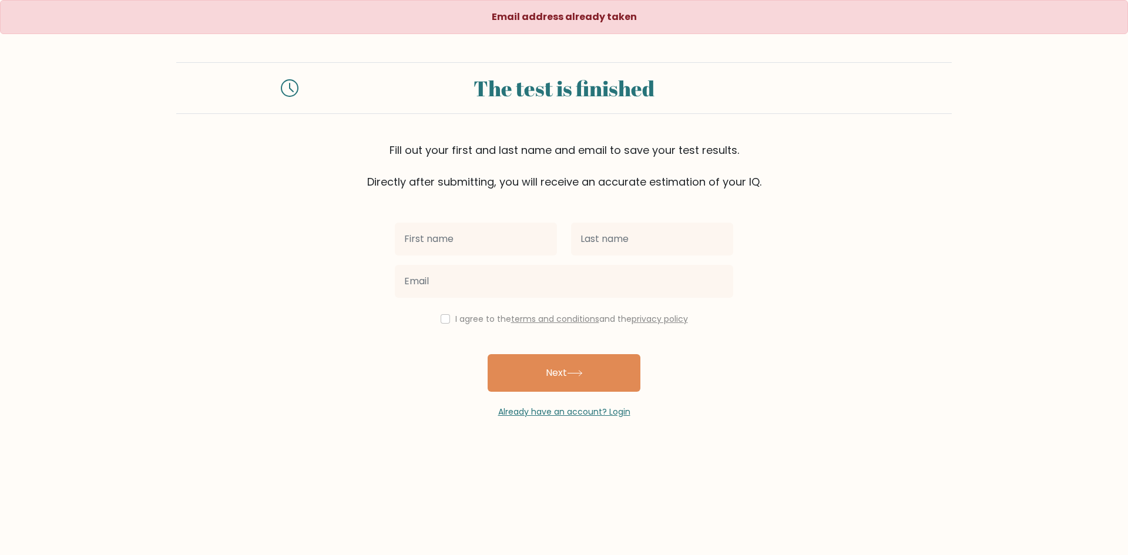
click at [880, 227] on form "The test is finished Fill out your first and last name and email to save your t…" at bounding box center [564, 240] width 1128 height 356
click at [480, 236] on input "text" at bounding box center [476, 239] width 162 height 33
type input "[PERSON_NAME]"
click at [616, 237] on input "text" at bounding box center [652, 239] width 162 height 33
type input "Guanzon"
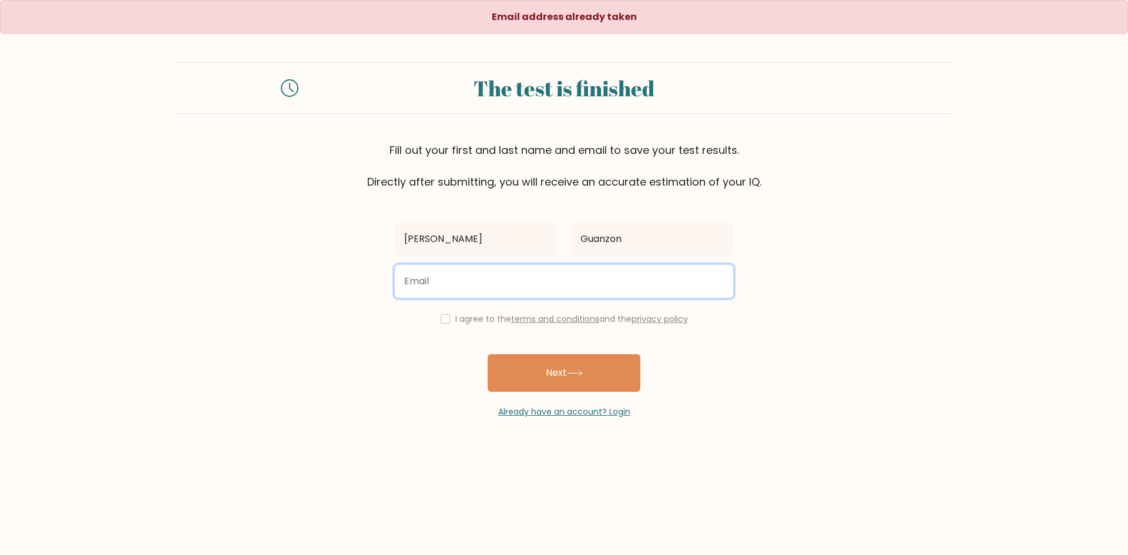
click at [551, 277] on input "email" at bounding box center [564, 281] width 338 height 33
type input "jhonemaecg@gmail.com"
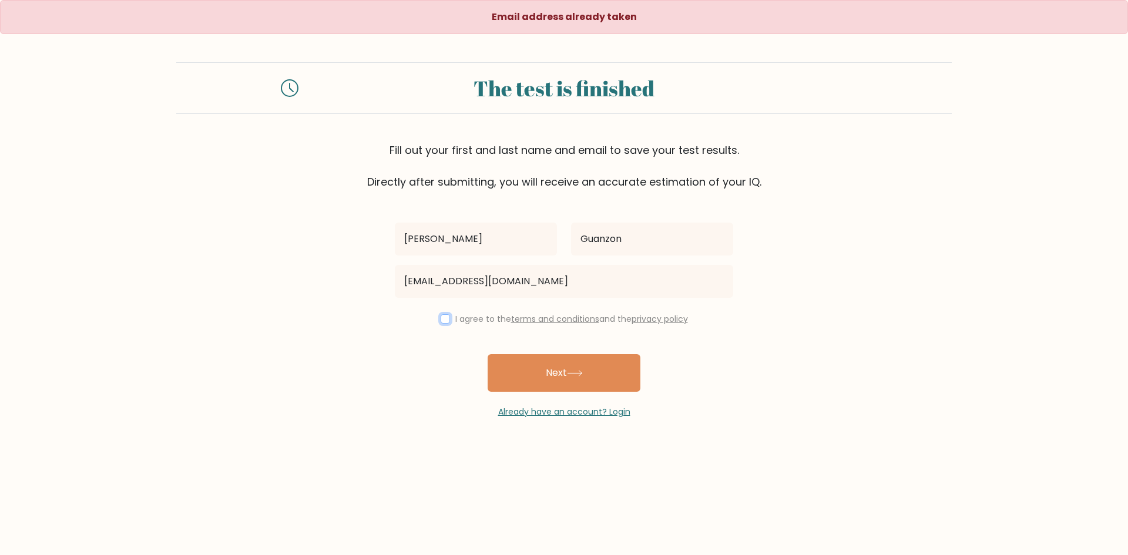
click at [442, 319] on input "checkbox" at bounding box center [444, 318] width 9 height 9
checkbox input "true"
click at [541, 370] on button "Next" at bounding box center [563, 373] width 153 height 38
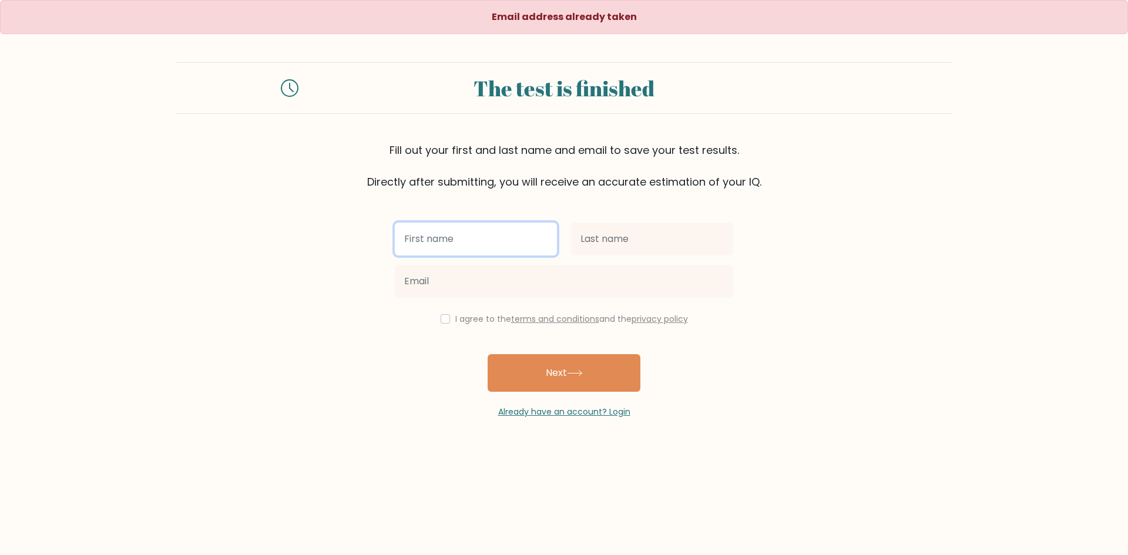
click at [449, 250] on input "text" at bounding box center [476, 239] width 162 height 33
type input "[PERSON_NAME]"
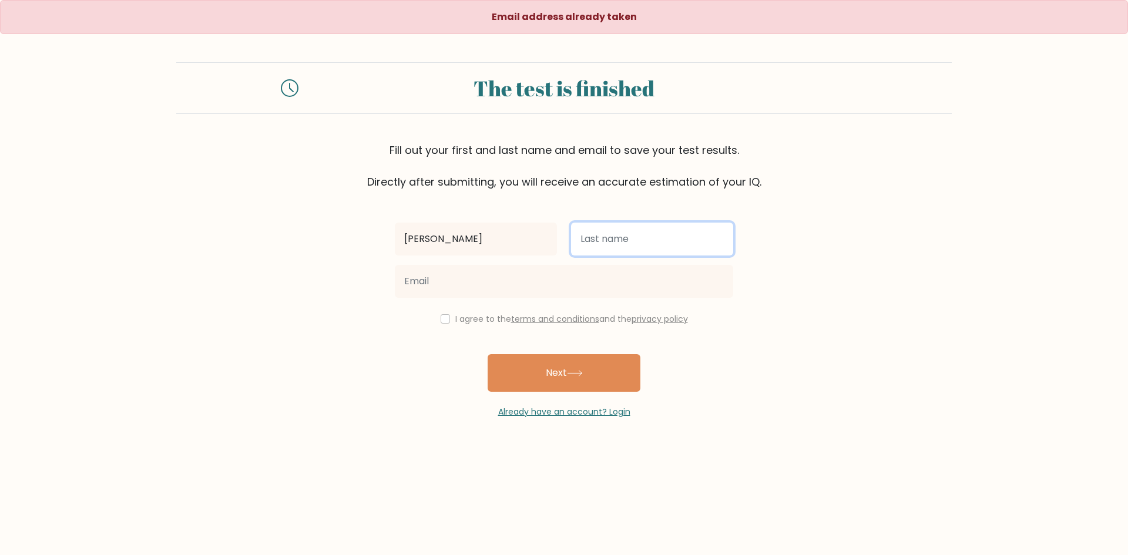
click at [592, 247] on input "text" at bounding box center [652, 239] width 162 height 33
type input "Guanzon"
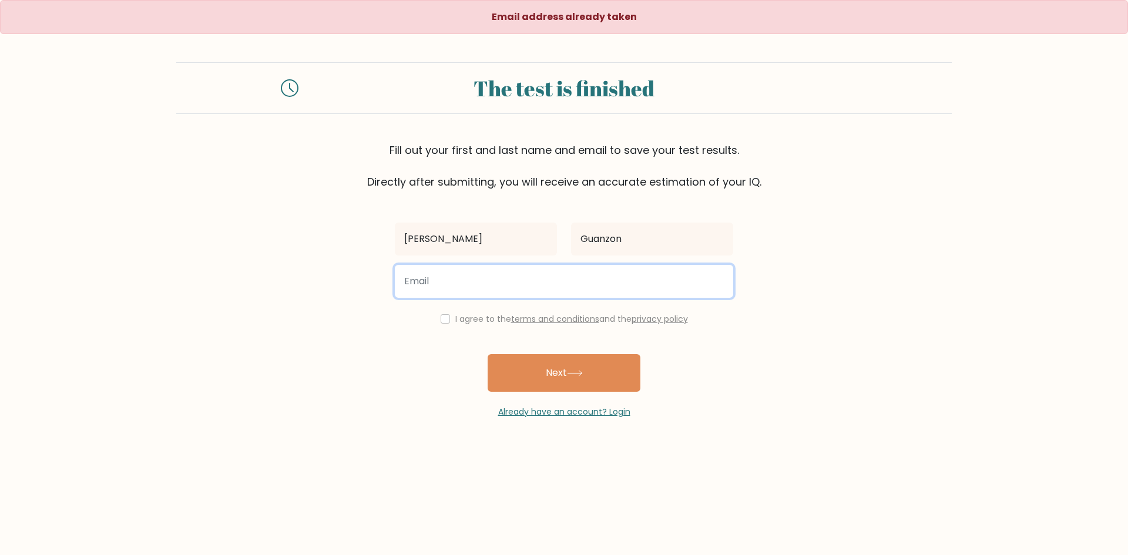
click at [514, 272] on input "email" at bounding box center [564, 281] width 338 height 33
type input "[EMAIL_ADDRESS][DOMAIN_NAME]"
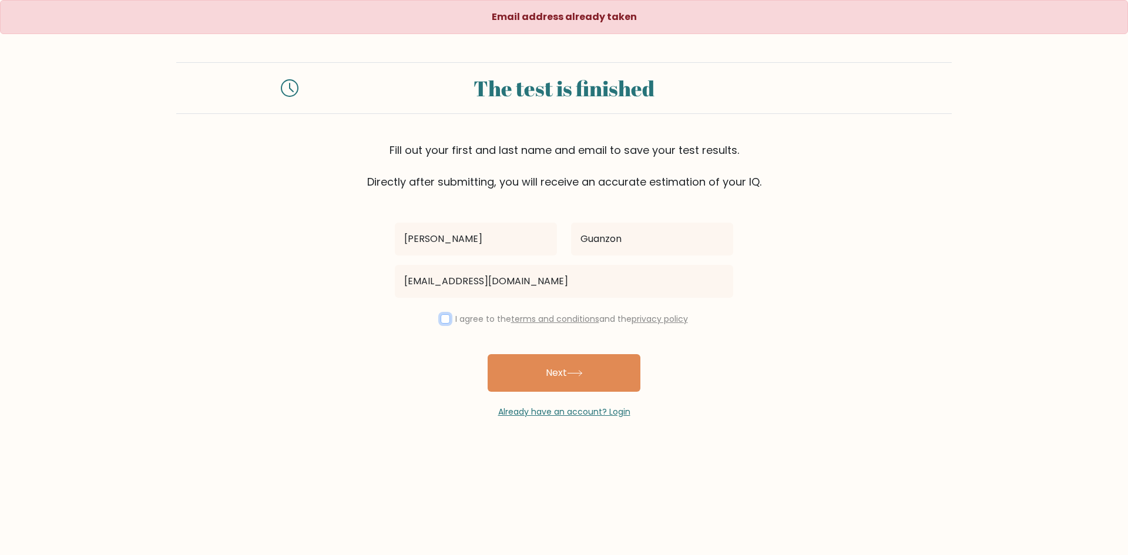
click at [440, 321] on input "checkbox" at bounding box center [444, 318] width 9 height 9
checkbox input "true"
click at [533, 361] on button "Next" at bounding box center [563, 373] width 153 height 38
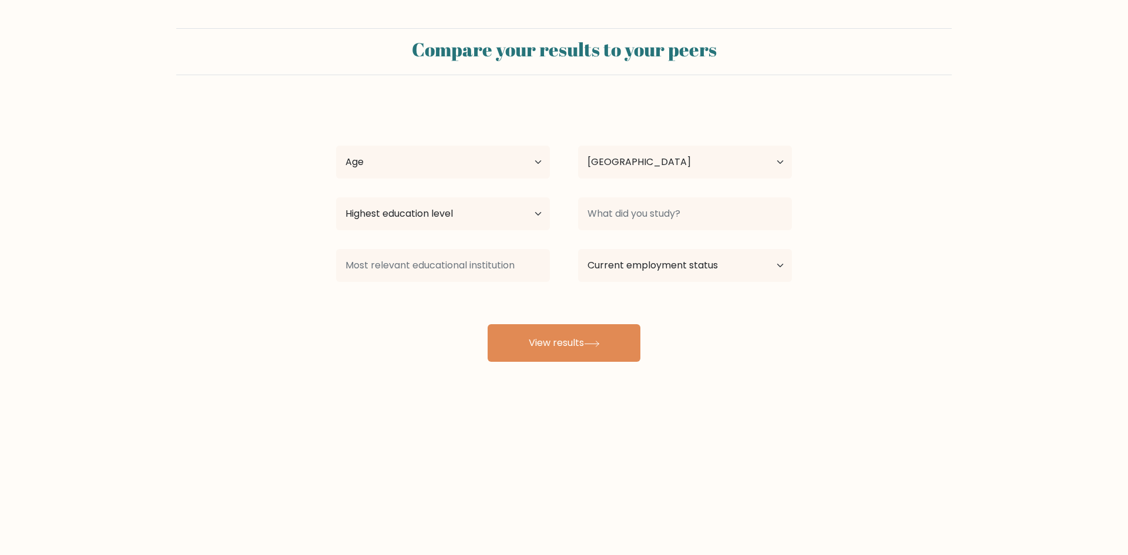
select select "PH"
click at [437, 176] on select "Age Under [DEMOGRAPHIC_DATA] [DEMOGRAPHIC_DATA] [DEMOGRAPHIC_DATA] [DEMOGRAPHIC…" at bounding box center [443, 162] width 214 height 33
select select "18_24"
click at [336, 146] on select "Age Under [DEMOGRAPHIC_DATA] [DEMOGRAPHIC_DATA] [DEMOGRAPHIC_DATA] [DEMOGRAPHIC…" at bounding box center [443, 162] width 214 height 33
click at [522, 224] on select "Highest education level No schooling Primary Lower Secondary Upper Secondary Oc…" at bounding box center [443, 213] width 214 height 33
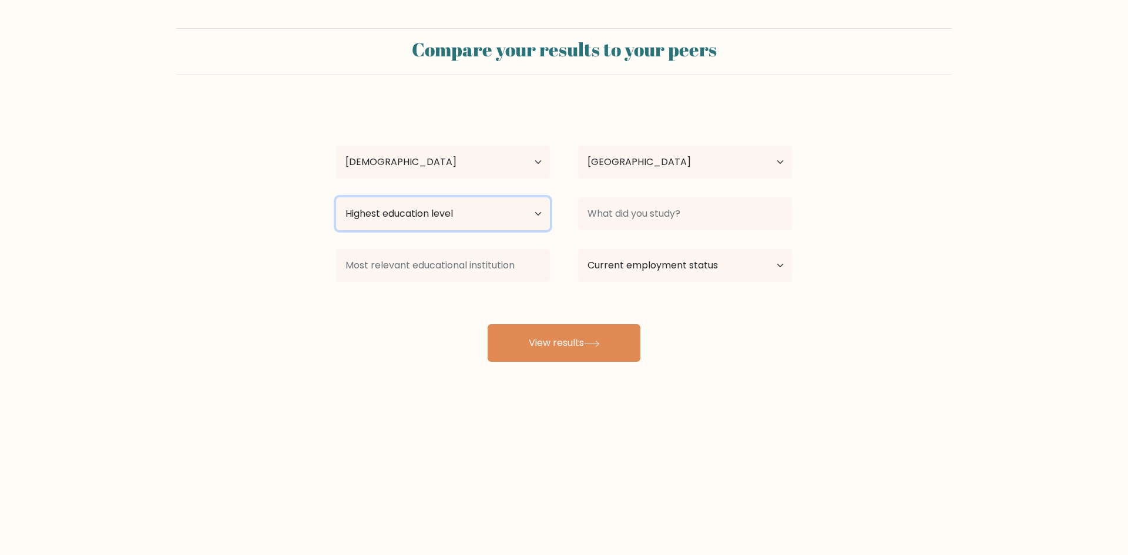
select select "lower_secondary"
click at [336, 197] on select "Highest education level No schooling Primary Lower Secondary Upper Secondary Oc…" at bounding box center [443, 213] width 214 height 33
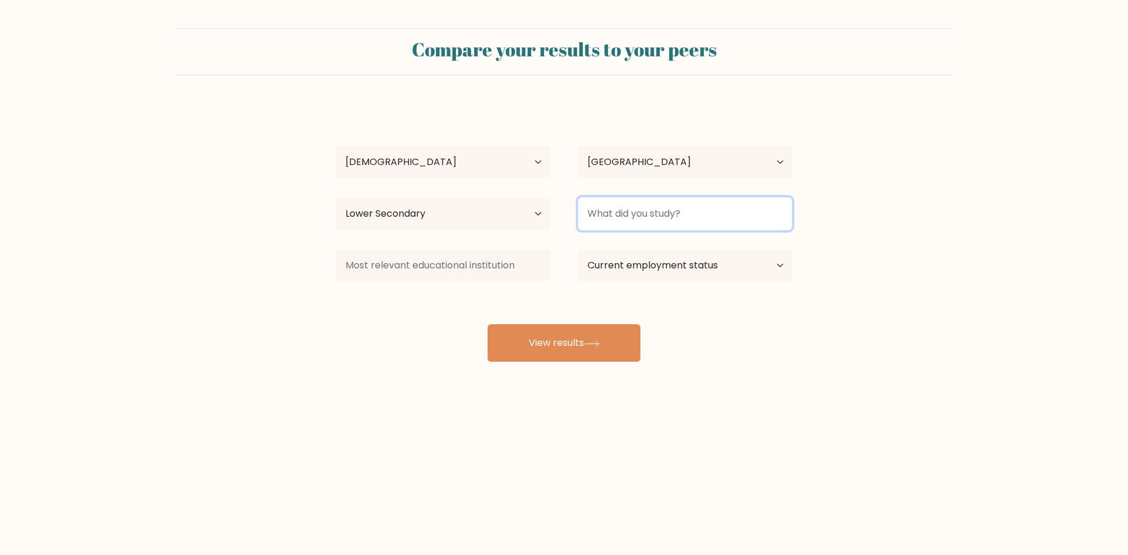
click at [653, 209] on input at bounding box center [685, 213] width 214 height 33
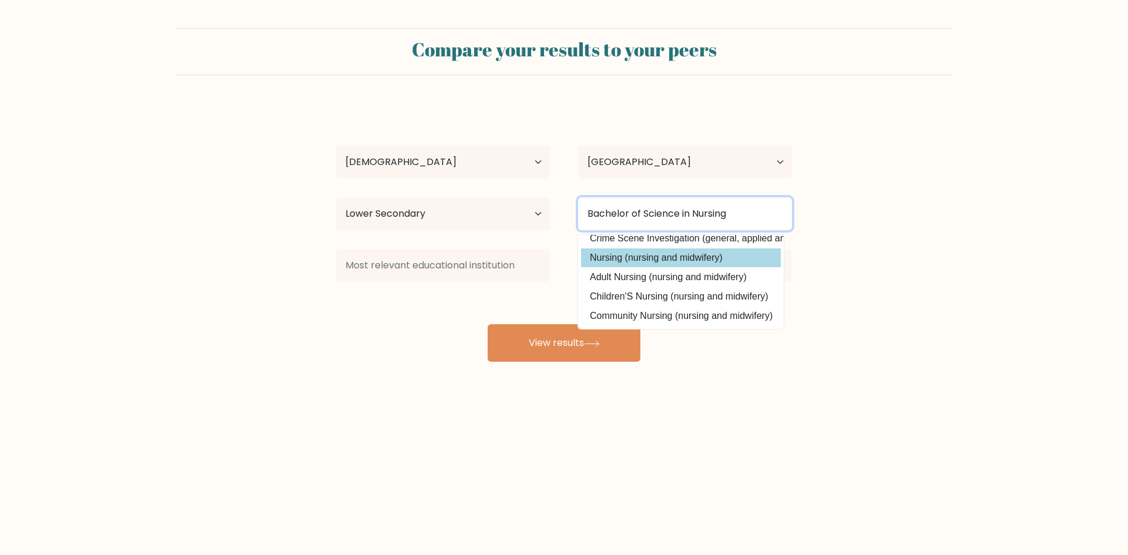
scroll to position [115, 0]
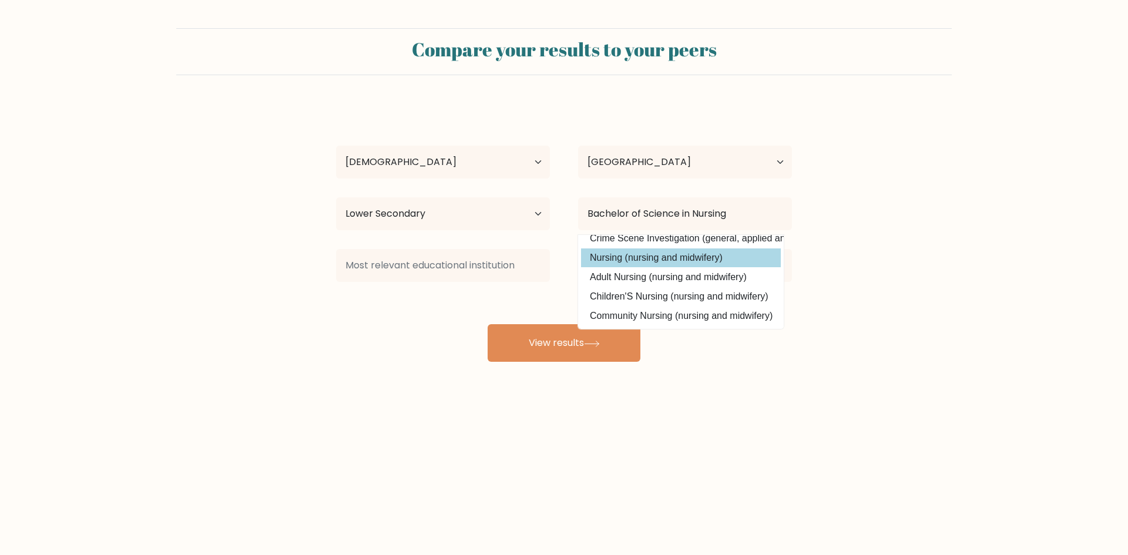
click at [686, 250] on option "Nursing (nursing and midwifery)" at bounding box center [681, 257] width 200 height 19
type input "Nursing"
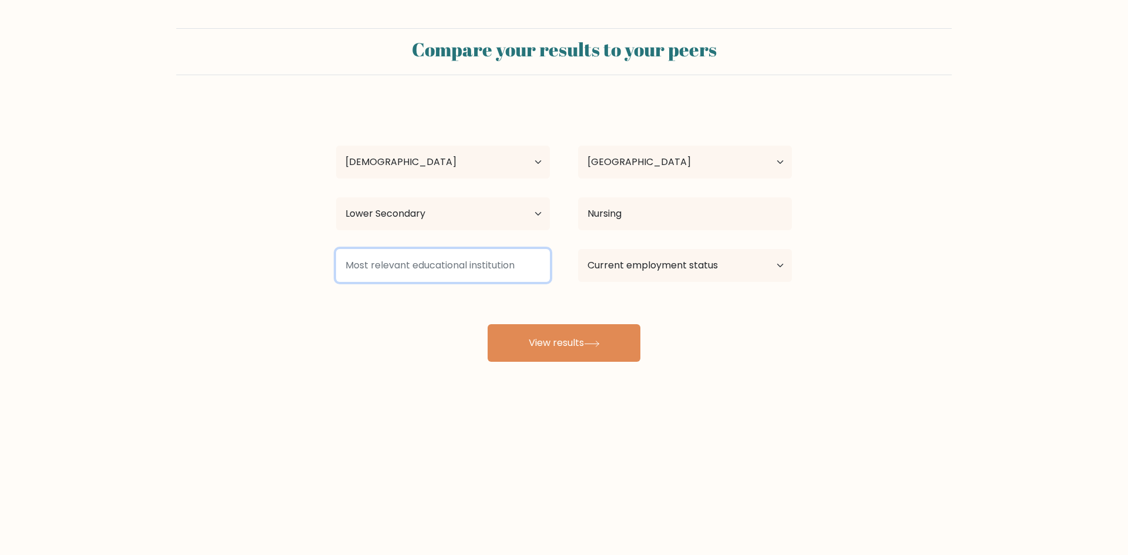
click at [453, 261] on input at bounding box center [443, 265] width 214 height 33
click at [377, 332] on div "Jhone Mae Guanzon Age Under 18 years old 18-24 years old 25-34 years old 35-44 …" at bounding box center [564, 232] width 470 height 258
click at [450, 261] on input at bounding box center [443, 265] width 214 height 33
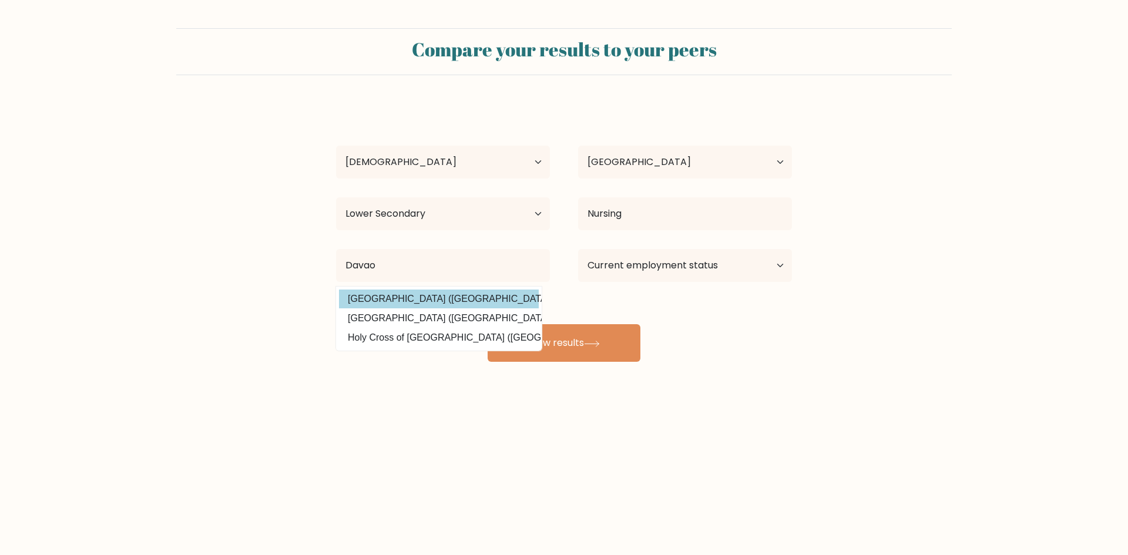
click at [461, 299] on option "Davao Doctors College (Philippines)" at bounding box center [439, 299] width 200 height 19
type input "[GEOGRAPHIC_DATA]"
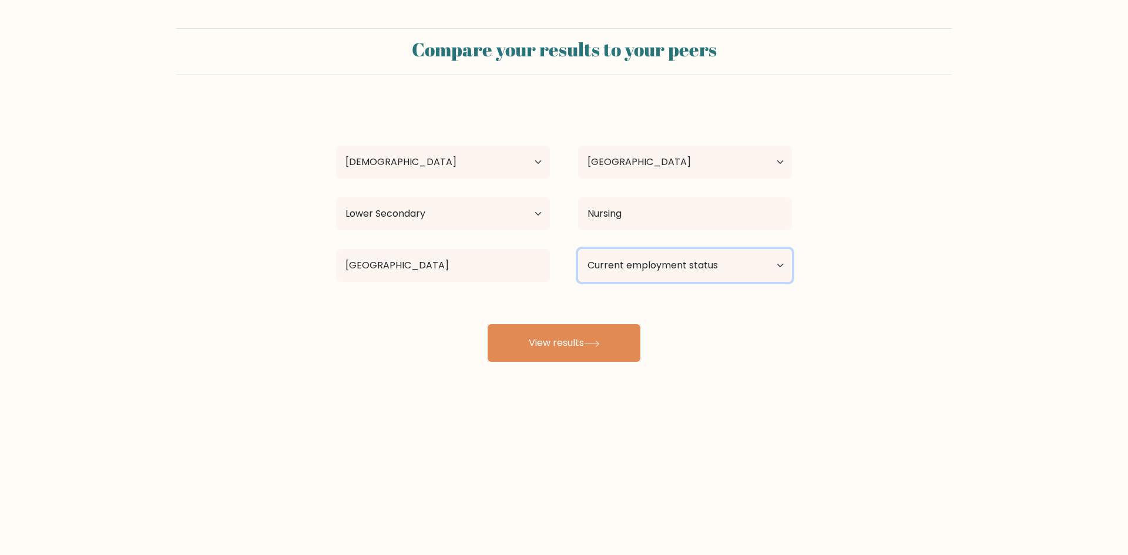
click at [662, 264] on select "Current employment status Employed Student Retired Other / prefer not to answer" at bounding box center [685, 265] width 214 height 33
select select "other"
click at [578, 249] on select "Current employment status Employed Student Retired Other / prefer not to answer" at bounding box center [685, 265] width 214 height 33
click at [601, 356] on button "View results" at bounding box center [563, 343] width 153 height 38
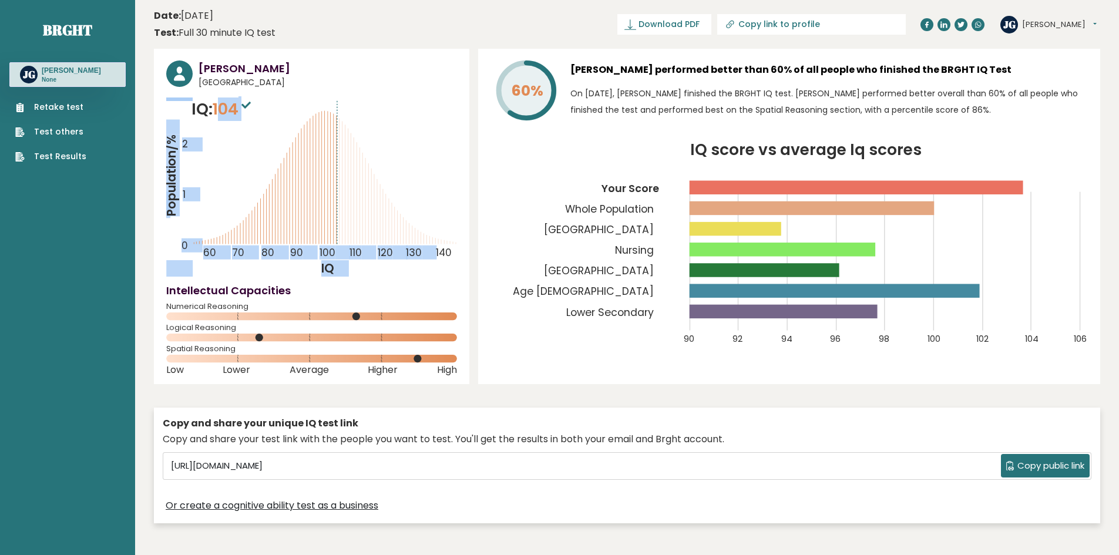
drag, startPoint x: 225, startPoint y: 111, endPoint x: 269, endPoint y: 113, distance: 44.1
click at [269, 113] on div "IQ: 104 Population/% IQ 0 1 2 60 70 80 90 100 110 120 130 140" at bounding box center [311, 186] width 291 height 179
click at [344, 94] on div "[PERSON_NAME] [GEOGRAPHIC_DATA] IQ: 104 Population/% IQ 0 1 2 60 70 80 90 100 1…" at bounding box center [311, 216] width 315 height 335
